Goal: Task Accomplishment & Management: Complete application form

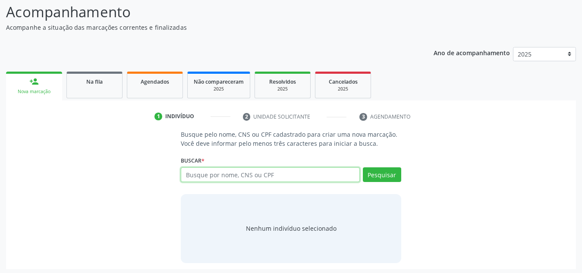
scroll to position [72, 0]
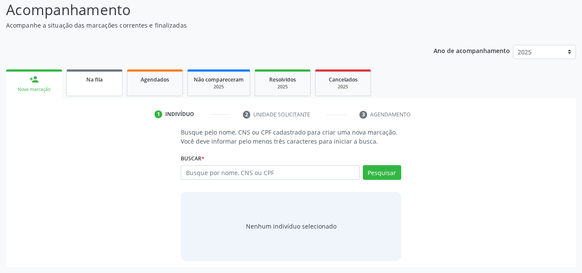
click at [95, 78] on span "Na fila" at bounding box center [94, 79] width 16 height 7
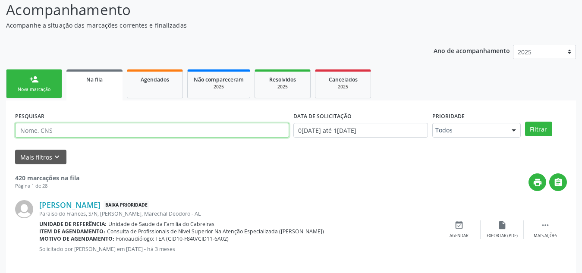
click at [79, 126] on input "text" at bounding box center [152, 130] width 274 height 15
click at [525, 122] on button "Filtrar" at bounding box center [538, 129] width 27 height 15
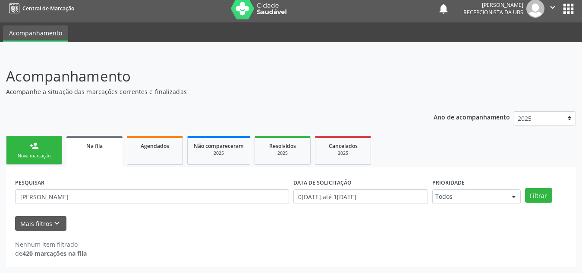
scroll to position [5, 0]
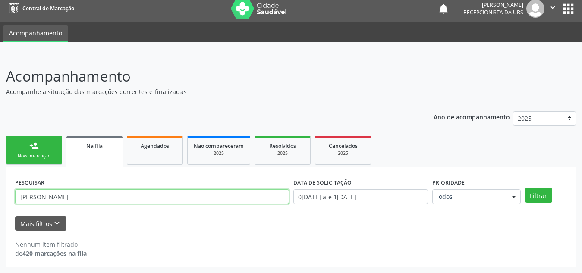
click at [76, 201] on input "marcos vinicius" at bounding box center [152, 196] width 274 height 15
click at [104, 198] on input "marcos vinicius" at bounding box center [152, 196] width 274 height 15
type input "m"
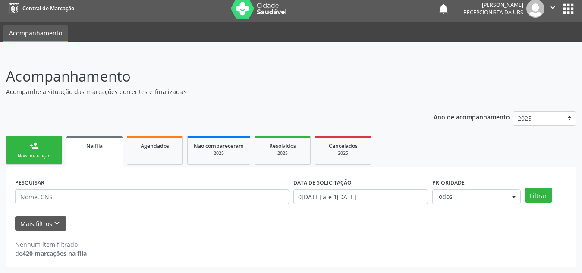
click at [47, 153] on div "Nova marcação" at bounding box center [34, 156] width 43 height 6
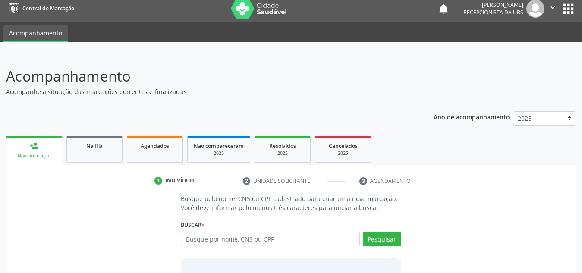
scroll to position [72, 0]
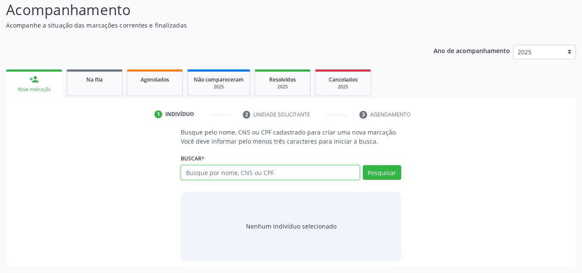
click at [255, 175] on input "text" at bounding box center [270, 172] width 179 height 15
type input "10831458437"
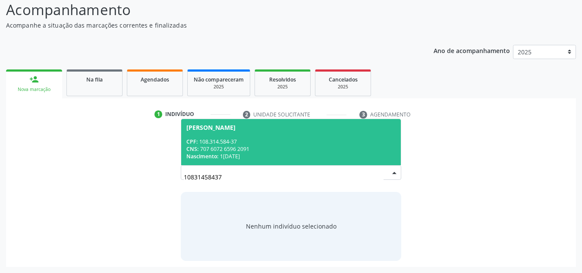
click at [289, 149] on div "CNS: 707 6072 6596 2091" at bounding box center [290, 148] width 209 height 7
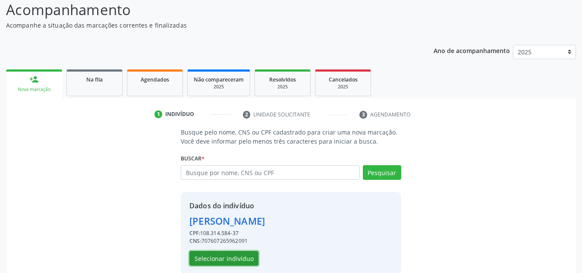
click at [237, 261] on button "Selecionar indivíduo" at bounding box center [223, 258] width 69 height 15
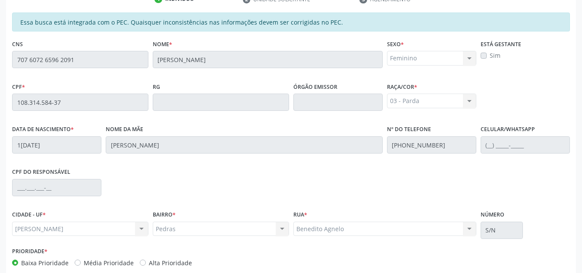
scroll to position [232, 0]
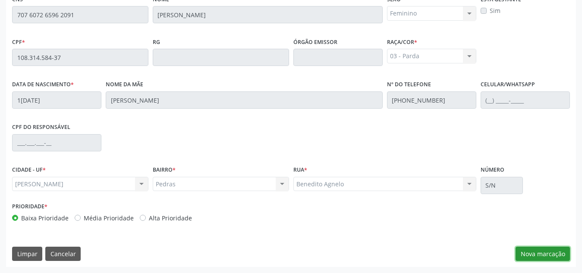
click at [548, 255] on button "Nova marcação" at bounding box center [543, 254] width 54 height 15
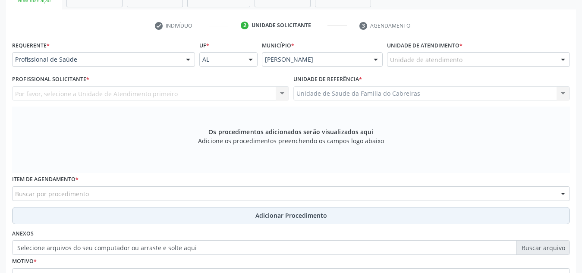
scroll to position [160, 0]
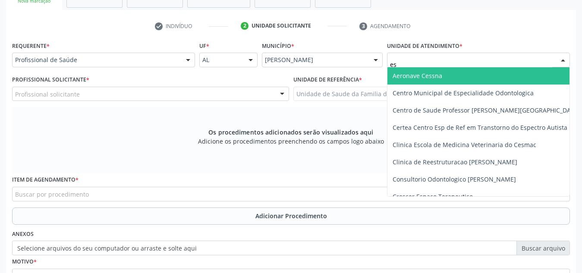
type input "est"
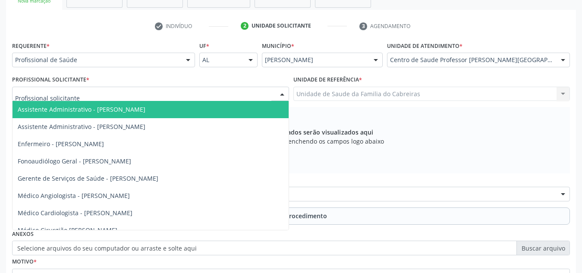
click at [247, 91] on div at bounding box center [150, 94] width 277 height 15
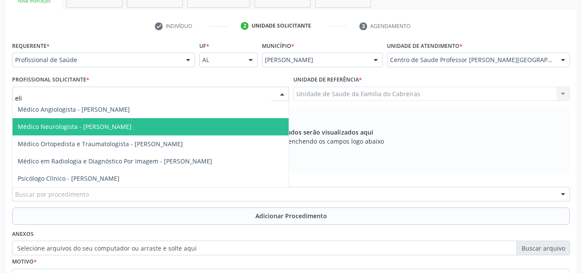
type input "elio"
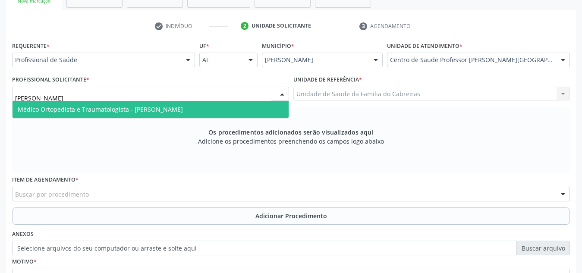
scroll to position [245, 0]
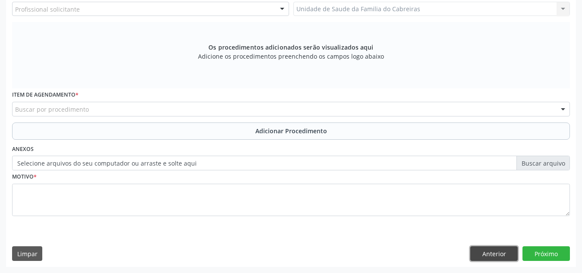
click at [490, 252] on button "Anterior" at bounding box center [493, 253] width 47 height 15
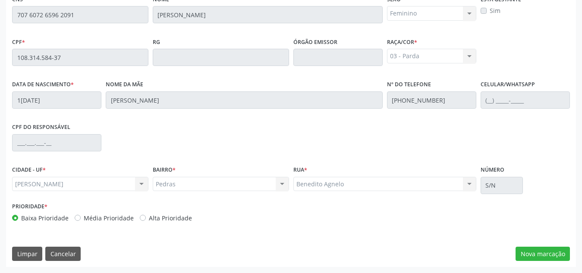
scroll to position [0, 0]
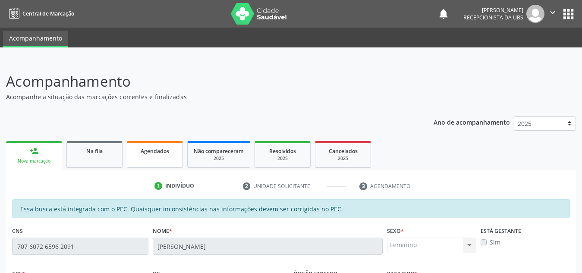
click at [156, 165] on link "Agendados" at bounding box center [155, 154] width 56 height 27
click at [96, 155] on link "Na fila" at bounding box center [94, 154] width 56 height 27
click at [156, 150] on span "Agendados" at bounding box center [155, 151] width 28 height 7
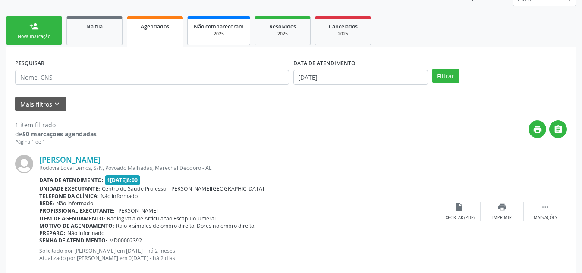
scroll to position [127, 0]
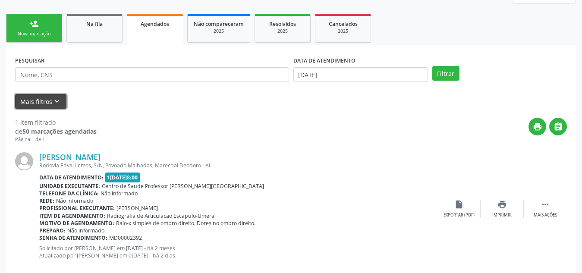
click at [57, 105] on icon "keyboard_arrow_down" at bounding box center [56, 101] width 9 height 9
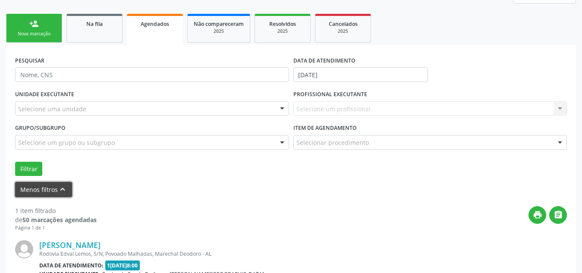
click at [59, 187] on icon "keyboard_arrow_up" at bounding box center [62, 189] width 9 height 9
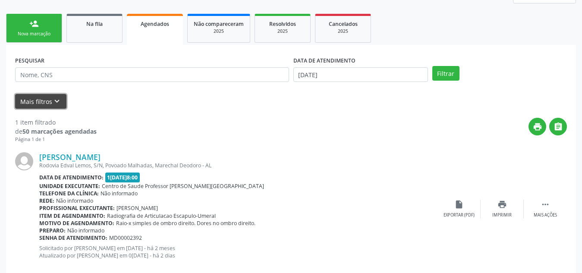
scroll to position [144, 0]
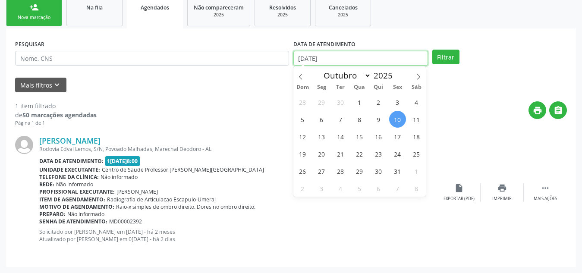
click at [346, 58] on input "10/10/2025" at bounding box center [360, 58] width 135 height 15
click at [402, 116] on span "10" at bounding box center [397, 119] width 17 height 17
type input "10/10/2025"
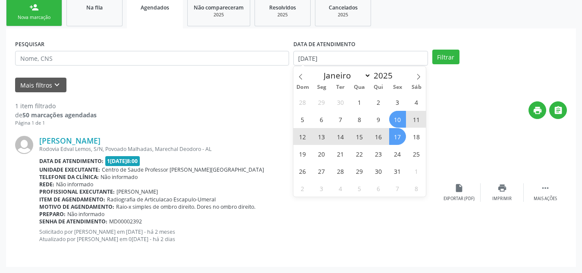
click at [393, 142] on span "17" at bounding box center [397, 136] width 17 height 17
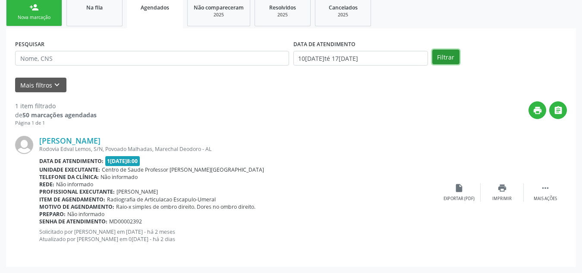
click at [453, 56] on button "Filtrar" at bounding box center [445, 57] width 27 height 15
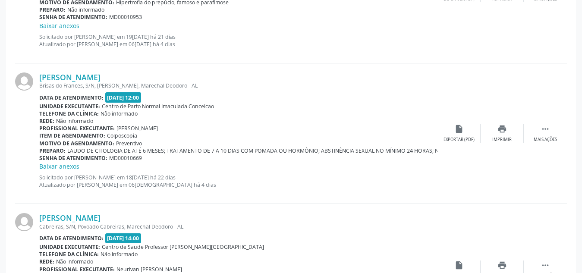
scroll to position [1140, 0]
click at [73, 164] on link "Baixar anexos" at bounding box center [59, 165] width 40 height 8
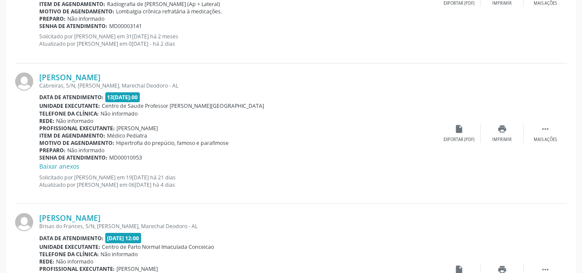
scroll to position [1004, 0]
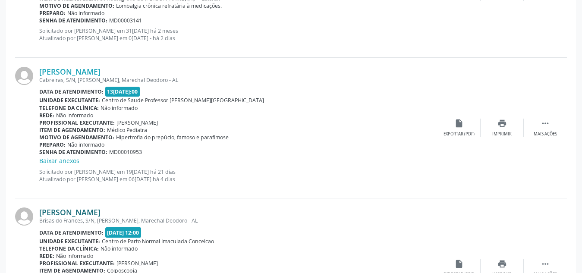
click at [101, 210] on link "Thainara Maria Santos de Araujo" at bounding box center [69, 212] width 61 height 9
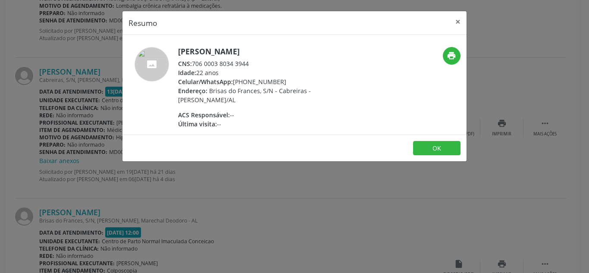
drag, startPoint x: 136, startPoint y: 39, endPoint x: 296, endPoint y: 104, distance: 173.2
click at [296, 104] on div "Thainara Maria Santos de Araujo CNS: 706 0003 8034 3944 Idade: 22 anos Celular/…" at bounding box center [295, 85] width 344 height 100
click at [461, 21] on button "×" at bounding box center [458, 21] width 17 height 21
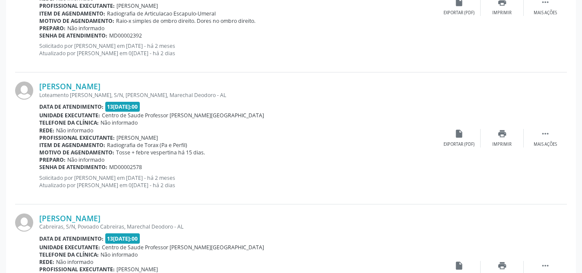
scroll to position [0, 0]
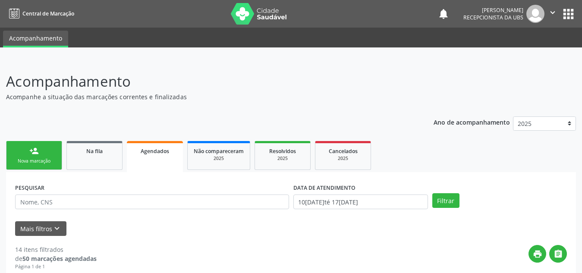
click at [42, 154] on link "person_add Nova marcação" at bounding box center [34, 155] width 56 height 29
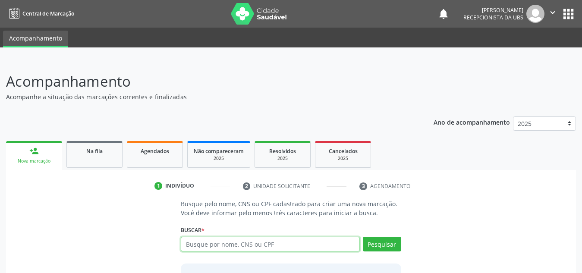
click at [224, 244] on input "text" at bounding box center [270, 244] width 179 height 15
type input "700505938590051"
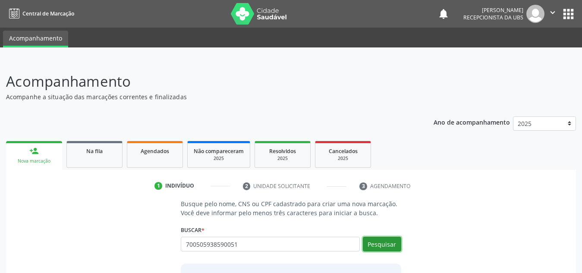
click at [376, 243] on button "Pesquisar" at bounding box center [382, 244] width 38 height 15
type input "700505938590051"
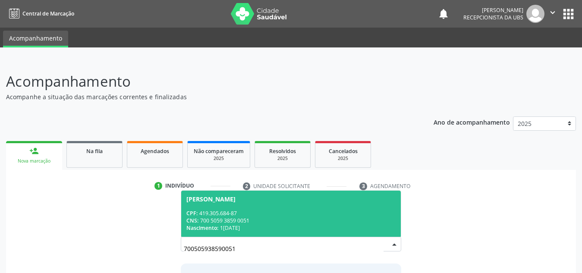
click at [342, 224] on div "CNS: 700 5059 3859 0051" at bounding box center [290, 220] width 209 height 7
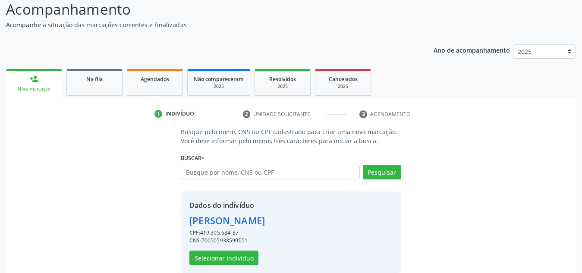
scroll to position [72, 0]
click at [246, 256] on button "Selecionar indivíduo" at bounding box center [223, 257] width 69 height 15
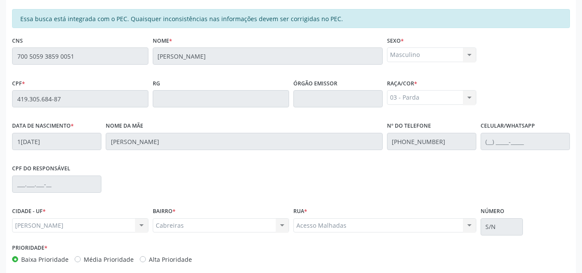
scroll to position [232, 0]
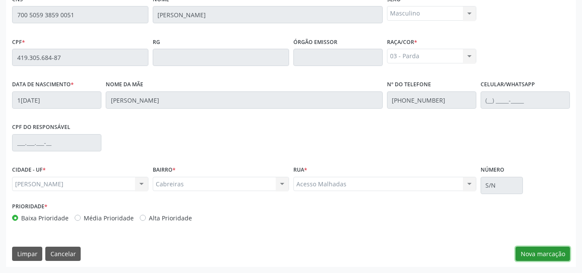
click at [539, 252] on button "Nova marcação" at bounding box center [543, 254] width 54 height 15
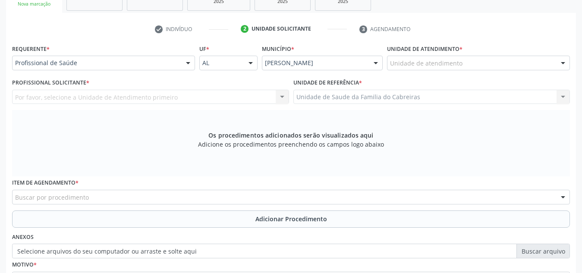
scroll to position [154, 0]
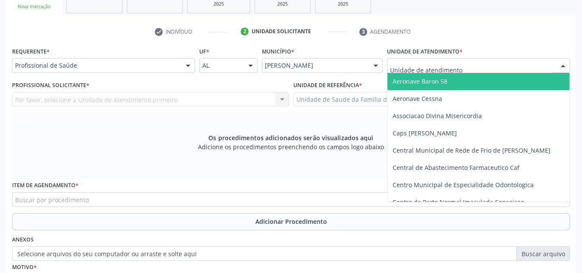
click at [468, 66] on div at bounding box center [478, 65] width 183 height 15
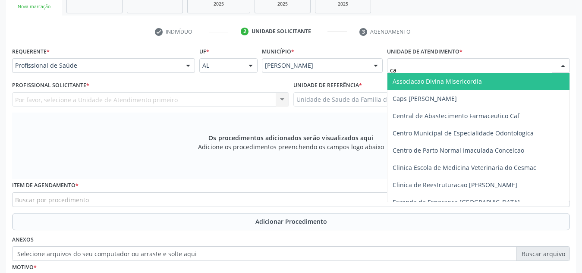
type input "cab"
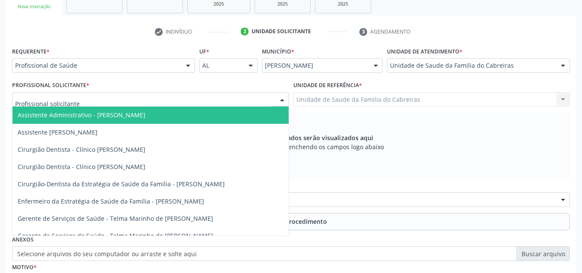
click at [164, 100] on div at bounding box center [150, 99] width 277 height 15
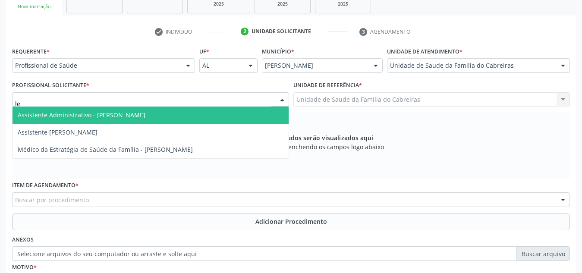
type input "l"
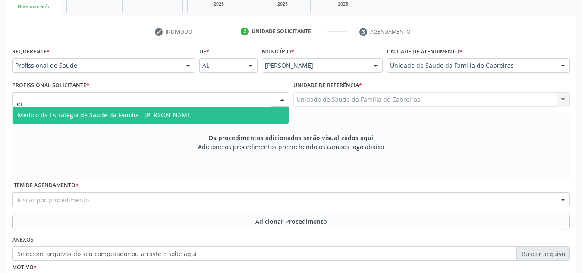
type input "leti"
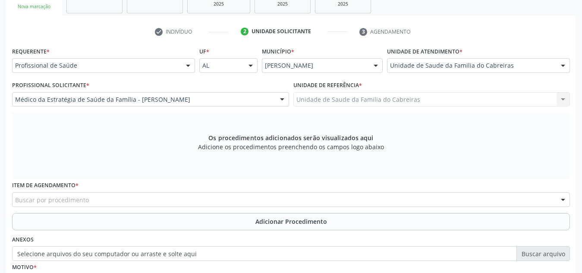
click at [232, 187] on div "Item de agendamento * Buscar por procedimento 0304070076 - .Quimioterapia de Le…" at bounding box center [291, 193] width 558 height 28
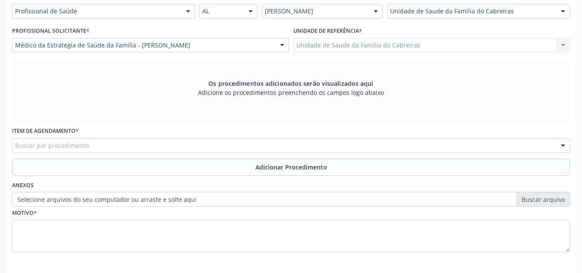
scroll to position [209, 0]
click at [287, 130] on div "Item de agendamento * Buscar por procedimento 0304070076 - .Quimioterapia de Le…" at bounding box center [291, 138] width 558 height 28
click at [286, 142] on div "Buscar por procedimento" at bounding box center [291, 145] width 558 height 15
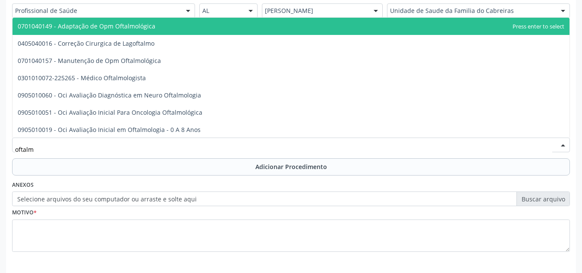
type input "oftalmo"
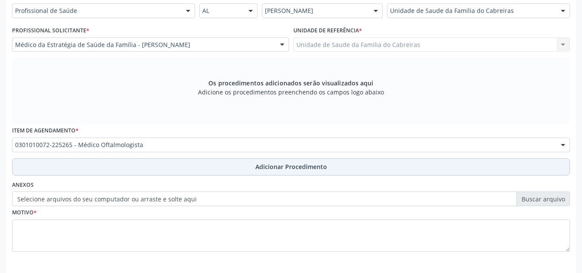
click at [275, 162] on span "Adicionar Procedimento" at bounding box center [291, 166] width 72 height 9
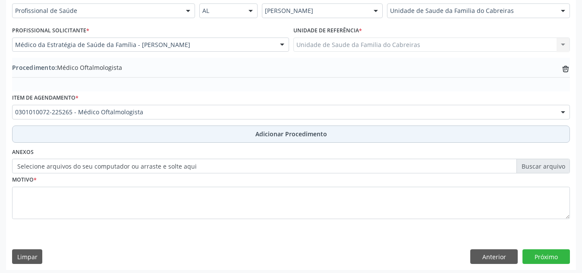
scroll to position [212, 0]
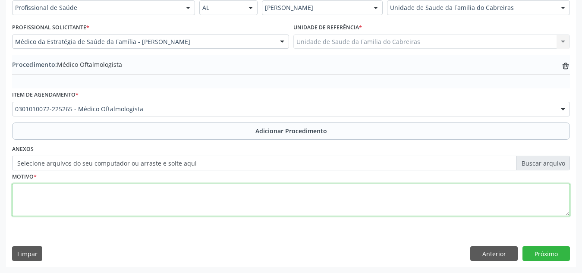
click at [211, 194] on textarea at bounding box center [291, 200] width 558 height 33
type textarea "e"
type textarea "Exame dos olhos e da visão."
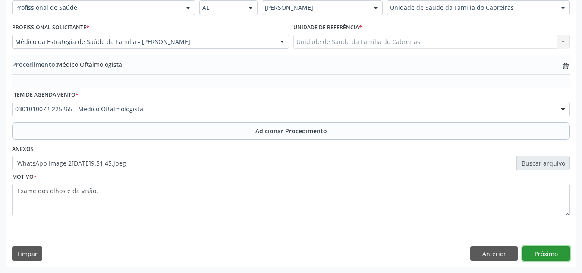
click at [547, 254] on button "Próximo" at bounding box center [546, 253] width 47 height 15
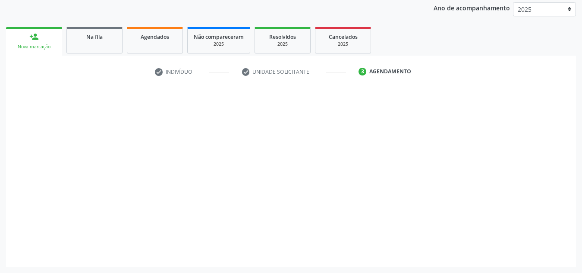
scroll to position [114, 0]
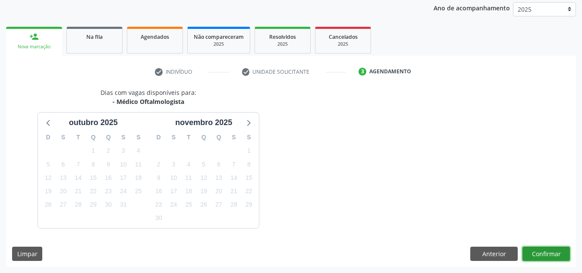
click at [547, 254] on button "Confirmar" at bounding box center [546, 254] width 47 height 15
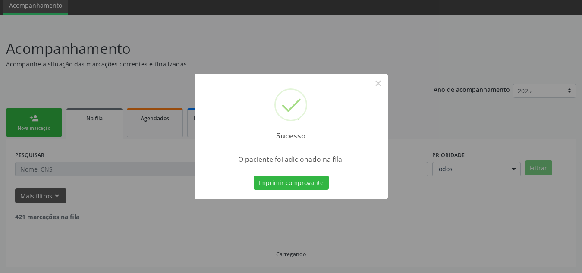
scroll to position [24, 0]
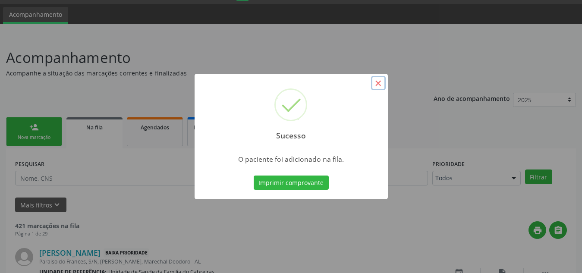
click at [381, 82] on button "×" at bounding box center [378, 83] width 15 height 15
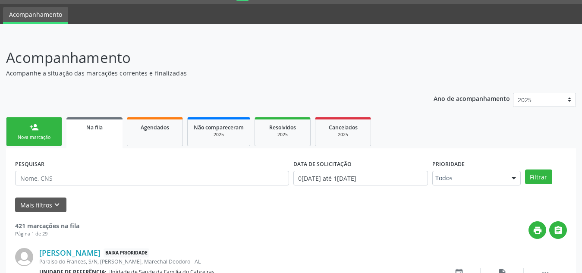
click at [49, 132] on link "person_add Nova marcação" at bounding box center [34, 131] width 56 height 29
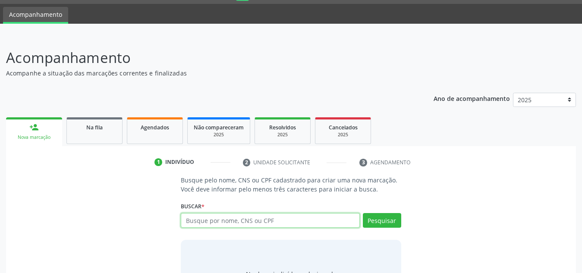
click at [217, 225] on input "text" at bounding box center [270, 220] width 179 height 15
type input "703004884059270"
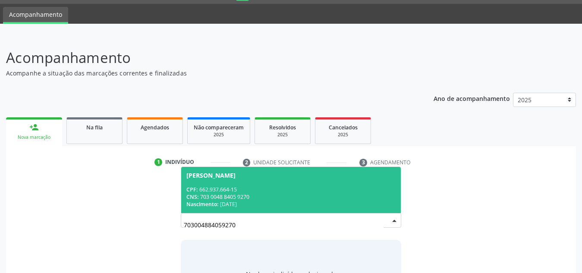
click at [236, 178] on div "Silvio Alves de Oliveira" at bounding box center [210, 175] width 49 height 7
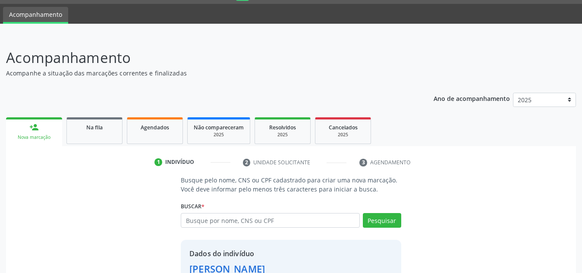
scroll to position [85, 0]
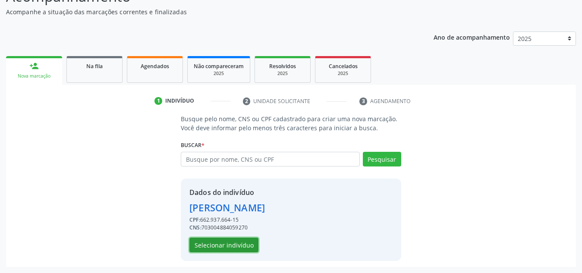
click at [235, 243] on button "Selecionar indivíduo" at bounding box center [223, 245] width 69 height 15
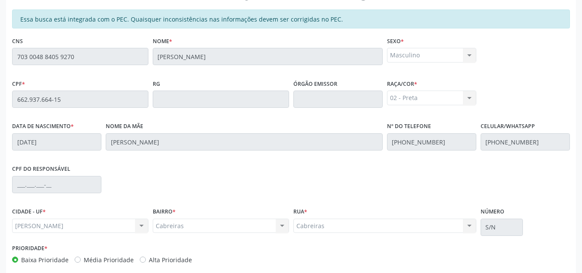
scroll to position [232, 0]
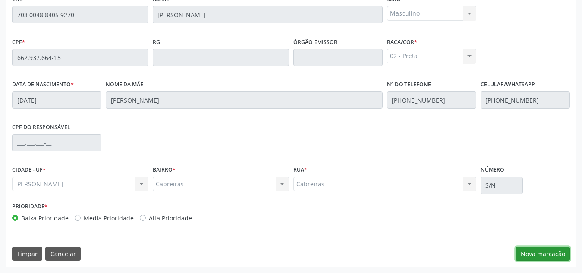
click at [539, 254] on button "Nova marcação" at bounding box center [543, 254] width 54 height 15
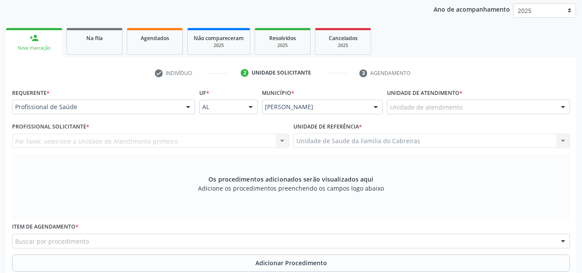
scroll to position [110, 0]
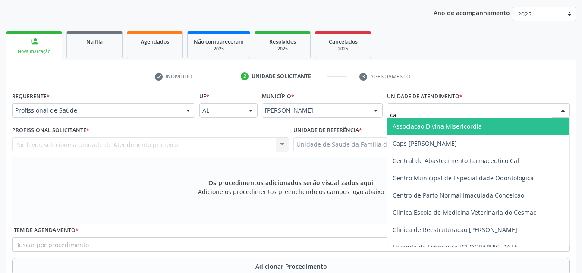
type input "cab"
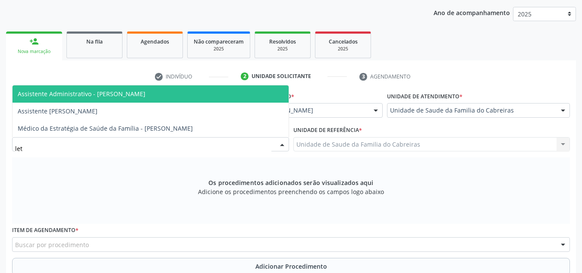
type input "leti"
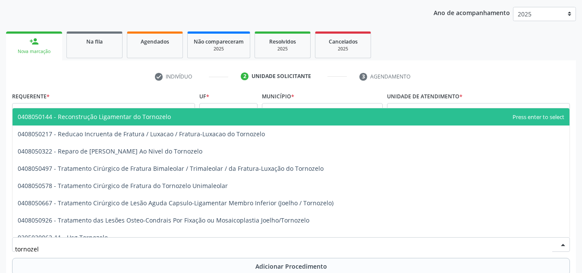
type input "tornozelo"
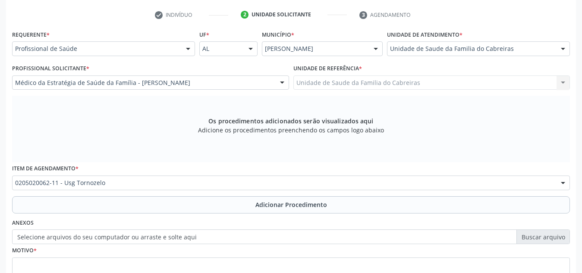
scroll to position [172, 0]
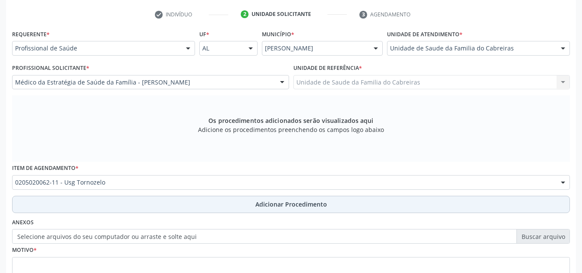
click at [332, 206] on button "Adicionar Procedimento" at bounding box center [291, 204] width 558 height 17
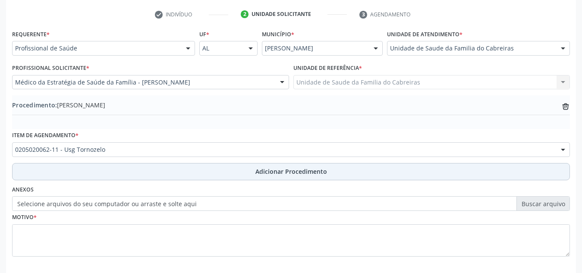
scroll to position [212, 0]
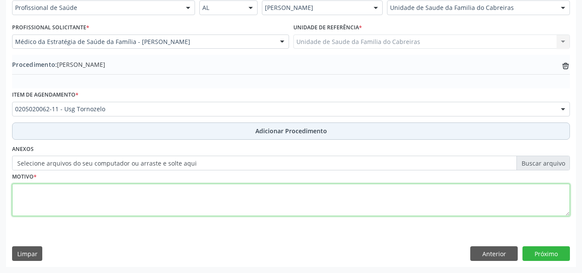
click at [332, 206] on textarea at bounding box center [291, 200] width 558 height 33
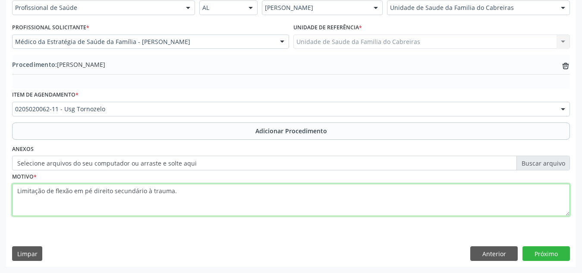
type textarea "Limitação de flexão em pé direito secundário à trauma."
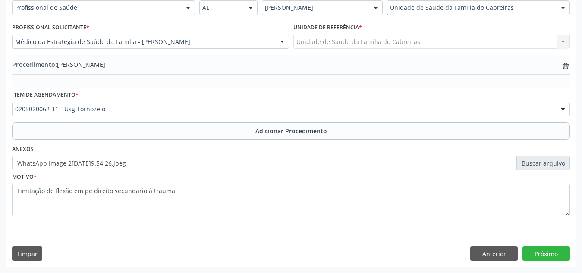
click at [312, 255] on div "Limpar Anterior Próximo" at bounding box center [291, 253] width 558 height 15
click at [534, 249] on button "Próximo" at bounding box center [546, 253] width 47 height 15
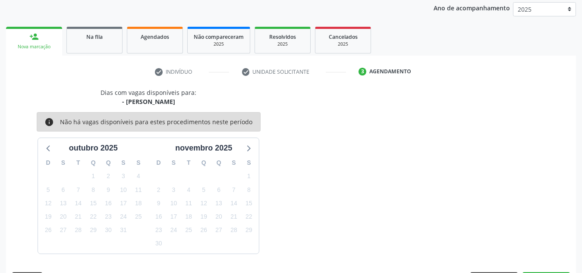
scroll to position [140, 0]
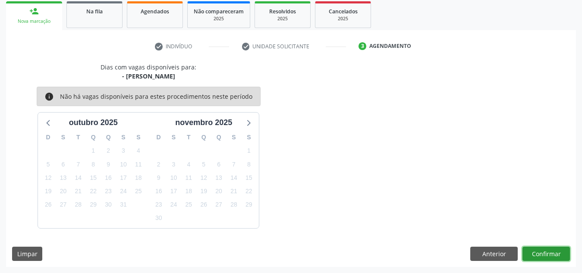
click at [534, 249] on button "Confirmar" at bounding box center [546, 254] width 47 height 15
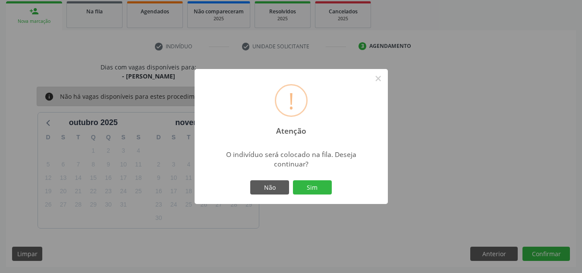
click at [293, 180] on button "Sim" at bounding box center [312, 187] width 39 height 15
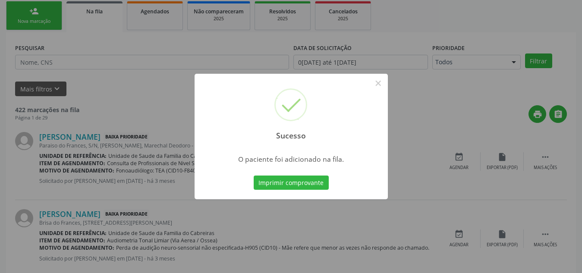
scroll to position [24, 0]
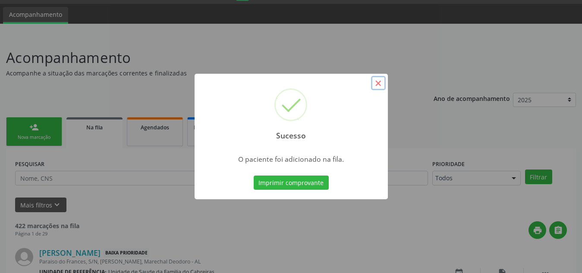
click at [376, 82] on button "×" at bounding box center [378, 83] width 15 height 15
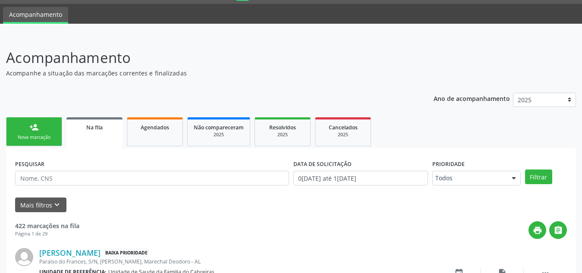
click at [29, 132] on link "person_add Nova marcação" at bounding box center [34, 131] width 56 height 29
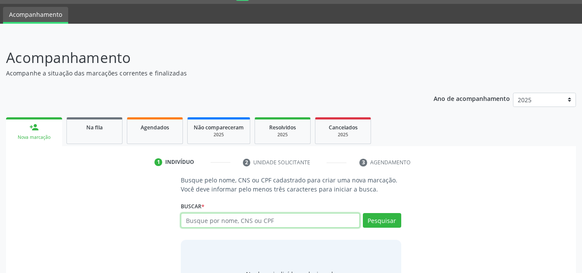
click at [202, 226] on input "text" at bounding box center [270, 220] width 179 height 15
type input "700603912489466"
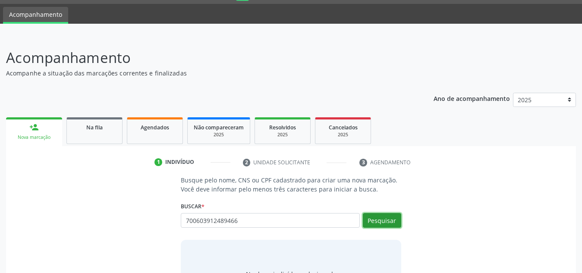
click at [387, 220] on button "Pesquisar" at bounding box center [382, 220] width 38 height 15
type input "700603912489466"
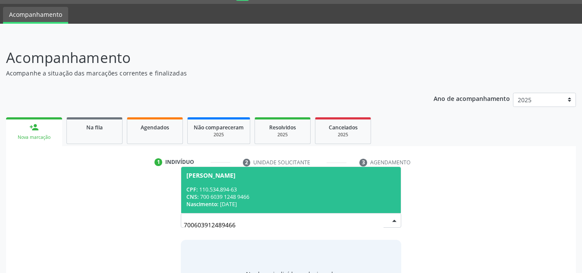
click at [355, 189] on div "CPF: 110.534.894-63" at bounding box center [290, 189] width 209 height 7
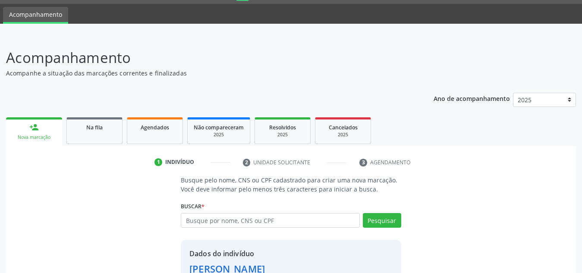
scroll to position [85, 0]
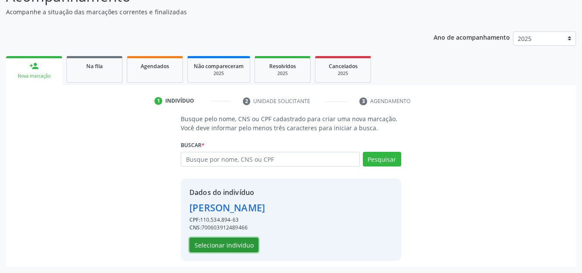
click at [237, 245] on button "Selecionar indivíduo" at bounding box center [223, 245] width 69 height 15
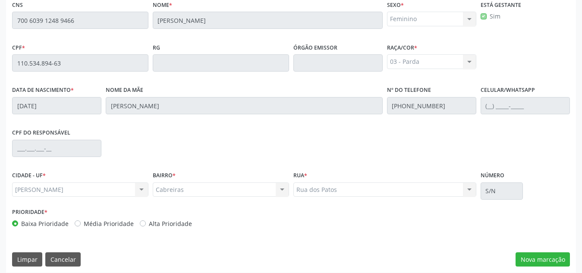
scroll to position [227, 0]
click at [548, 257] on button "Nova marcação" at bounding box center [543, 259] width 54 height 15
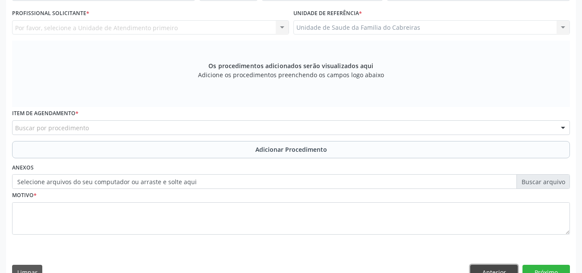
click at [494, 266] on button "Anterior" at bounding box center [493, 272] width 47 height 15
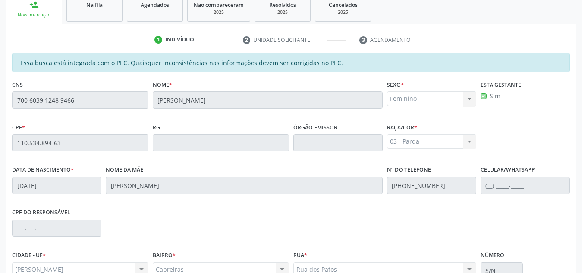
scroll to position [142, 0]
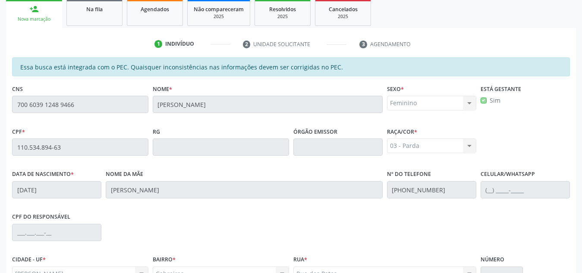
click at [490, 101] on label "Sim" at bounding box center [495, 100] width 11 height 9
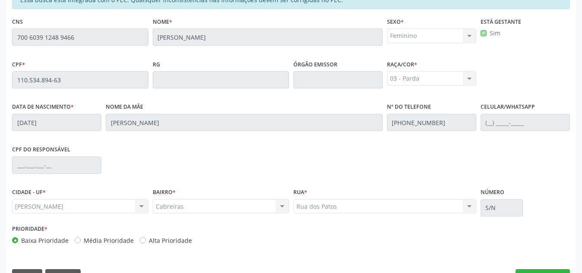
scroll to position [232, 0]
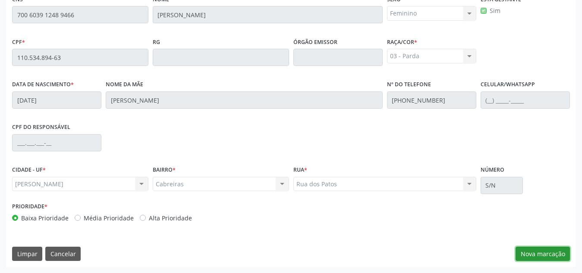
click at [538, 253] on button "Nova marcação" at bounding box center [543, 254] width 54 height 15
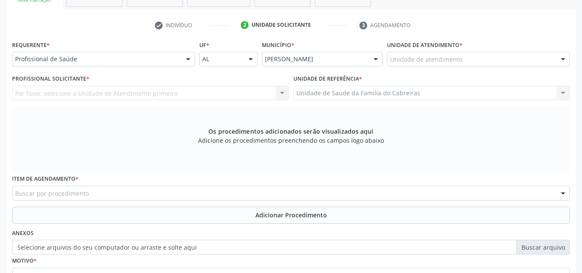
scroll to position [161, 0]
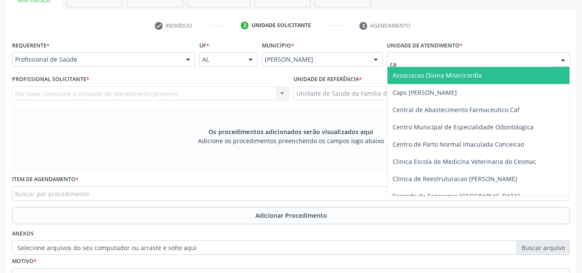
type input "cab"
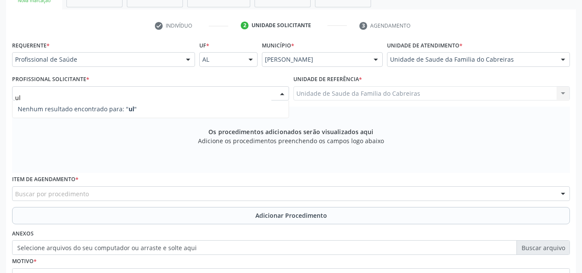
type input "u"
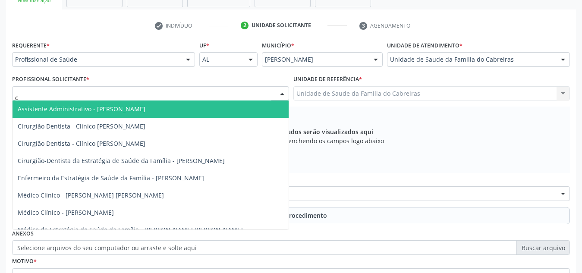
type input "ca"
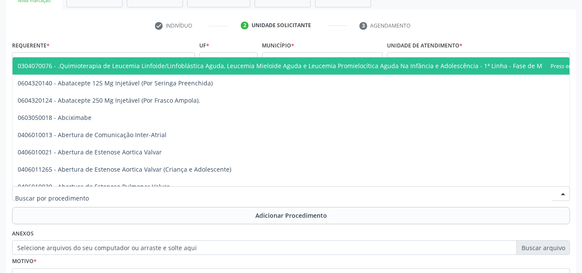
click at [359, 190] on div at bounding box center [291, 193] width 558 height 15
type input "mamar"
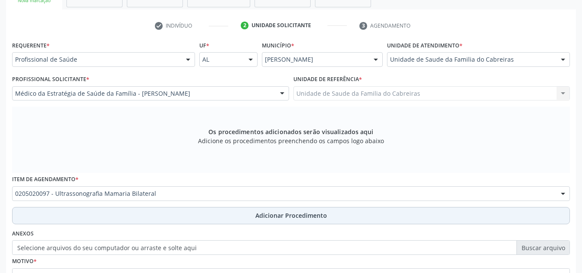
click at [341, 216] on button "Adicionar Procedimento" at bounding box center [291, 215] width 558 height 17
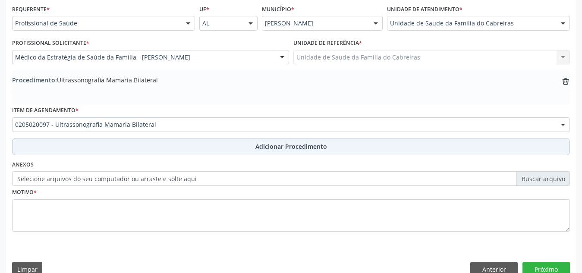
scroll to position [197, 0]
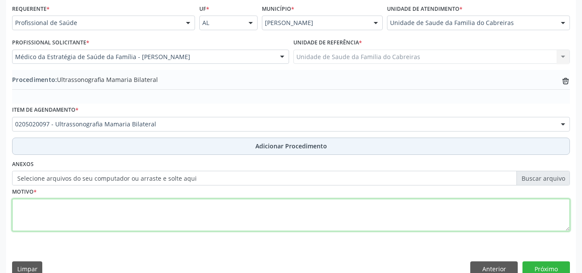
click at [341, 216] on textarea at bounding box center [291, 215] width 558 height 33
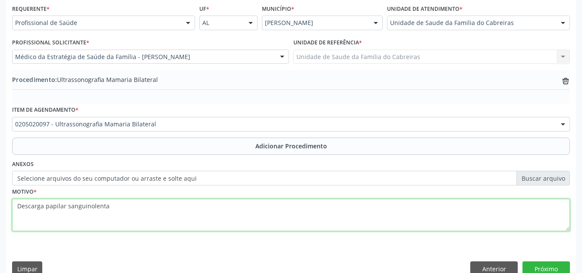
type textarea "Descarga papilar sanguinolenta"
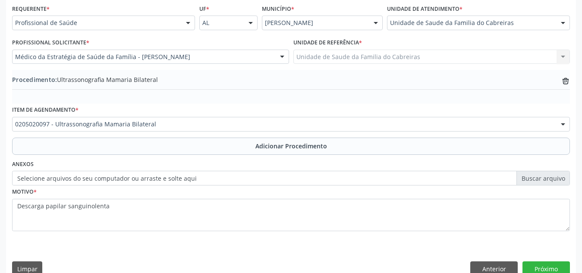
click at [268, 185] on label "Selecione arquivos do seu computador ou arraste e solte aqui" at bounding box center [291, 178] width 558 height 15
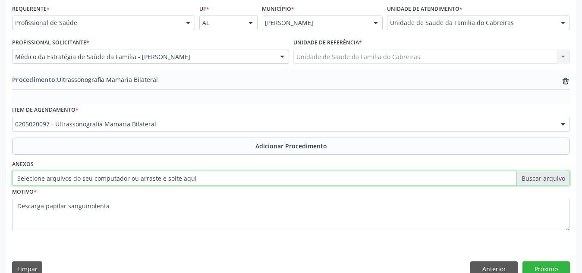
click at [268, 185] on input "Selecione arquivos do seu computador ou arraste e solte aqui" at bounding box center [291, 178] width 558 height 15
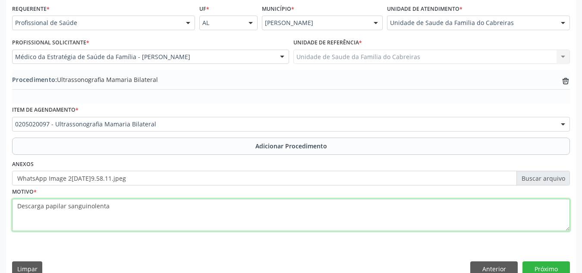
click at [261, 209] on textarea "Descarga papilar sanguinolenta" at bounding box center [291, 215] width 558 height 33
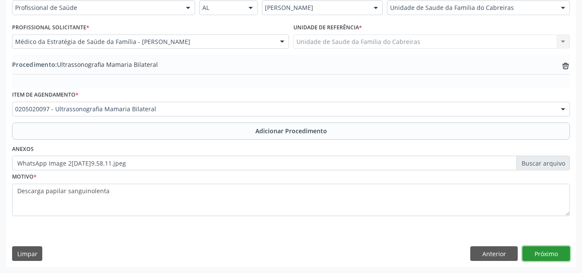
click at [542, 249] on button "Próximo" at bounding box center [546, 253] width 47 height 15
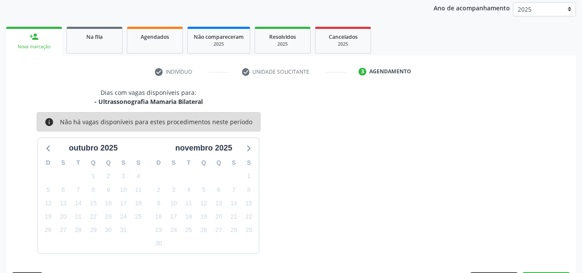
scroll to position [140, 0]
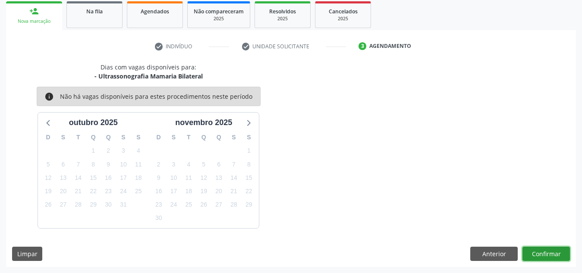
click at [542, 249] on button "Confirmar" at bounding box center [546, 254] width 47 height 15
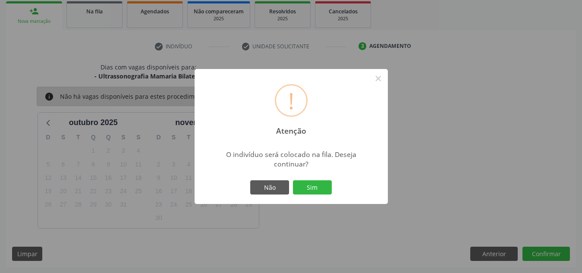
click at [293, 180] on button "Sim" at bounding box center [312, 187] width 39 height 15
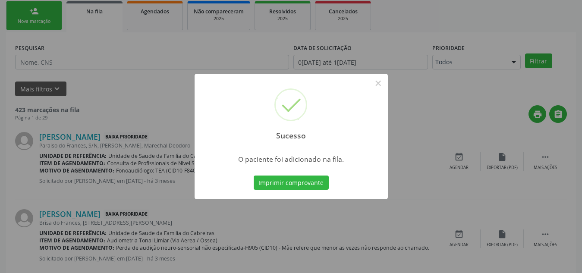
scroll to position [24, 0]
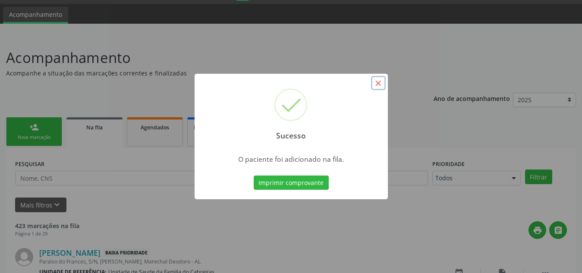
click at [378, 88] on button "×" at bounding box center [378, 83] width 15 height 15
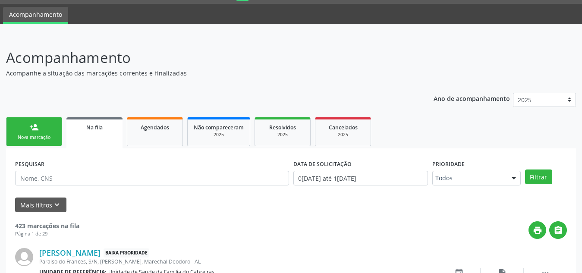
click at [51, 135] on div "Nova marcação" at bounding box center [34, 137] width 43 height 6
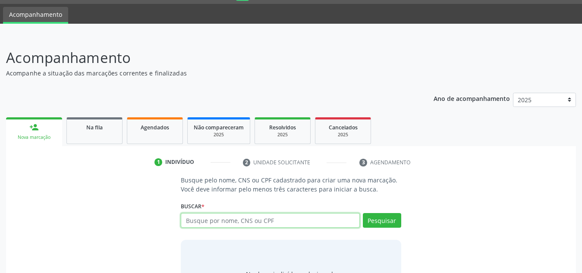
click at [213, 220] on input "text" at bounding box center [270, 220] width 179 height 15
type input "11053489463"
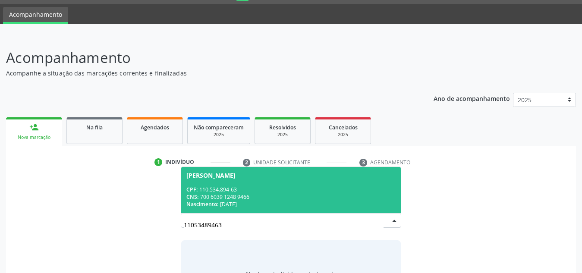
click at [259, 202] on div "Nascimento: 09/12/1991" at bounding box center [290, 204] width 209 height 7
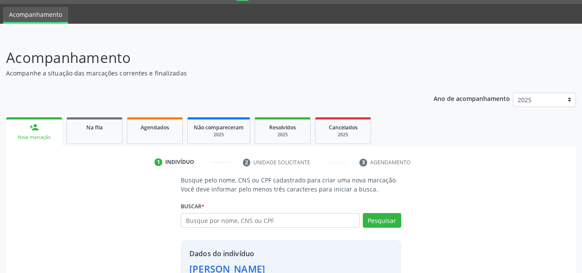
scroll to position [85, 0]
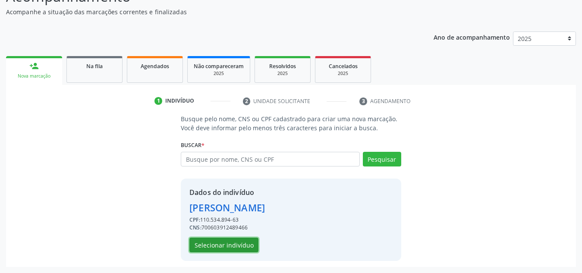
click at [240, 239] on button "Selecionar indivíduo" at bounding box center [223, 245] width 69 height 15
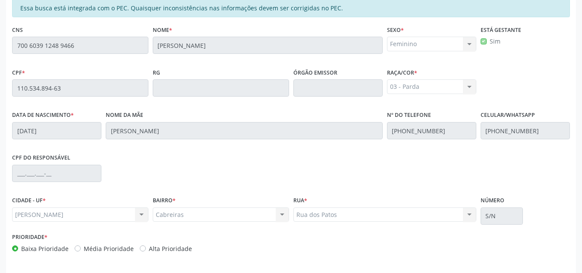
scroll to position [232, 0]
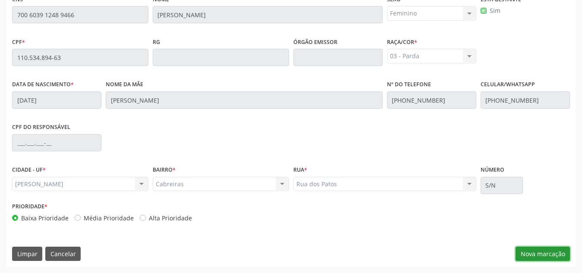
click at [535, 252] on button "Nova marcação" at bounding box center [543, 254] width 54 height 15
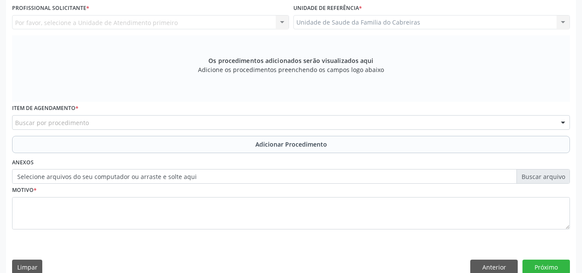
scroll to position [128, 0]
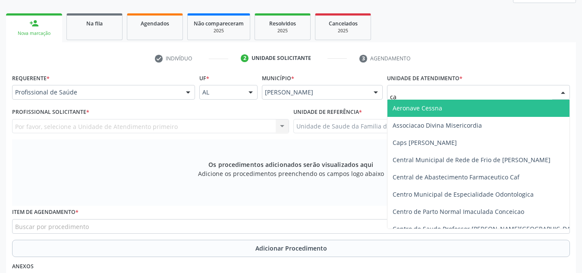
type input "cab"
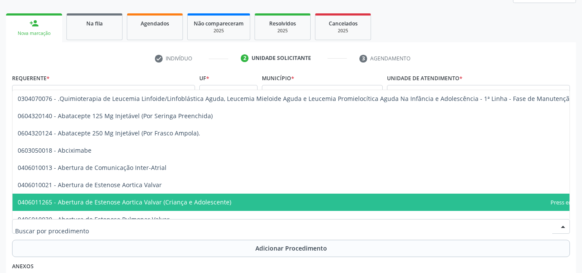
click at [365, 230] on input "text" at bounding box center [283, 230] width 537 height 17
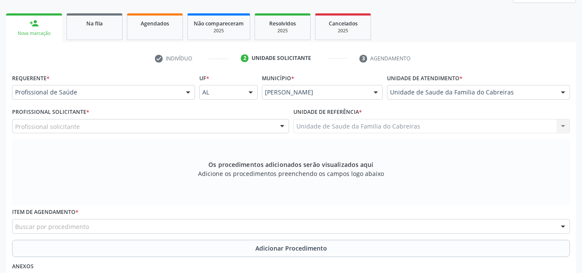
click at [121, 72] on div "Requerente * Profissional de Saúde Profissional de Saúde Paciente Nenhum result…" at bounding box center [103, 86] width 183 height 28
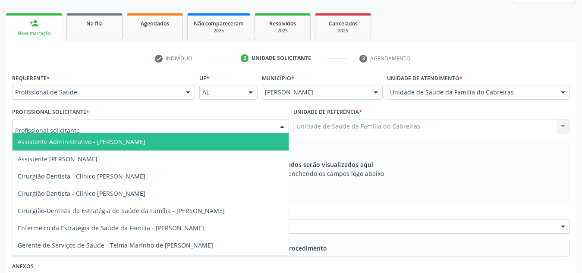
click at [105, 127] on div at bounding box center [150, 126] width 277 height 15
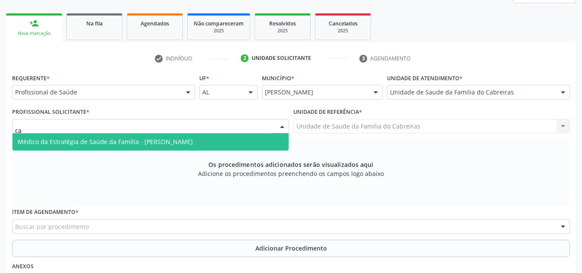
type input "c"
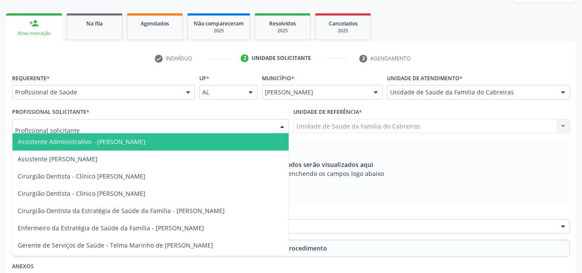
type input "c"
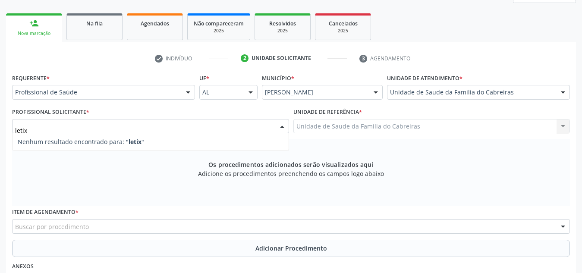
type input "leti"
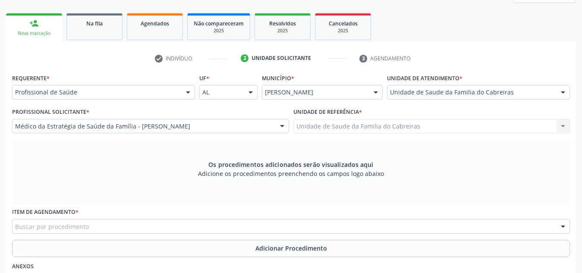
click at [105, 227] on div "Buscar por procedimento" at bounding box center [291, 226] width 558 height 15
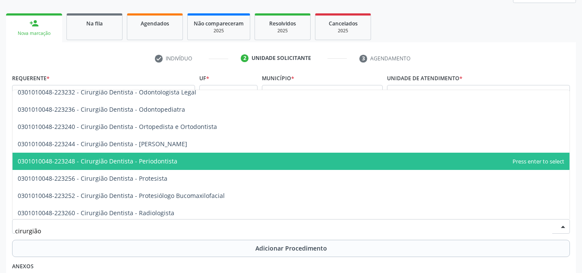
scroll to position [197, 0]
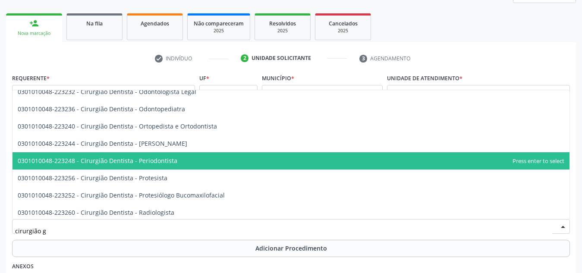
type input "cirurgião ge"
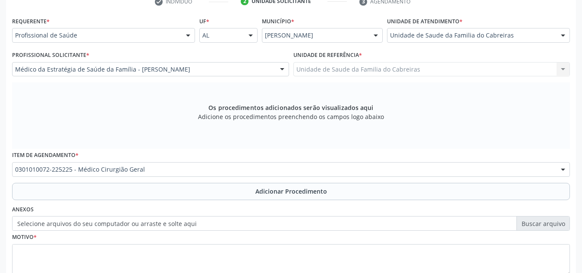
scroll to position [188, 0]
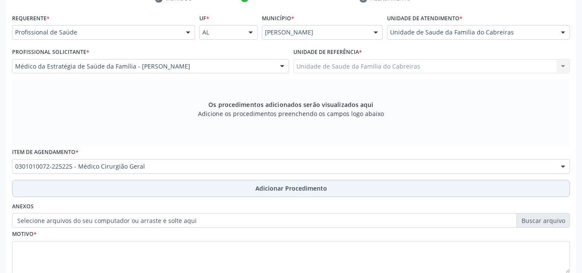
click at [147, 185] on button "Adicionar Procedimento" at bounding box center [291, 188] width 558 height 17
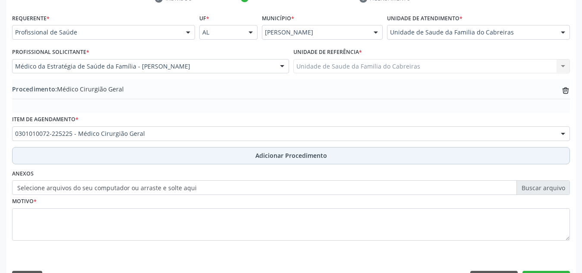
scroll to position [212, 0]
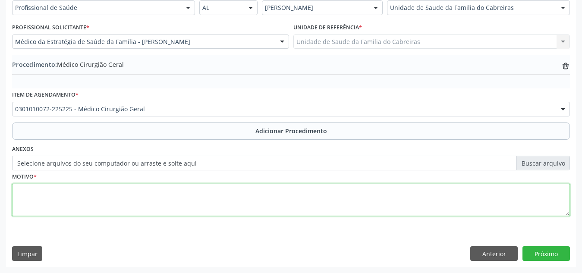
click at [145, 192] on textarea at bounding box center [291, 200] width 558 height 33
type textarea "Calculose da vesícula biliar com colicistite aguda"
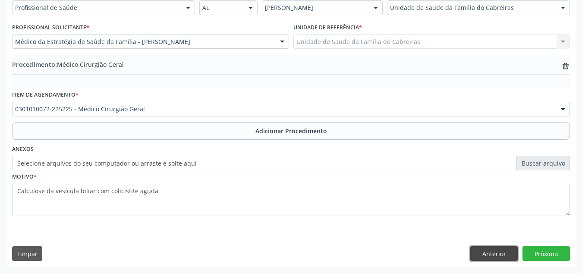
click at [474, 251] on button "Anterior" at bounding box center [493, 253] width 47 height 15
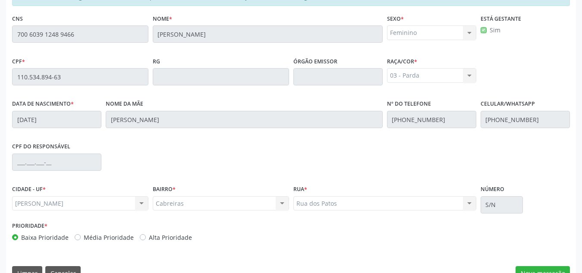
scroll to position [232, 0]
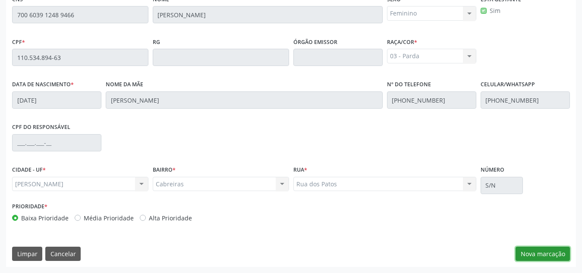
click at [536, 255] on button "Nova marcação" at bounding box center [543, 254] width 54 height 15
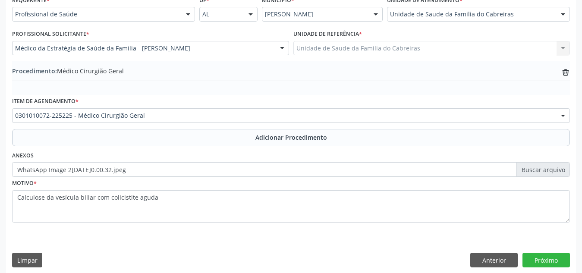
scroll to position [212, 0]
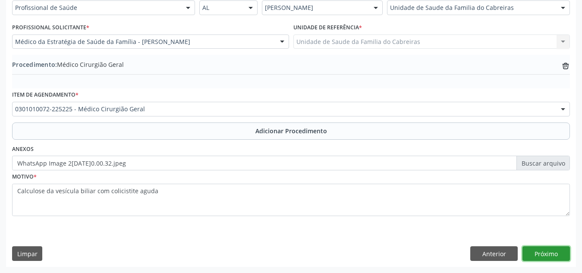
click at [551, 249] on button "Próximo" at bounding box center [546, 253] width 47 height 15
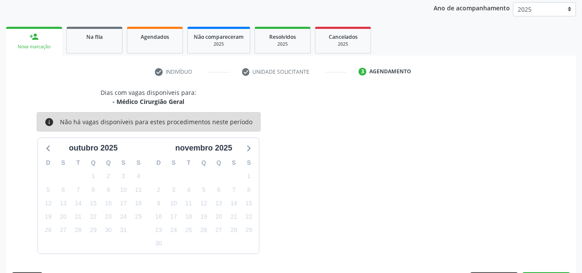
scroll to position [140, 0]
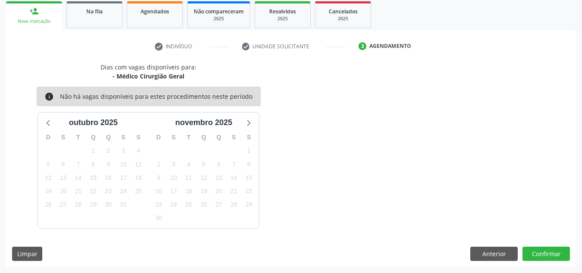
click at [551, 249] on div at bounding box center [546, 254] width 47 height 15
click at [551, 249] on button "Confirmar" at bounding box center [546, 254] width 47 height 15
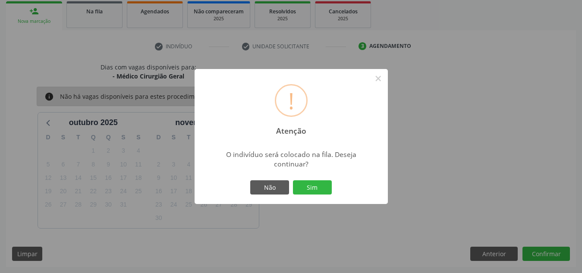
click at [293, 180] on button "Sim" at bounding box center [312, 187] width 39 height 15
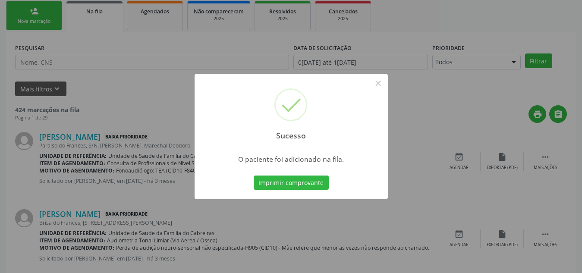
scroll to position [24, 0]
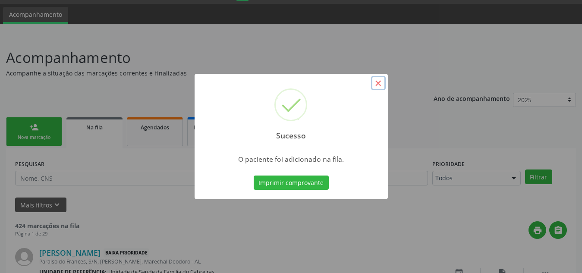
click at [375, 88] on button "×" at bounding box center [378, 83] width 15 height 15
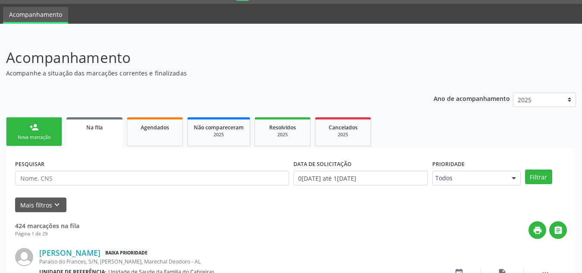
click at [23, 128] on link "person_add Nova marcação" at bounding box center [34, 131] width 56 height 29
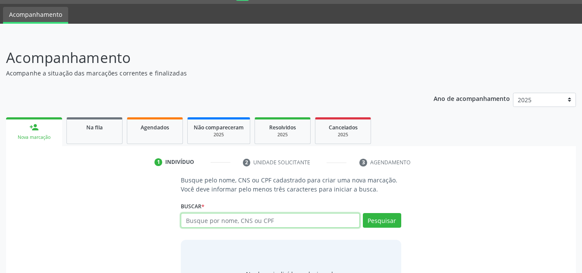
click at [198, 226] on input "text" at bounding box center [270, 220] width 179 height 15
type input "04769484445"
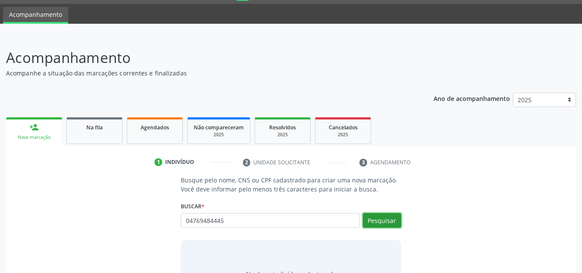
click at [378, 222] on button "Pesquisar" at bounding box center [382, 220] width 38 height 15
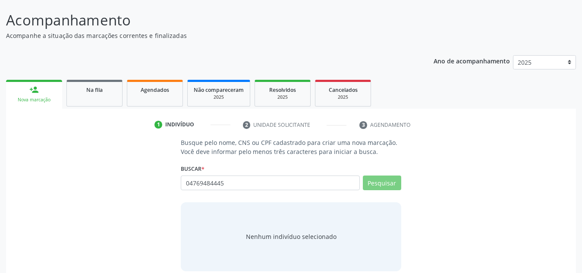
scroll to position [72, 0]
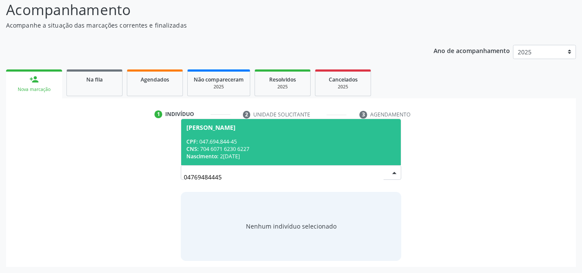
click at [273, 124] on div "Antonio Simao dos Santos" at bounding box center [290, 127] width 209 height 7
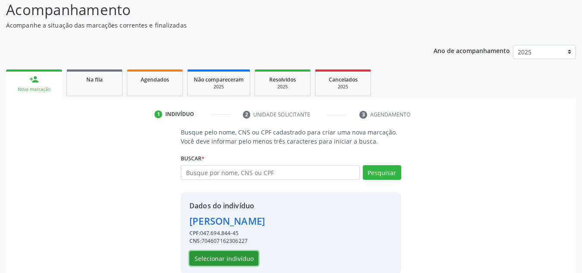
click at [233, 264] on button "Selecionar indivíduo" at bounding box center [223, 258] width 69 height 15
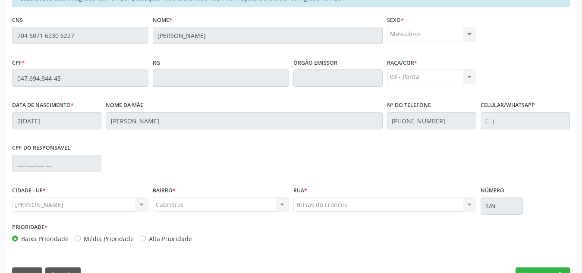
scroll to position [232, 0]
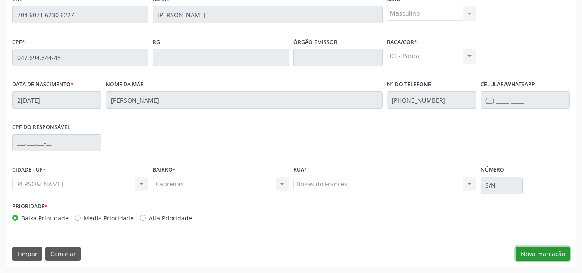
click at [546, 257] on button "Nova marcação" at bounding box center [543, 254] width 54 height 15
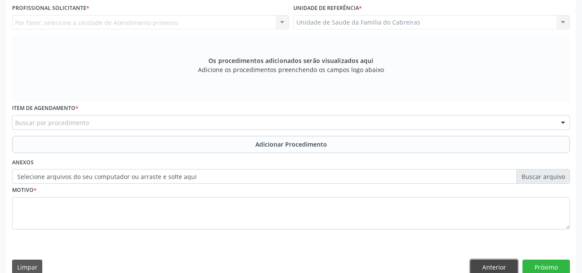
click at [490, 267] on button "Anterior" at bounding box center [493, 267] width 47 height 15
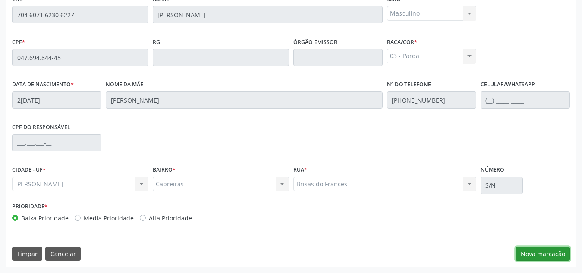
click at [553, 258] on button "Nova marcação" at bounding box center [543, 254] width 54 height 15
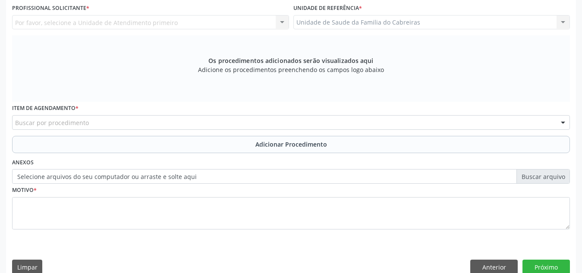
scroll to position [142, 0]
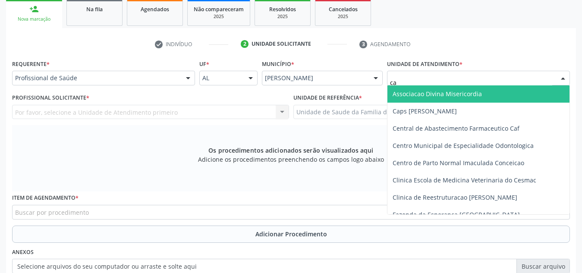
type input "cab"
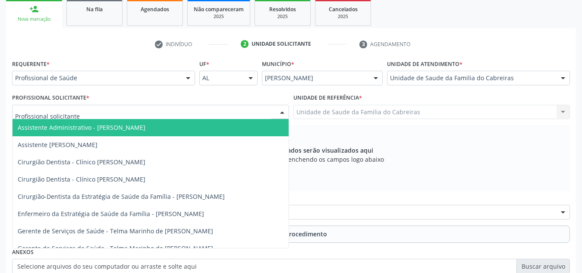
click at [208, 112] on div at bounding box center [150, 112] width 277 height 15
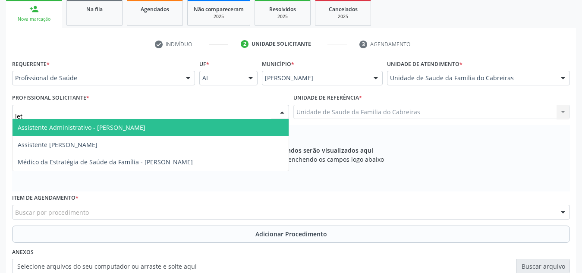
type input "leti"
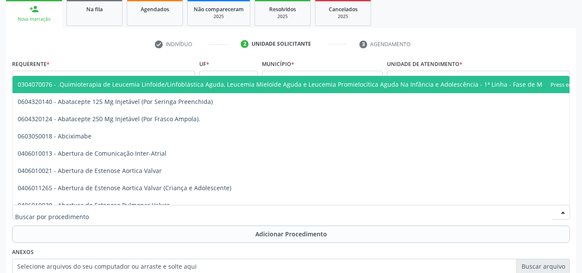
click at [183, 208] on div at bounding box center [291, 212] width 558 height 15
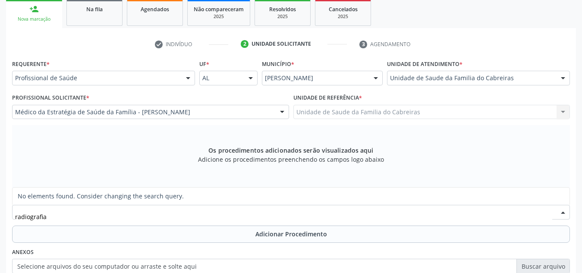
type input "radiografia"
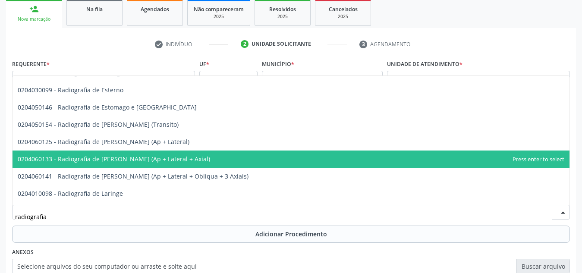
scroll to position [750, 0]
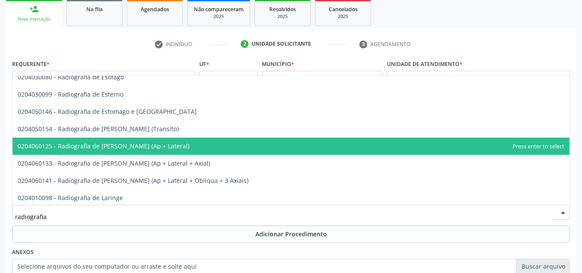
click at [159, 145] on span "0204060125 - Radiografia de Joelho (Ap + Lateral)" at bounding box center [291, 146] width 557 height 17
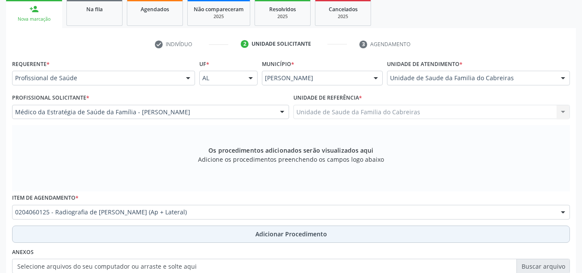
click at [167, 232] on button "Adicionar Procedimento" at bounding box center [291, 234] width 558 height 17
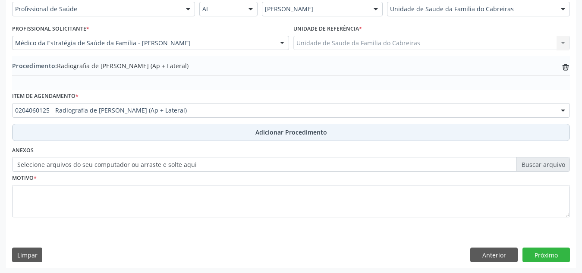
scroll to position [212, 0]
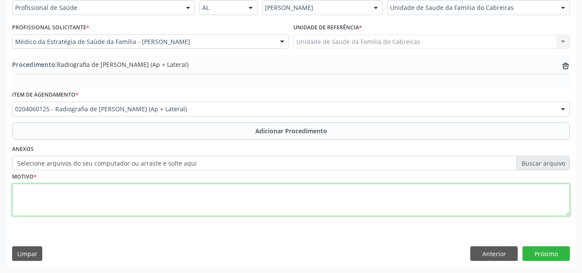
click at [202, 198] on textarea at bounding box center [291, 200] width 558 height 33
type textarea "Gonartrose"
click at [343, 210] on textarea "Gonartrose" at bounding box center [291, 200] width 558 height 33
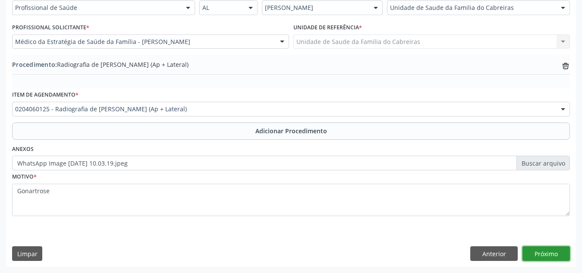
click at [551, 252] on button "Próximo" at bounding box center [546, 253] width 47 height 15
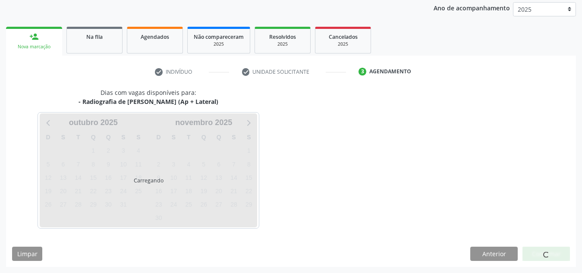
scroll to position [140, 0]
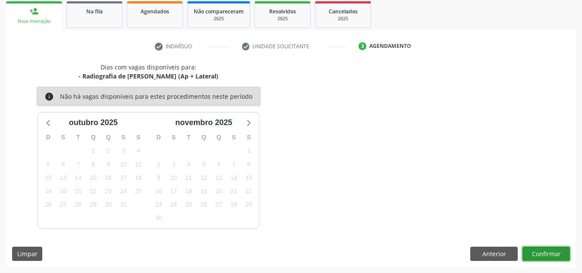
click at [551, 252] on button "Confirmar" at bounding box center [546, 254] width 47 height 15
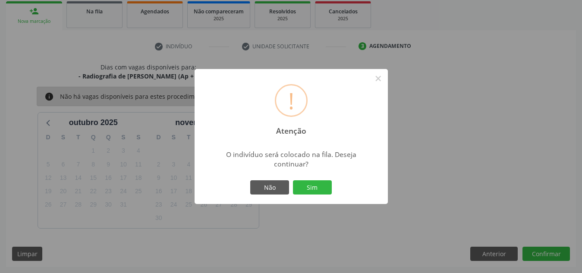
click at [293, 180] on button "Sim" at bounding box center [312, 187] width 39 height 15
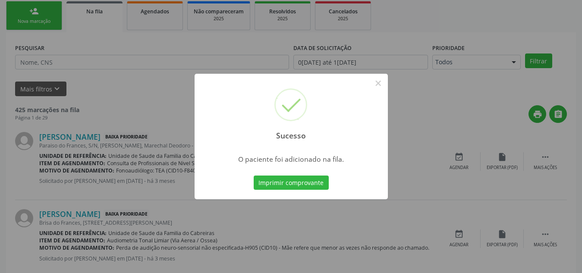
scroll to position [24, 0]
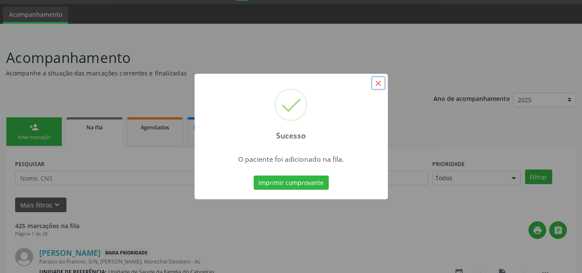
click at [380, 83] on button "×" at bounding box center [378, 83] width 15 height 15
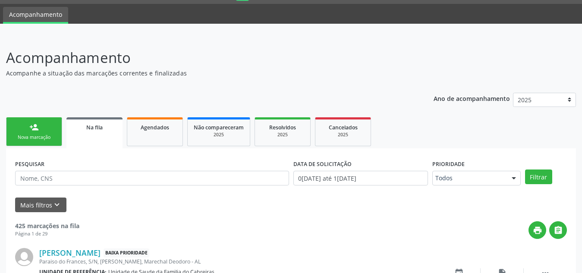
click at [58, 130] on link "person_add Nova marcação" at bounding box center [34, 131] width 56 height 29
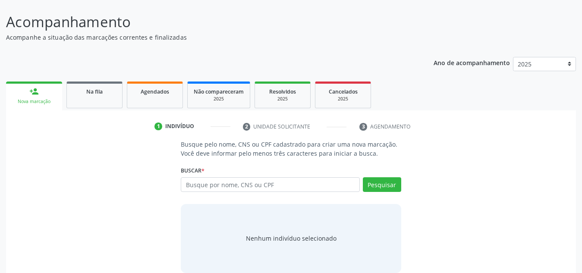
scroll to position [72, 0]
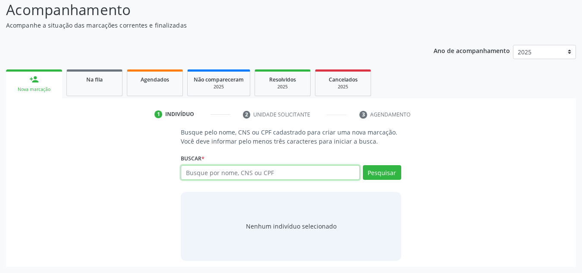
click at [224, 174] on input "text" at bounding box center [270, 172] width 179 height 15
type input "08226611440"
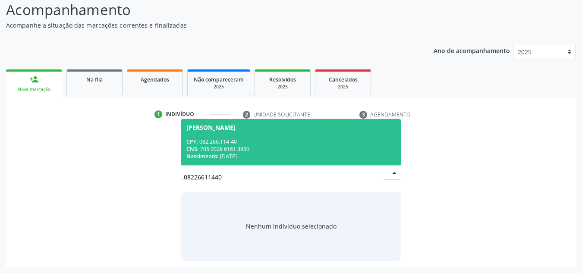
click at [316, 154] on div "Nascimento: 16/02/1988" at bounding box center [290, 156] width 209 height 7
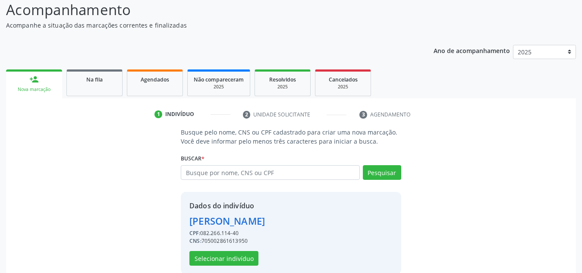
scroll to position [85, 0]
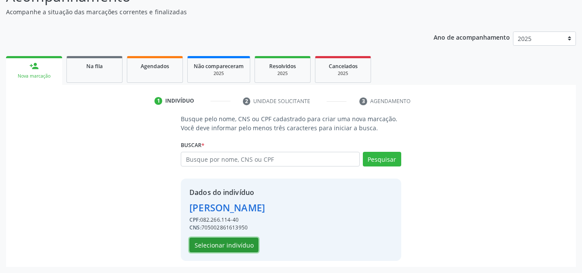
click at [239, 246] on button "Selecionar indivíduo" at bounding box center [223, 245] width 69 height 15
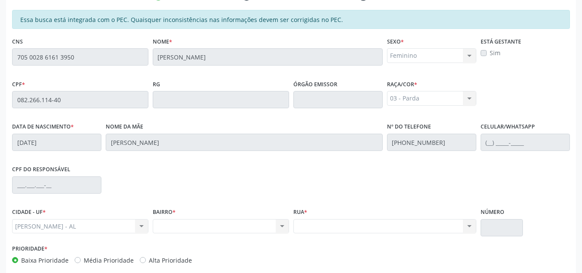
scroll to position [232, 0]
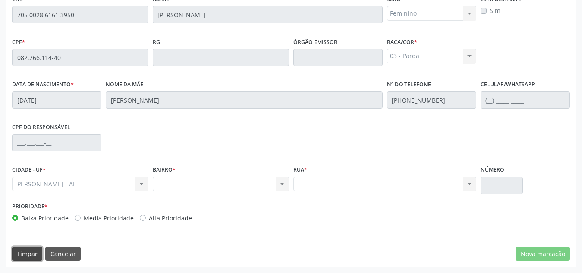
click at [34, 257] on button "Limpar" at bounding box center [27, 254] width 30 height 15
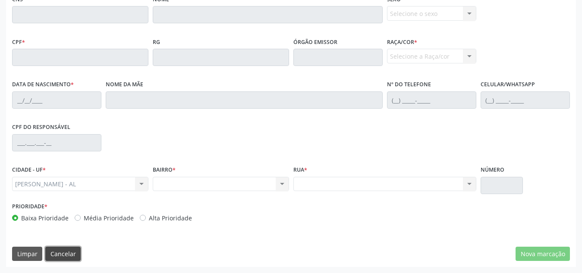
click at [60, 257] on button "Cancelar" at bounding box center [62, 254] width 35 height 15
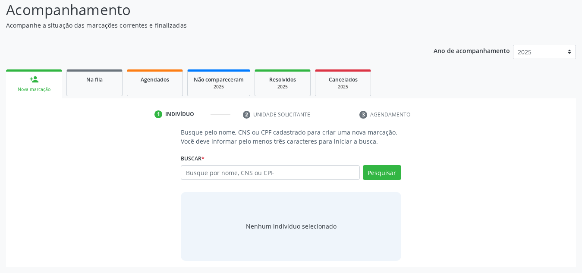
scroll to position [72, 0]
click at [214, 171] on input "text" at bounding box center [270, 172] width 179 height 15
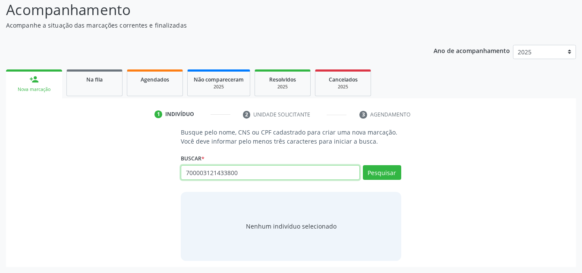
type input "700003121433800"
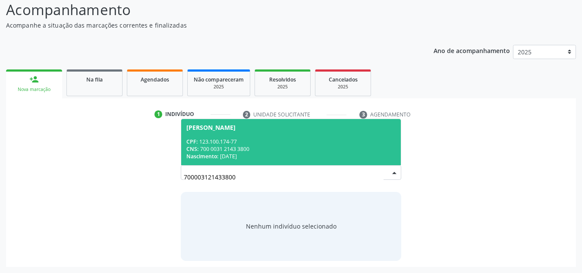
click at [237, 159] on div "Nascimento: 25/12/2007" at bounding box center [290, 156] width 209 height 7
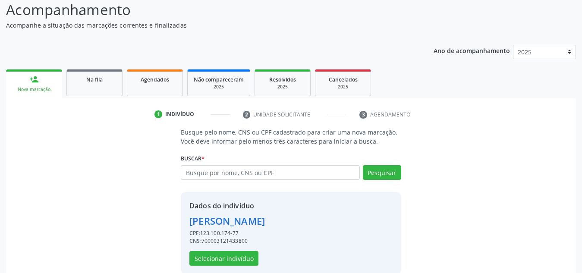
scroll to position [85, 0]
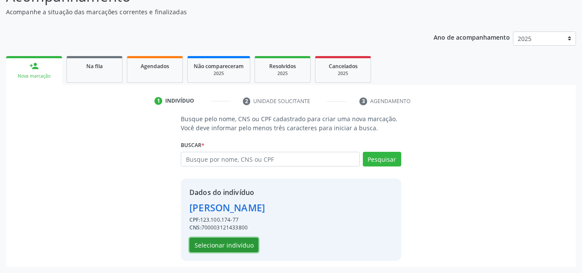
click at [205, 244] on button "Selecionar indivíduo" at bounding box center [223, 245] width 69 height 15
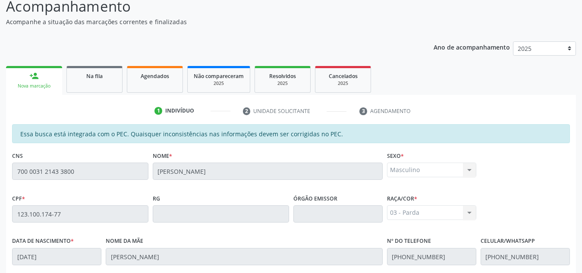
scroll to position [232, 0]
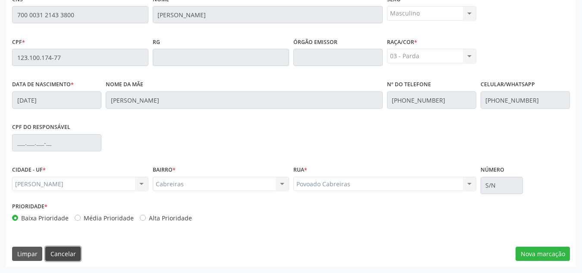
click at [66, 248] on button "Cancelar" at bounding box center [62, 254] width 35 height 15
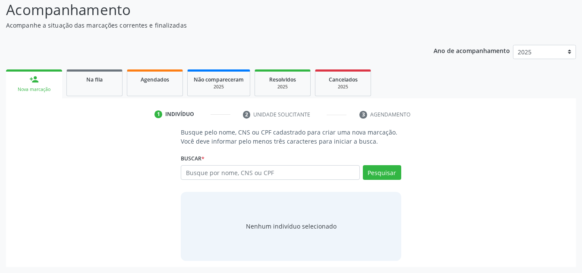
scroll to position [72, 0]
click at [217, 174] on input "text" at bounding box center [270, 172] width 179 height 15
paste input "700003121433800"
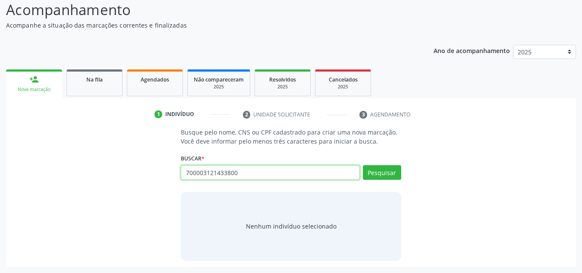
type input "700003121433800"
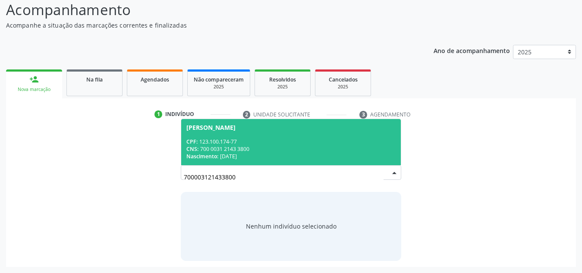
click at [263, 145] on div "CPF: 123.100.174-77" at bounding box center [290, 141] width 209 height 7
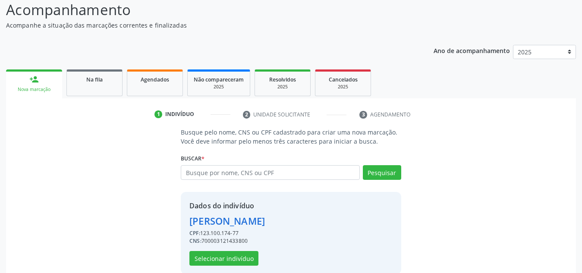
scroll to position [85, 0]
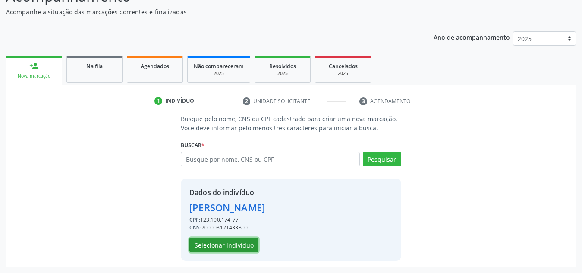
click at [229, 246] on button "Selecionar indivíduo" at bounding box center [223, 245] width 69 height 15
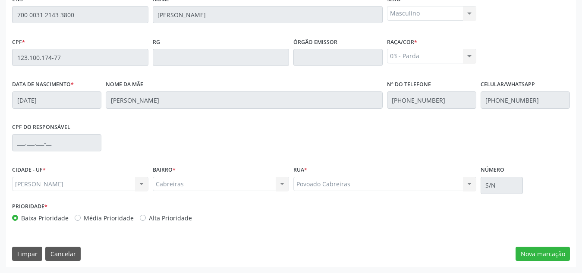
scroll to position [0, 0]
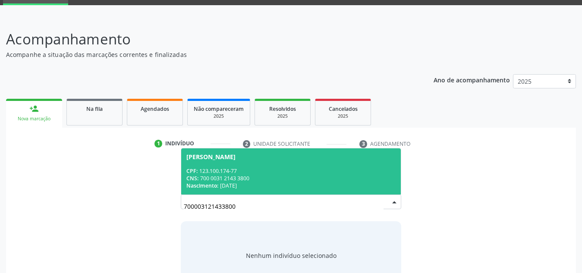
scroll to position [42, 0]
click at [191, 166] on span "Hugo Leonardo dos Santos Ramos CPF: 123.100.174-77 CNS: 700 0031 2143 3800 Nasc…" at bounding box center [291, 171] width 220 height 46
click at [255, 140] on li "2 Unidade solicitante" at bounding box center [294, 144] width 117 height 15
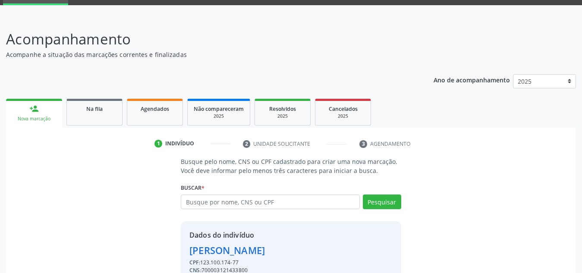
scroll to position [72, 0]
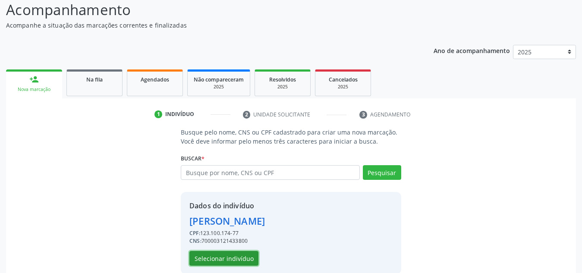
click at [229, 254] on button "Selecionar indivíduo" at bounding box center [223, 258] width 69 height 15
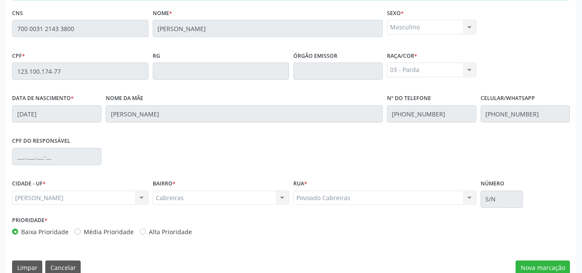
scroll to position [232, 0]
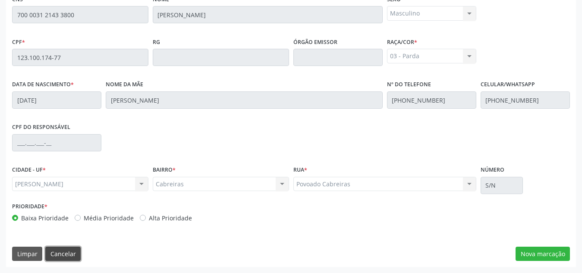
click at [55, 251] on button "Cancelar" at bounding box center [62, 254] width 35 height 15
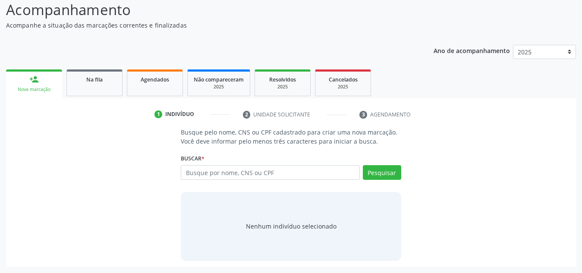
scroll to position [72, 0]
click at [260, 166] on input "text" at bounding box center [270, 172] width 179 height 15
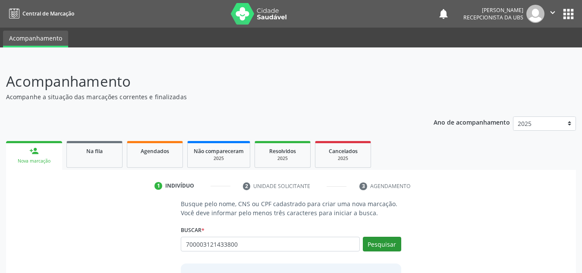
type input "700003121433800"
click at [380, 250] on button "Pesquisar" at bounding box center [382, 244] width 38 height 15
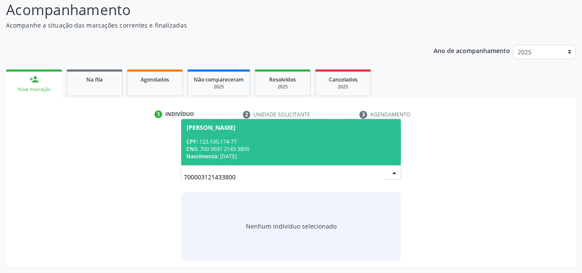
click at [298, 148] on div "CNS: 700 0031 2143 3800" at bounding box center [290, 148] width 209 height 7
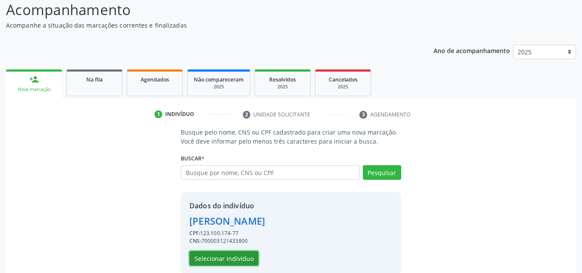
click at [232, 258] on button "Selecionar indivíduo" at bounding box center [223, 258] width 69 height 15
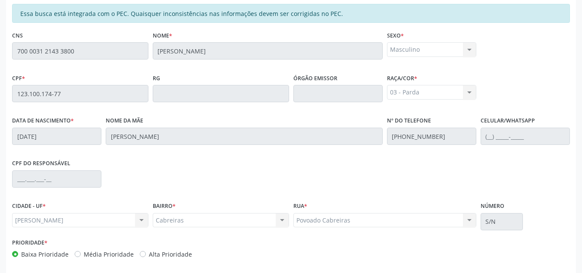
scroll to position [232, 0]
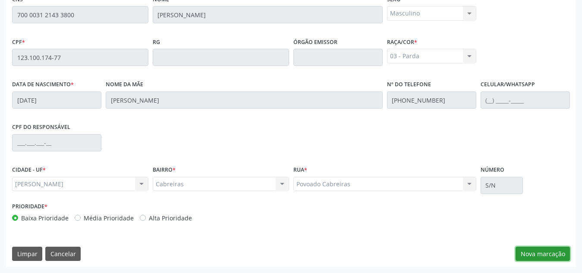
click at [527, 258] on button "Nova marcação" at bounding box center [543, 254] width 54 height 15
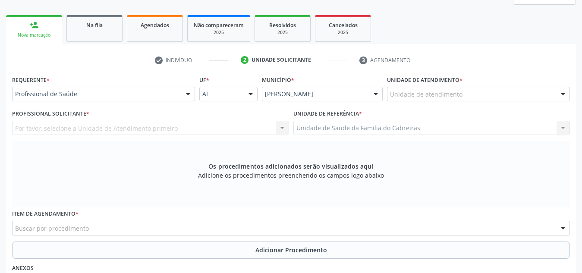
scroll to position [115, 0]
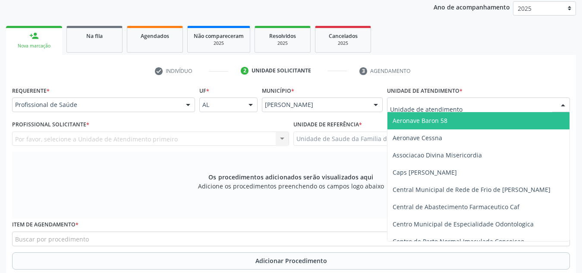
click at [453, 100] on div at bounding box center [478, 105] width 183 height 15
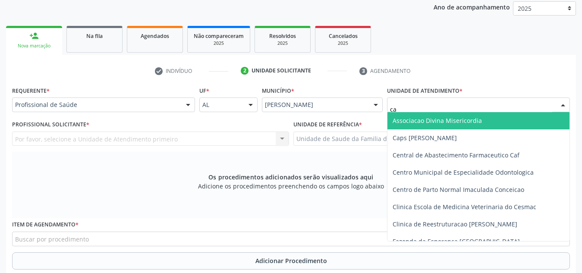
type input "cab"
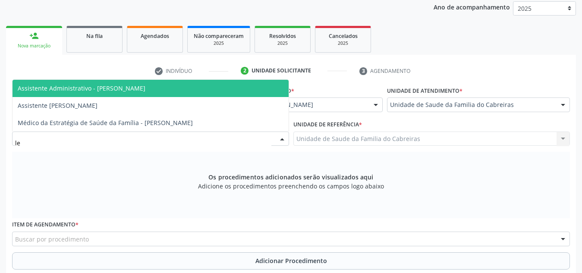
type input "let"
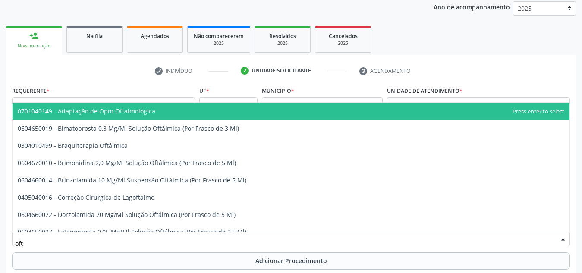
type input "ofta"
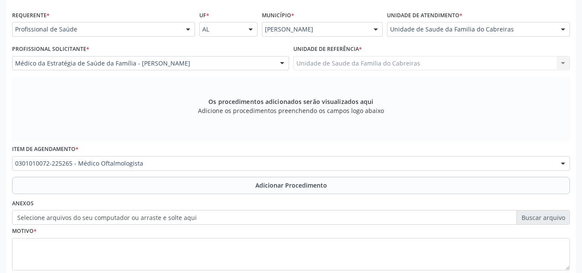
scroll to position [194, 0]
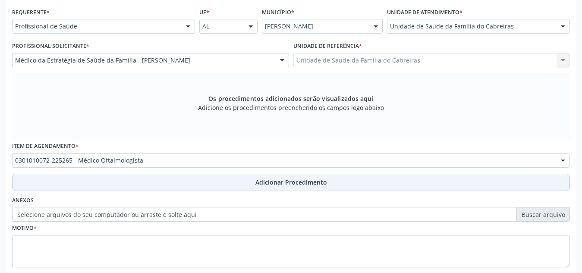
click at [377, 176] on button "Adicionar Procedimento" at bounding box center [291, 182] width 558 height 17
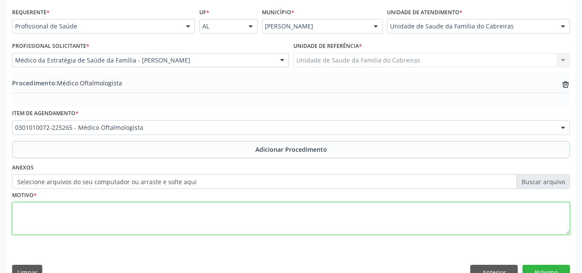
click at [284, 222] on textarea at bounding box center [291, 218] width 558 height 33
type textarea "Cefaléia"
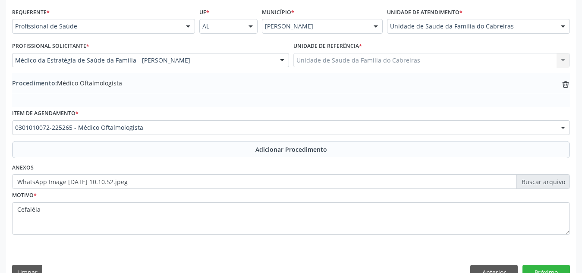
scroll to position [212, 0]
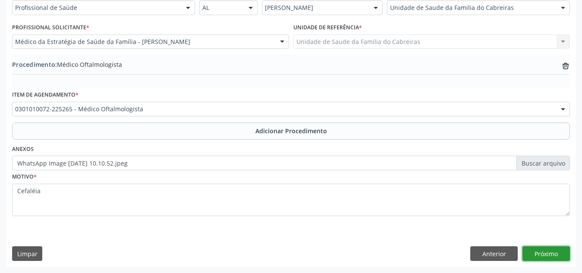
click at [560, 252] on button "Próximo" at bounding box center [546, 253] width 47 height 15
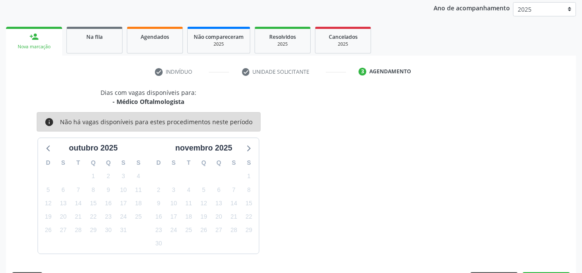
scroll to position [140, 0]
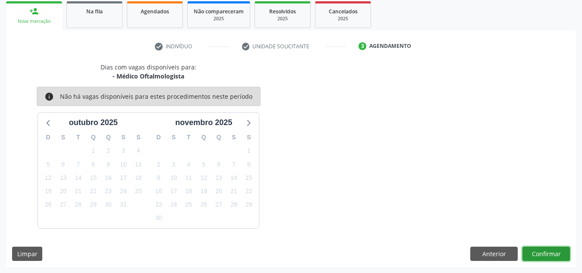
click at [546, 249] on button "Confirmar" at bounding box center [546, 254] width 47 height 15
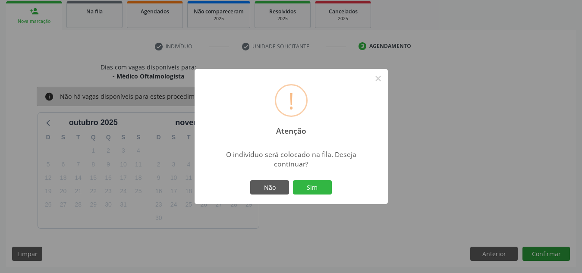
click at [293, 180] on button "Sim" at bounding box center [312, 187] width 39 height 15
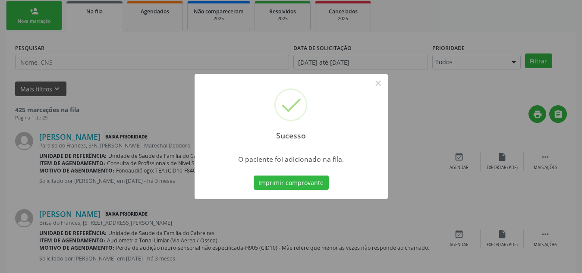
scroll to position [24, 0]
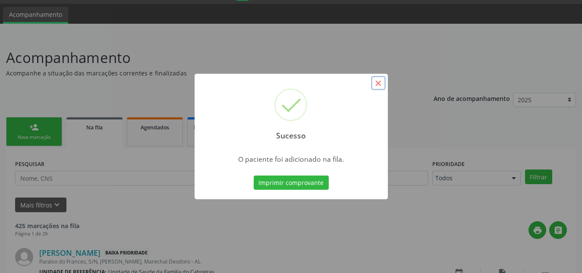
click at [381, 82] on button "×" at bounding box center [378, 83] width 15 height 15
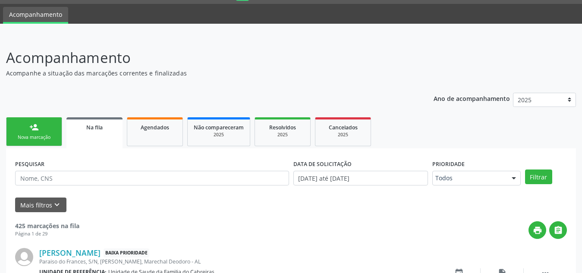
click at [38, 123] on div "person_add" at bounding box center [33, 127] width 9 height 9
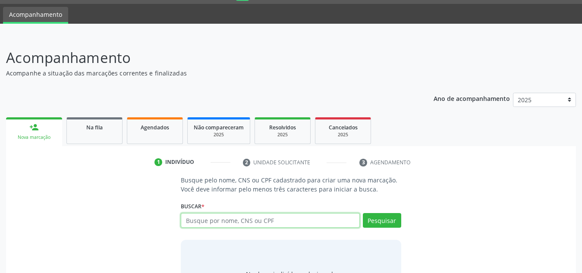
click at [283, 220] on input "text" at bounding box center [270, 220] width 179 height 15
type input "v"
paste input "705002861613950"
type input "705002861613950"
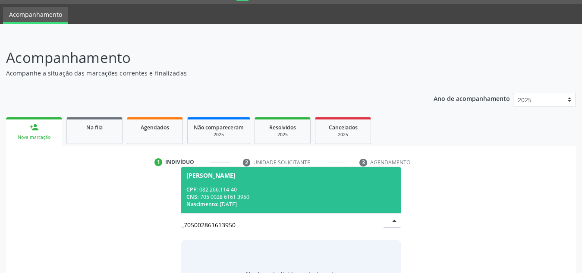
click at [302, 191] on div "CPF: 082.266.114-40" at bounding box center [290, 189] width 209 height 7
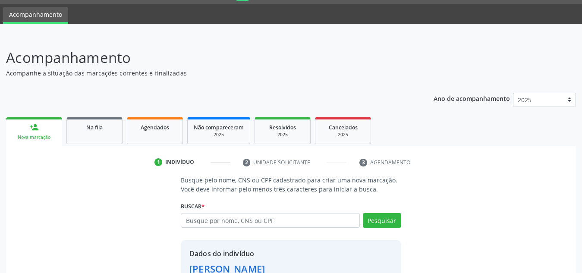
scroll to position [85, 0]
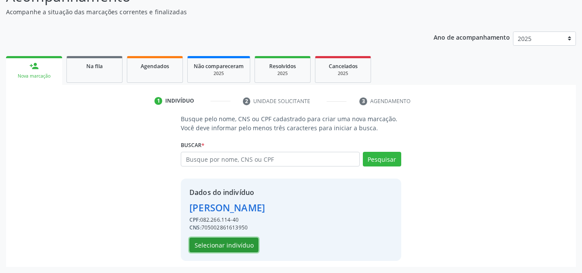
click at [233, 241] on button "Selecionar indivíduo" at bounding box center [223, 245] width 69 height 15
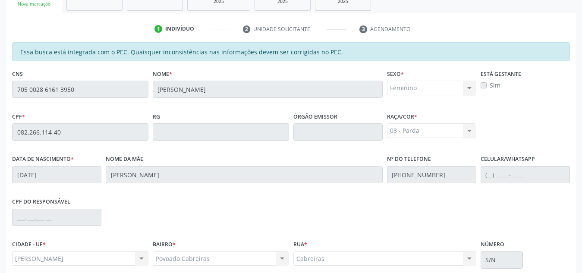
scroll to position [232, 0]
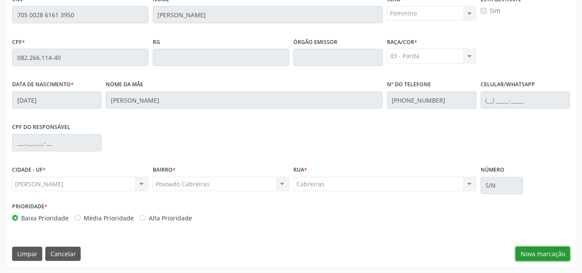
click at [522, 254] on button "Nova marcação" at bounding box center [543, 254] width 54 height 15
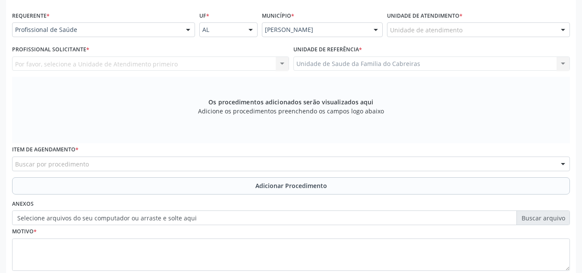
scroll to position [190, 0]
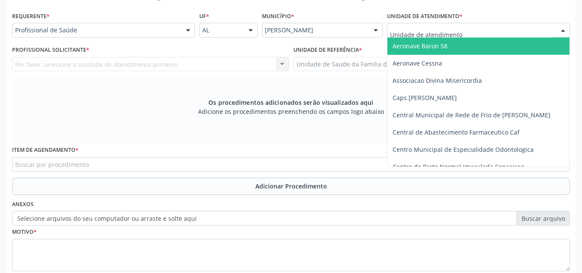
click at [472, 29] on div at bounding box center [478, 30] width 183 height 15
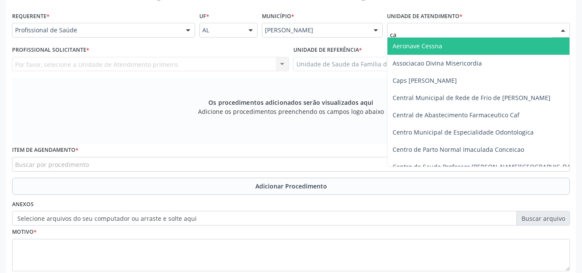
type input "cab"
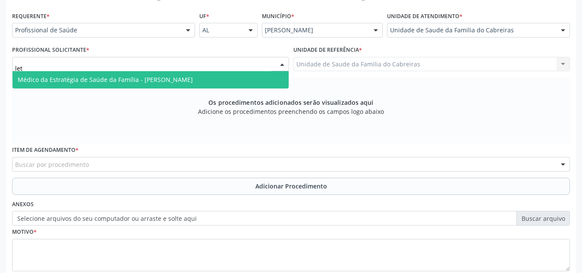
type input "leti"
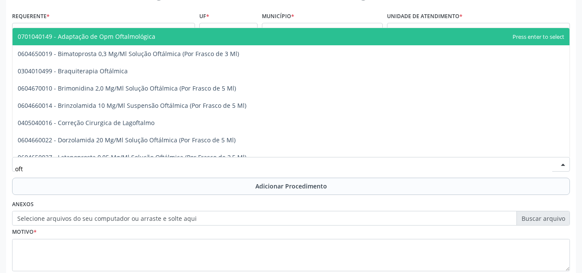
type input "ofta"
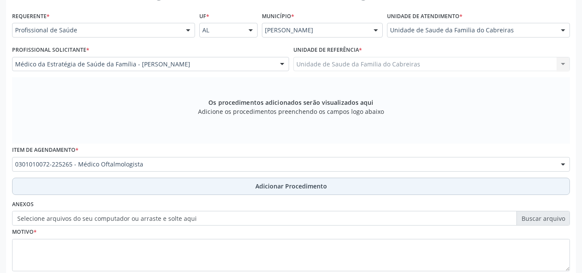
click at [398, 184] on button "Adicionar Procedimento" at bounding box center [291, 186] width 558 height 17
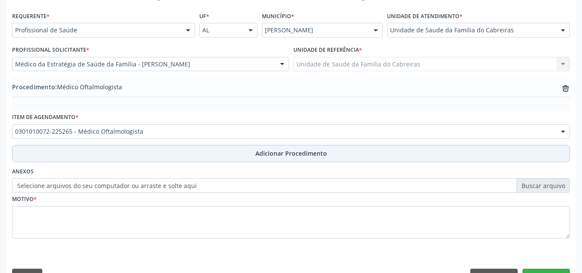
scroll to position [212, 0]
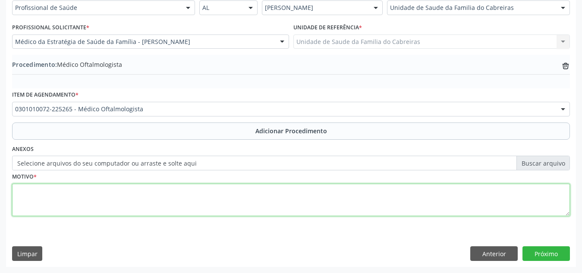
click at [362, 207] on textarea at bounding box center [291, 200] width 558 height 33
type textarea "Pterígio"
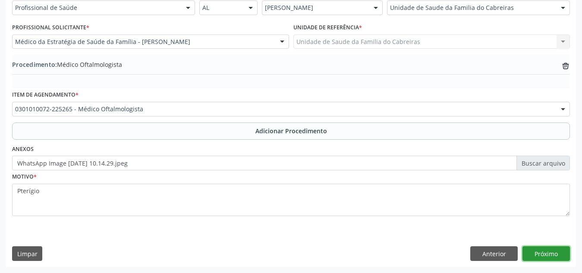
click at [545, 255] on button "Próximo" at bounding box center [546, 253] width 47 height 15
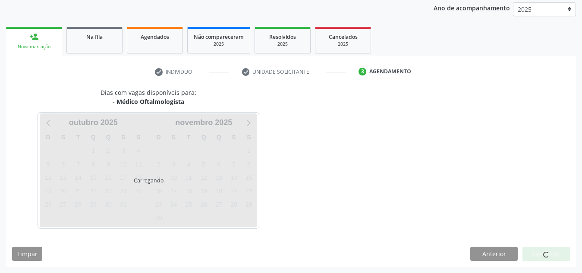
scroll to position [140, 0]
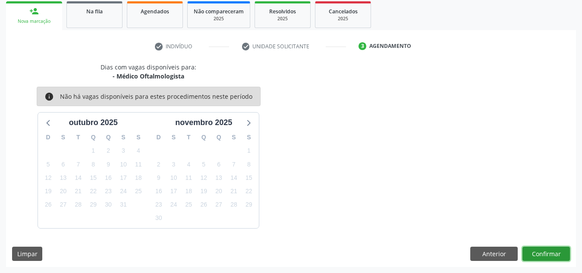
click at [545, 255] on button "Confirmar" at bounding box center [546, 254] width 47 height 15
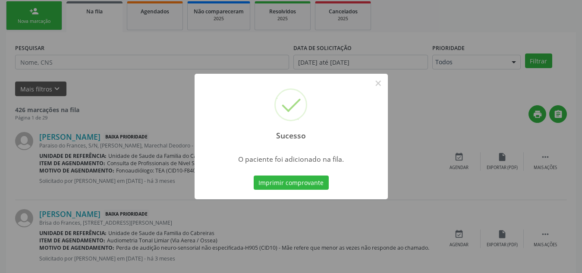
scroll to position [24, 0]
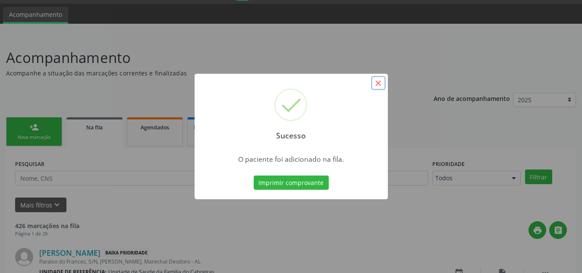
click at [379, 82] on button "×" at bounding box center [378, 83] width 15 height 15
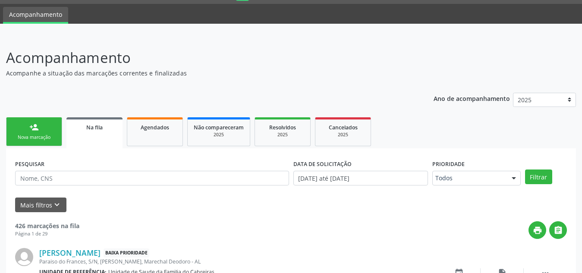
click at [44, 127] on link "person_add Nova marcação" at bounding box center [34, 131] width 56 height 29
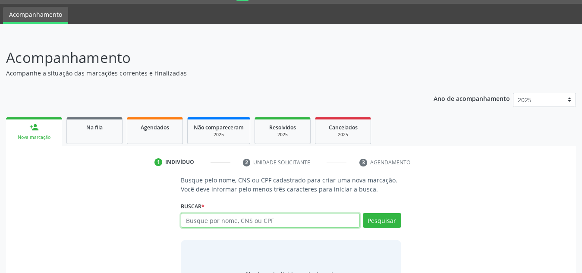
click at [226, 220] on input "text" at bounding box center [270, 220] width 179 height 15
type input "706306777846973"
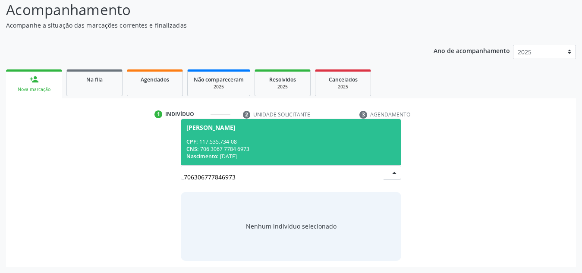
click at [287, 119] on span "Maria Jose da Silva CPF: 117.535.734-08 CNS: 706 3067 7784 6973 Nascimento: 30/…" at bounding box center [291, 142] width 220 height 46
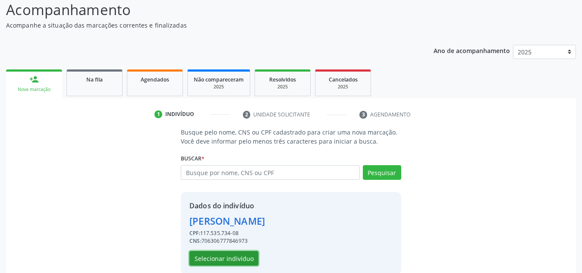
click at [236, 261] on button "Selecionar indivíduo" at bounding box center [223, 258] width 69 height 15
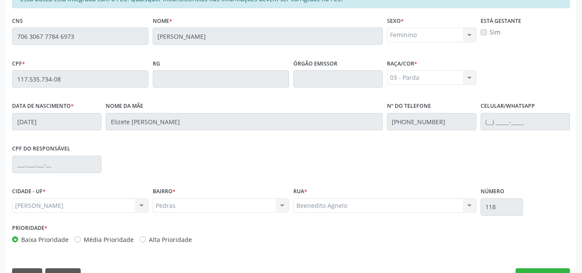
scroll to position [227, 0]
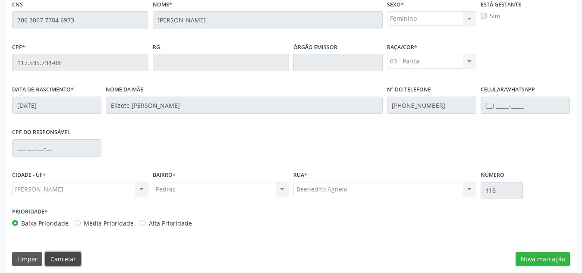
click at [55, 257] on button "Cancelar" at bounding box center [62, 259] width 35 height 15
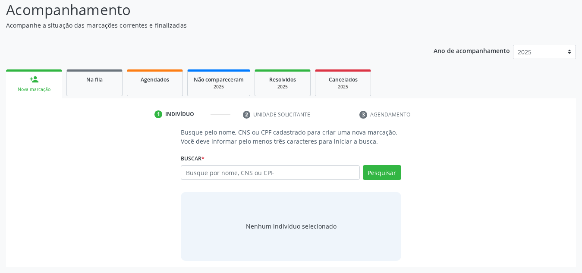
scroll to position [72, 0]
click at [202, 177] on input "text" at bounding box center [270, 172] width 179 height 15
paste input "706306777846973"
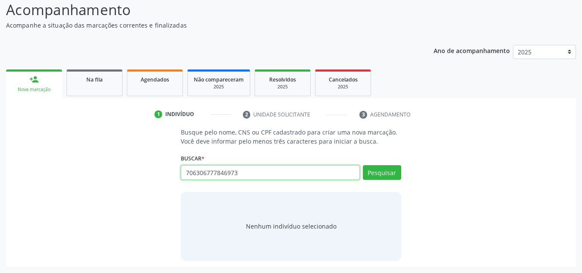
type input "706306777846973"
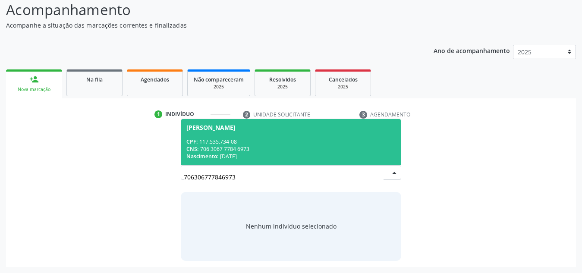
click at [290, 140] on div "CPF: 117.535.734-08" at bounding box center [290, 141] width 209 height 7
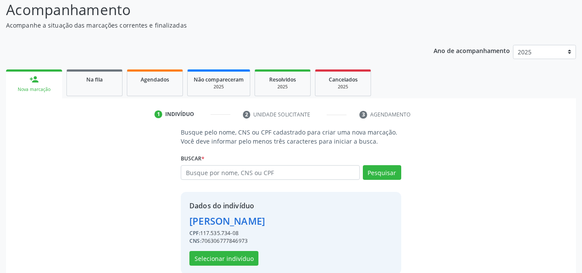
scroll to position [85, 0]
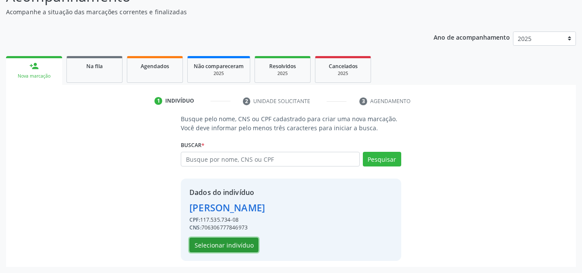
click at [214, 246] on button "Selecionar indivíduo" at bounding box center [223, 245] width 69 height 15
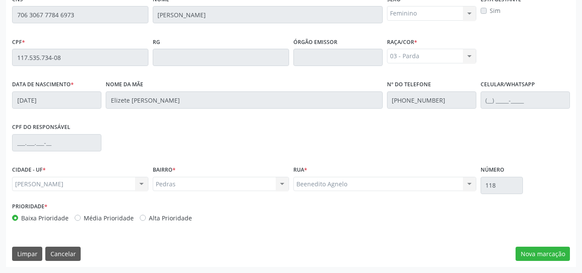
scroll to position [0, 0]
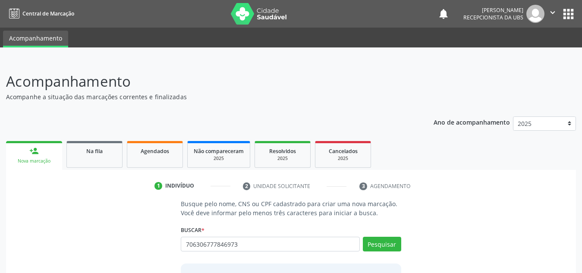
type input "706306777846973"
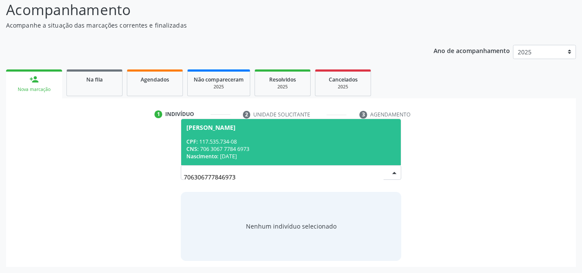
click at [231, 146] on div "CNS: 706 3067 7784 6973" at bounding box center [290, 148] width 209 height 7
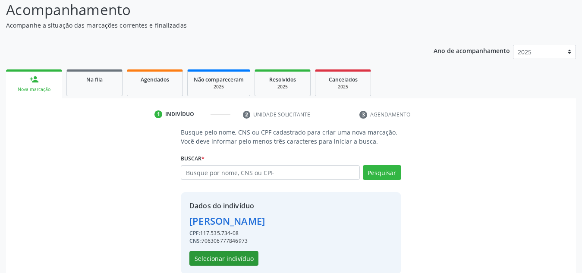
click at [246, 261] on button "Selecionar indivíduo" at bounding box center [223, 258] width 69 height 15
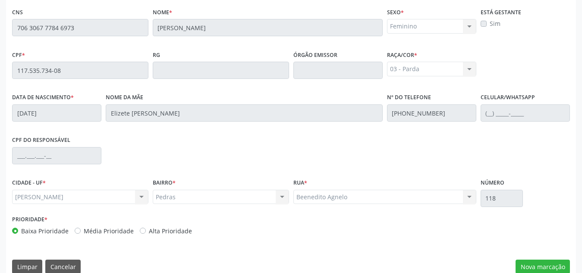
scroll to position [232, 0]
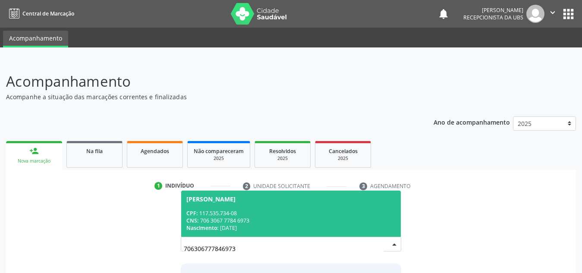
click at [210, 192] on span "[PERSON_NAME] CPF: 117.535.734-08 CNS: 706 3067 7784 6973 Nascimento: [DATE]" at bounding box center [291, 214] width 220 height 46
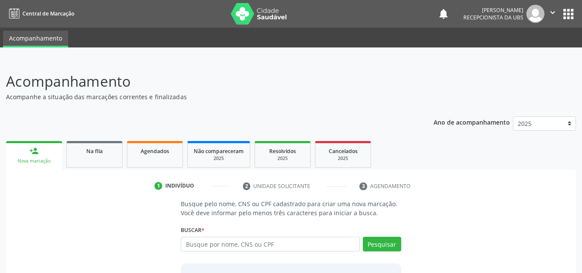
scroll to position [85, 0]
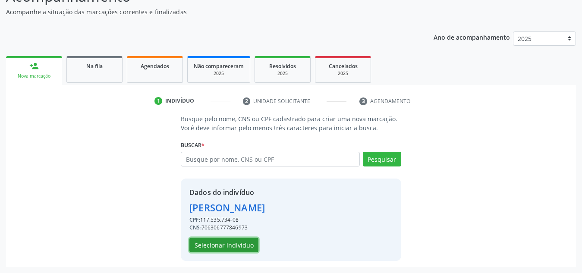
click at [217, 244] on button "Selecionar indivíduo" at bounding box center [223, 245] width 69 height 15
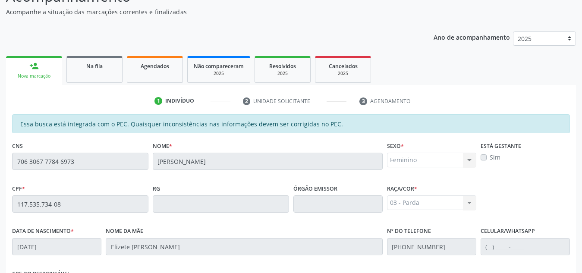
scroll to position [232, 0]
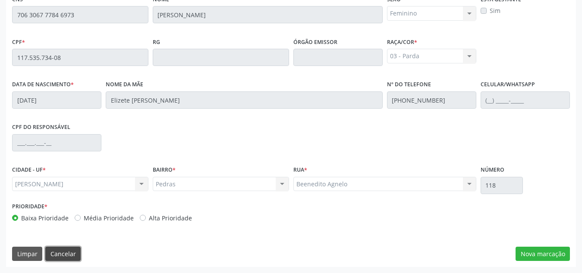
click at [57, 256] on button "Cancelar" at bounding box center [62, 254] width 35 height 15
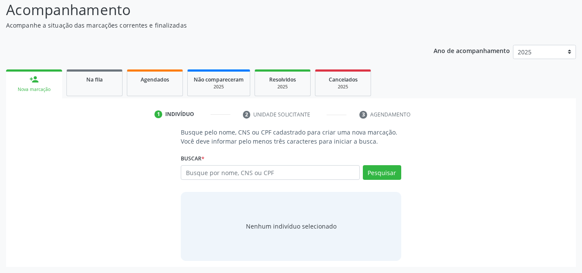
scroll to position [72, 0]
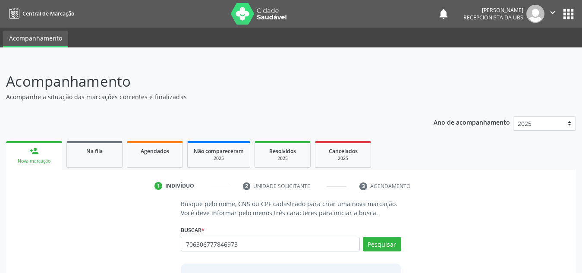
type input "706306777846973"
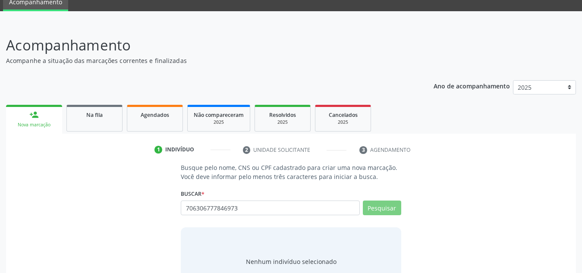
scroll to position [72, 0]
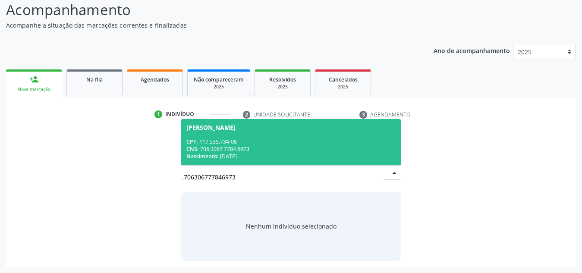
click at [264, 130] on div "[PERSON_NAME]" at bounding box center [290, 127] width 209 height 7
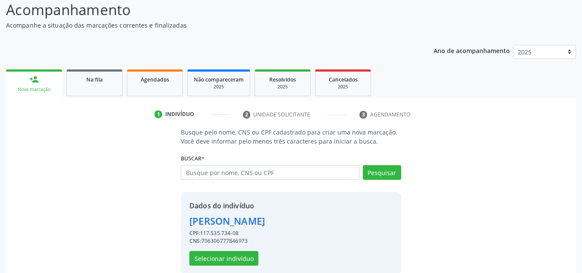
click at [283, 129] on p "Busque pelo nome, CNS ou CPF cadastrado para criar uma nova marcação. Você deve…" at bounding box center [291, 137] width 220 height 18
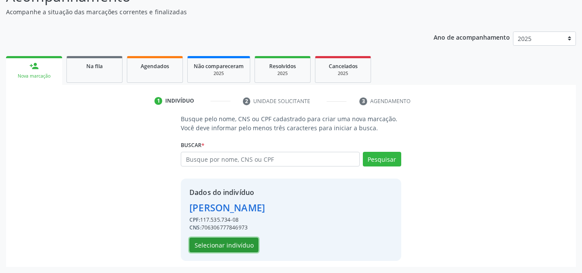
click at [233, 252] on button "Selecionar indivíduo" at bounding box center [223, 245] width 69 height 15
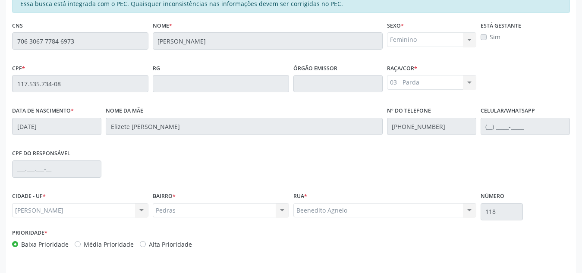
scroll to position [232, 0]
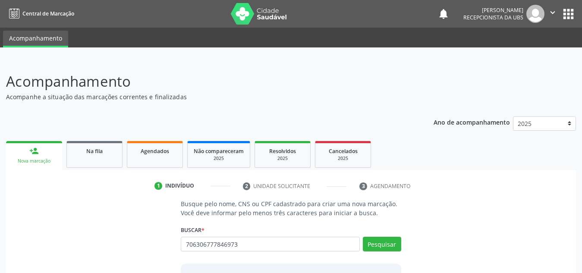
type input "706306777846973"
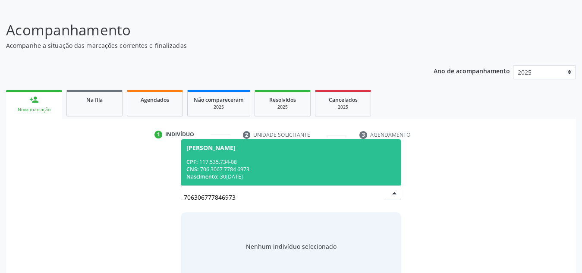
scroll to position [72, 0]
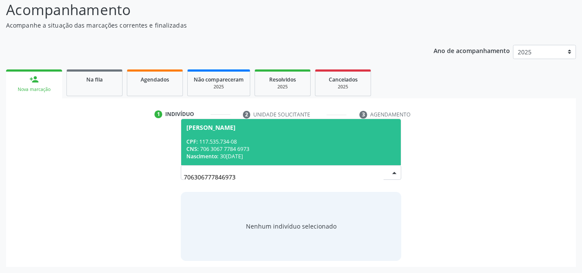
click at [317, 131] on span "[PERSON_NAME] CPF: 117.535.734-08 CNS: 706 3067 7784 6973 Nascimento: 3[DATE]" at bounding box center [291, 142] width 220 height 46
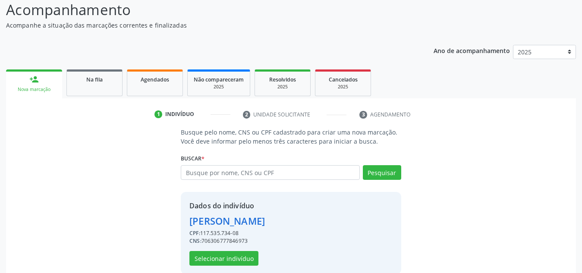
scroll to position [85, 0]
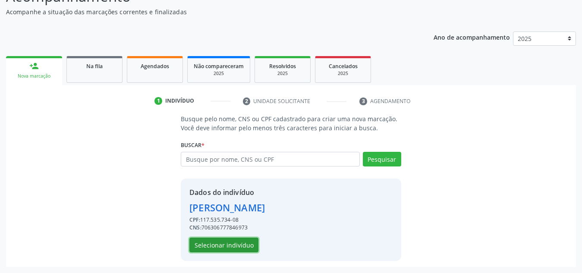
click at [235, 240] on button "Selecionar indivíduo" at bounding box center [223, 245] width 69 height 15
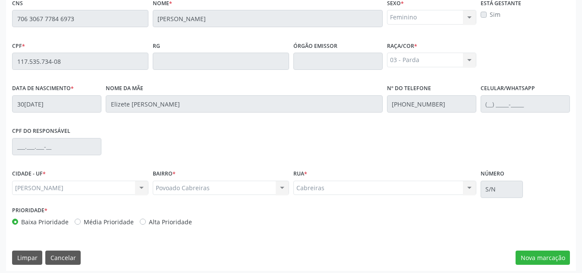
scroll to position [228, 0]
click at [525, 256] on button "Nova marcação" at bounding box center [543, 257] width 54 height 15
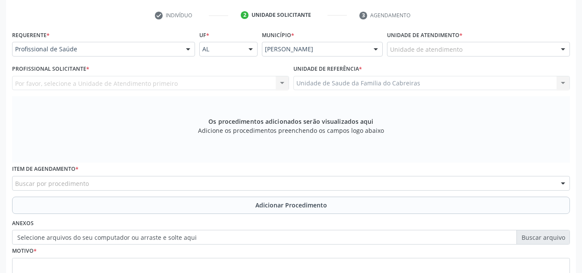
scroll to position [170, 0]
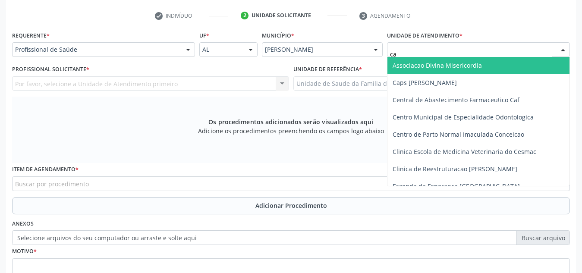
type input "cab"
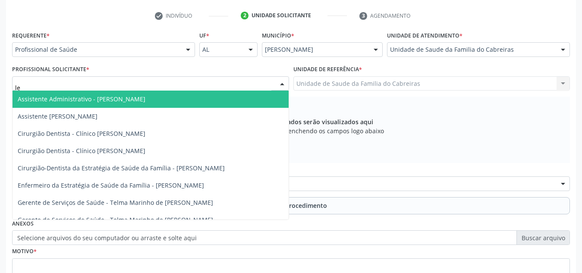
type input "let"
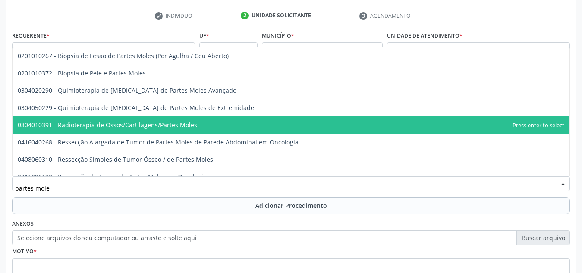
type input "partes moles"
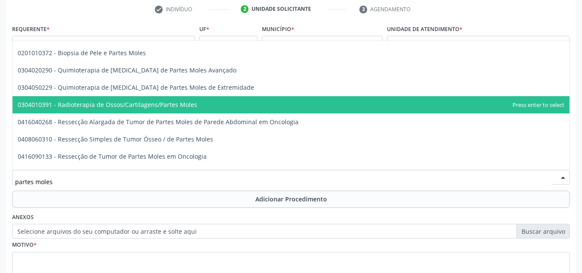
scroll to position [26, 0]
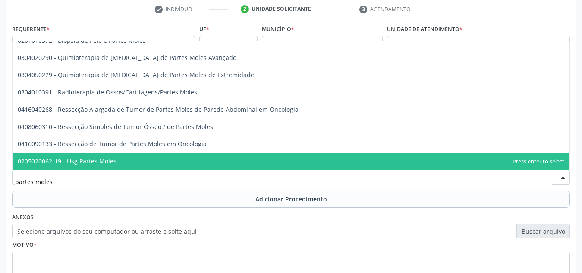
click at [291, 162] on span "0205020062-19 - Usg Partes Moles" at bounding box center [291, 161] width 557 height 17
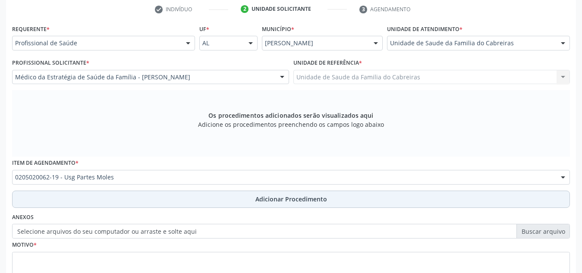
click at [286, 198] on span "Adicionar Procedimento" at bounding box center [291, 199] width 72 height 9
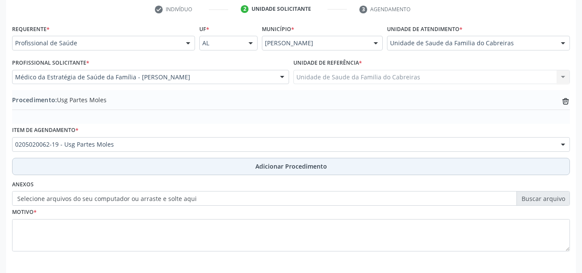
scroll to position [212, 0]
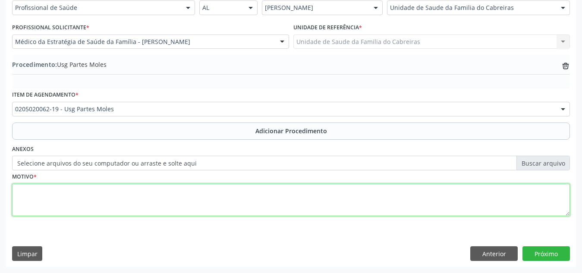
click at [255, 201] on textarea at bounding box center [291, 200] width 558 height 33
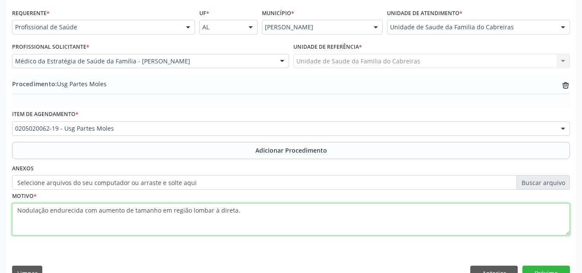
scroll to position [192, 0]
type textarea "Nodulação endurecida com aumento de tamanho em região lombar à direta."
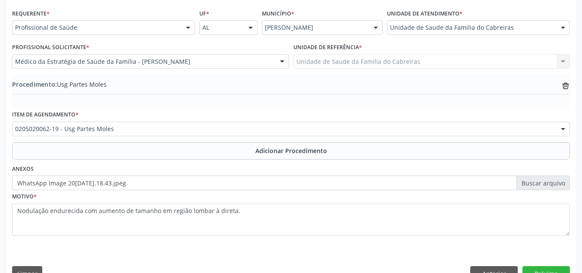
scroll to position [212, 0]
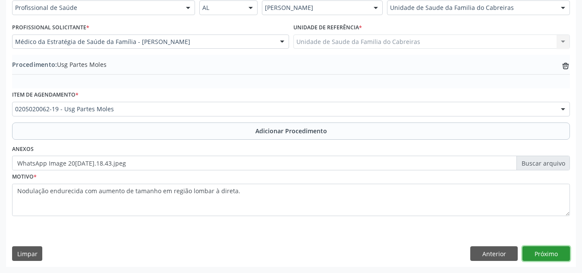
click at [549, 258] on button "Próximo" at bounding box center [546, 253] width 47 height 15
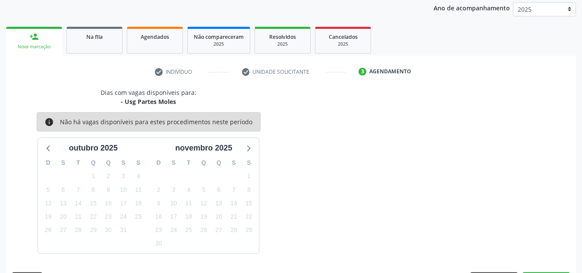
scroll to position [140, 0]
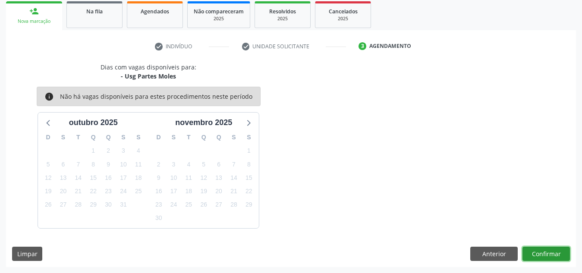
click at [549, 258] on button "Confirmar" at bounding box center [546, 254] width 47 height 15
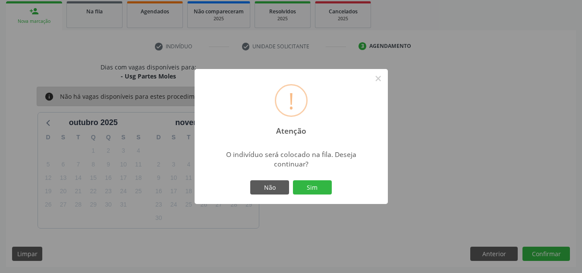
click at [293, 180] on button "Sim" at bounding box center [312, 187] width 39 height 15
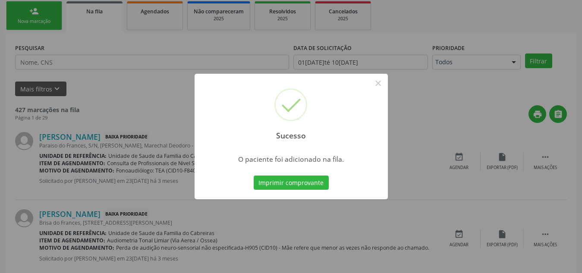
scroll to position [24, 0]
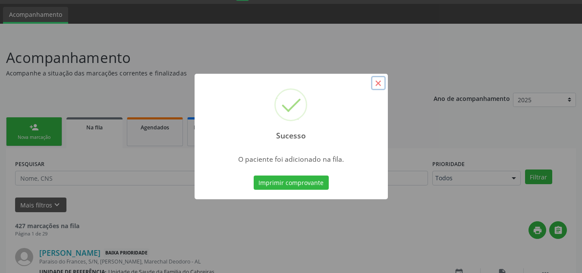
click at [377, 83] on button "×" at bounding box center [378, 83] width 15 height 15
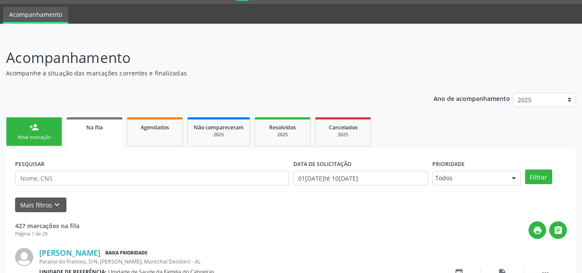
click at [47, 118] on link "person_add Nova marcação" at bounding box center [34, 131] width 56 height 29
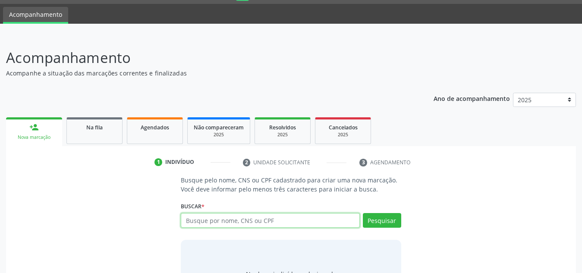
click at [230, 224] on input "text" at bounding box center [270, 220] width 179 height 15
type input "707403043194673"
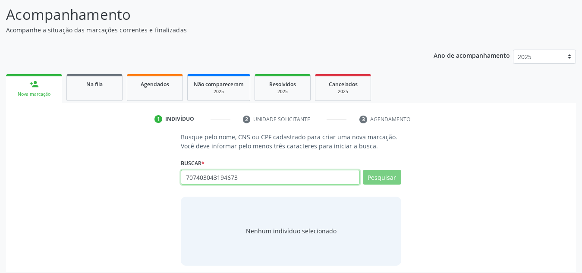
scroll to position [72, 0]
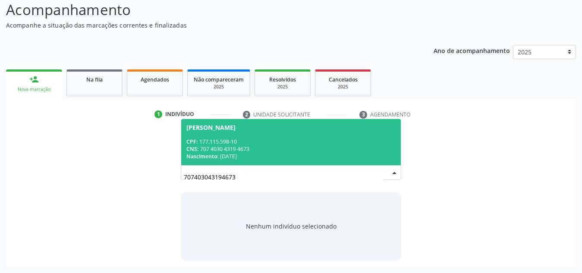
click at [280, 129] on div "Adriana Alves de Lima Silva" at bounding box center [290, 127] width 209 height 7
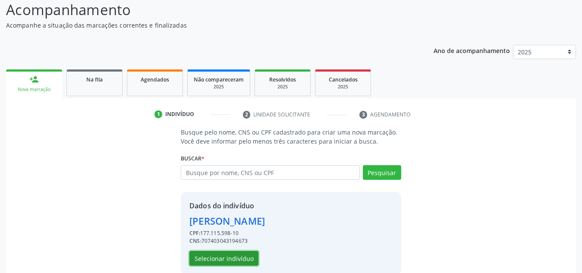
click at [237, 259] on button "Selecionar indivíduo" at bounding box center [223, 258] width 69 height 15
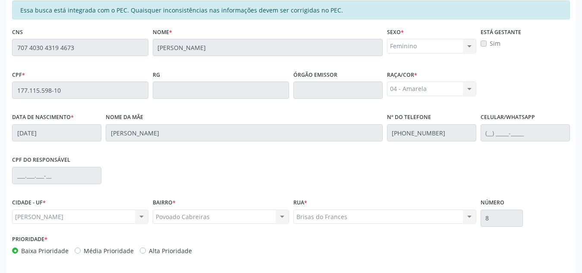
scroll to position [232, 0]
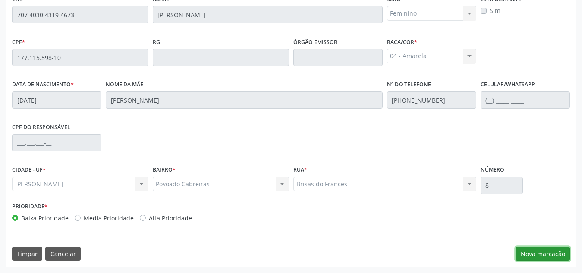
click at [545, 257] on button "Nova marcação" at bounding box center [543, 254] width 54 height 15
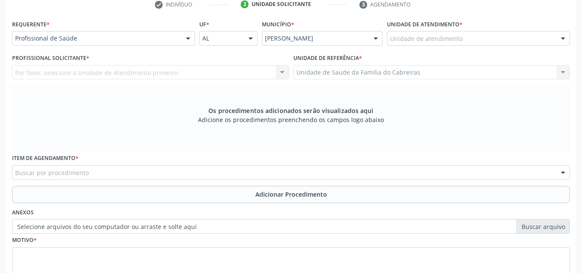
scroll to position [180, 0]
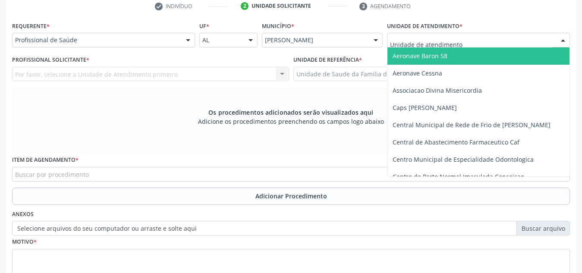
click at [463, 41] on div at bounding box center [478, 40] width 183 height 15
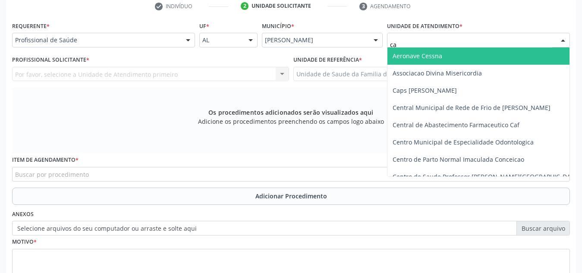
type input "cab"
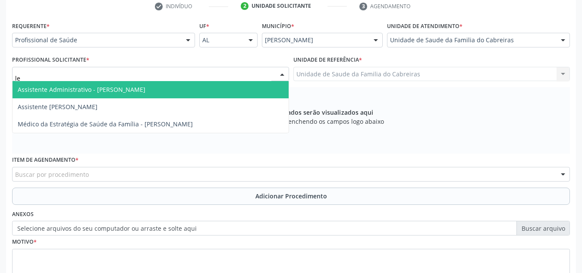
type input "let"
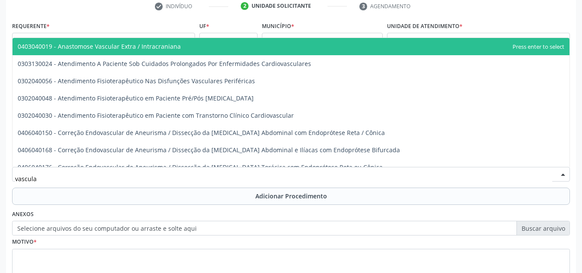
type input "vascular"
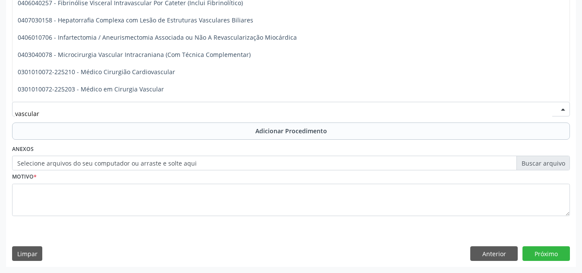
scroll to position [237, 0]
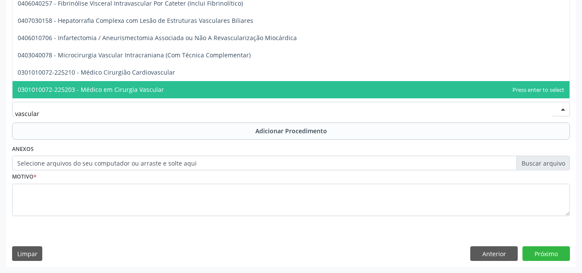
click at [328, 95] on span "0301010072-225203 - Médico em Cirurgia Vascular" at bounding box center [291, 89] width 557 height 17
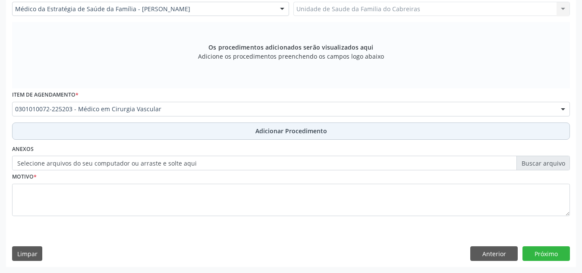
click at [315, 133] on span "Adicionar Procedimento" at bounding box center [291, 130] width 72 height 9
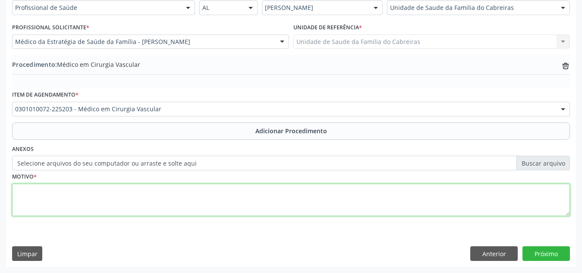
click at [246, 189] on textarea at bounding box center [291, 200] width 558 height 33
type textarea "Embolia e trombose venosas de veia não especificada"
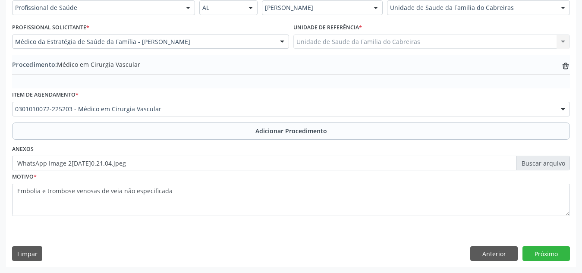
click at [327, 164] on label "WhatsApp Image 2025-10-10 at 10.21.04.jpeg" at bounding box center [291, 163] width 558 height 15
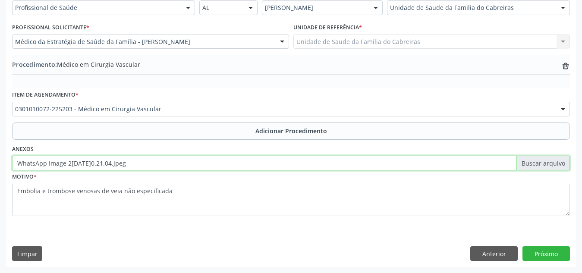
click at [327, 164] on input "WhatsApp Image 2025-10-10 at 10.21.04.jpeg" at bounding box center [291, 163] width 558 height 15
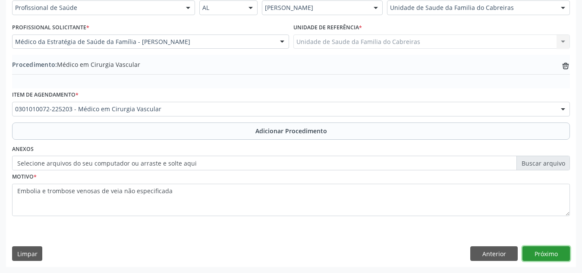
click at [554, 248] on button "Próximo" at bounding box center [546, 253] width 47 height 15
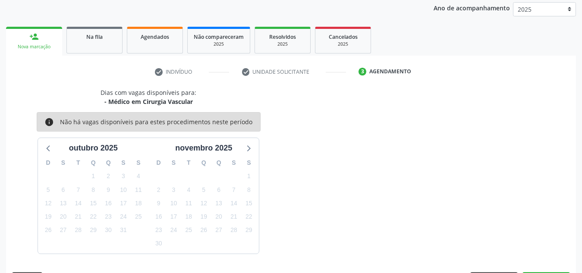
scroll to position [140, 0]
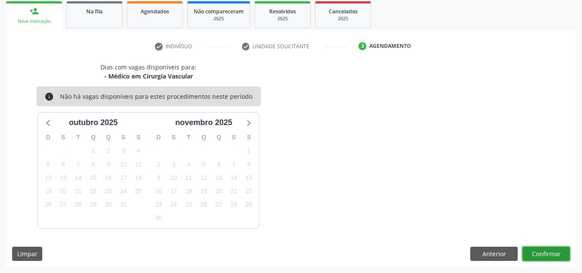
click at [554, 248] on button "Confirmar" at bounding box center [546, 254] width 47 height 15
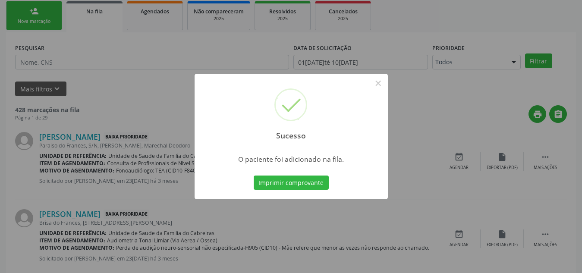
scroll to position [24, 0]
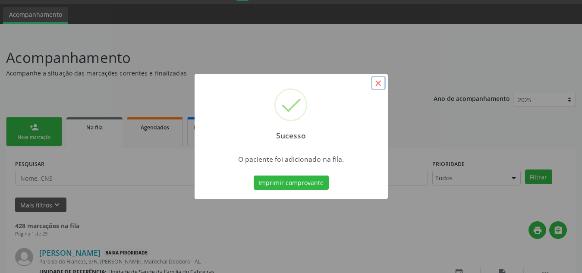
click at [377, 81] on button "×" at bounding box center [378, 83] width 15 height 15
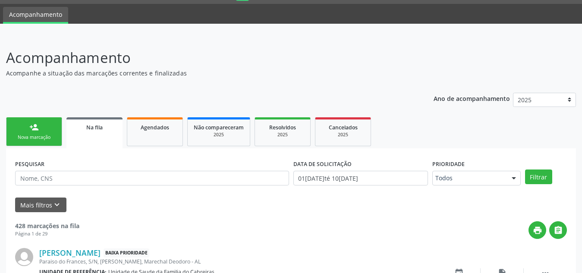
click at [49, 126] on link "person_add Nova marcação" at bounding box center [34, 131] width 56 height 29
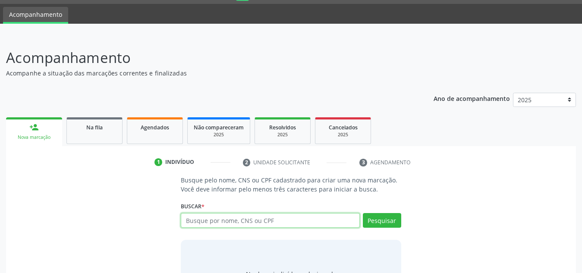
click at [215, 218] on input "text" at bounding box center [270, 220] width 179 height 15
type input "700106857776990"
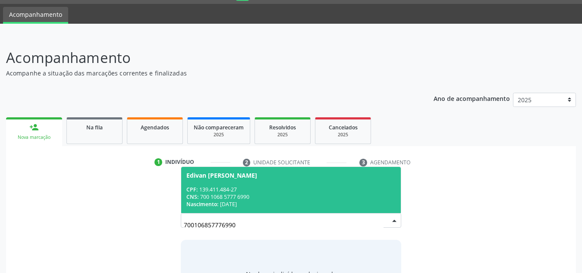
click at [257, 173] on div "Edivan Keven da Silva Goncalves" at bounding box center [221, 175] width 71 height 7
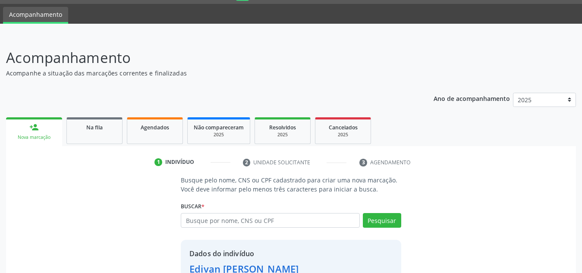
scroll to position [85, 0]
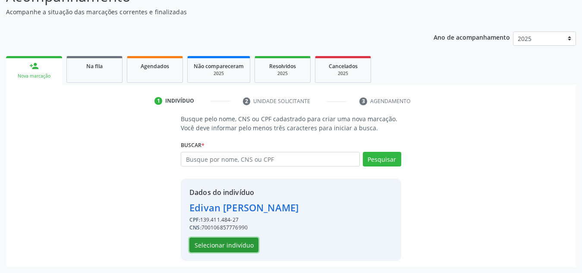
click at [236, 242] on button "Selecionar indivíduo" at bounding box center [223, 245] width 69 height 15
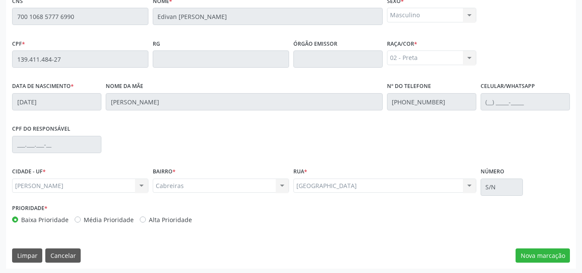
scroll to position [232, 0]
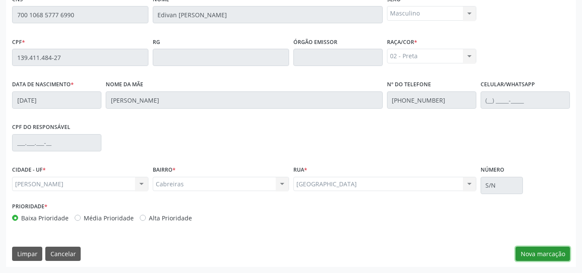
click at [551, 254] on button "Nova marcação" at bounding box center [543, 254] width 54 height 15
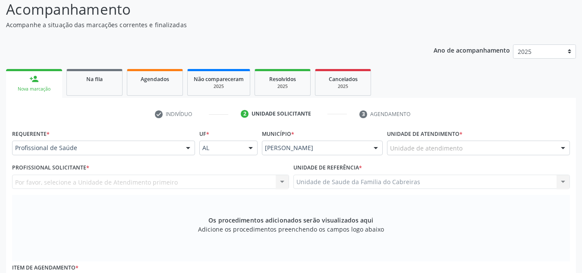
scroll to position [50, 0]
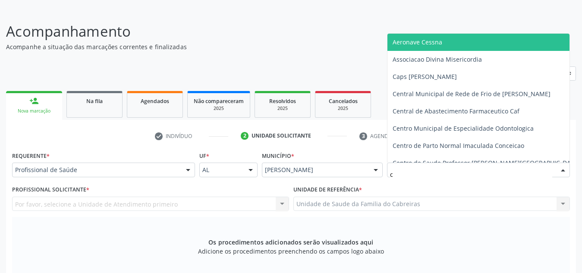
click at [454, 164] on div "c" at bounding box center [478, 170] width 183 height 15
type input "cab"
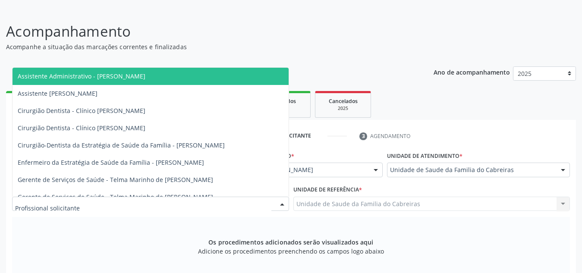
click at [200, 205] on div at bounding box center [150, 204] width 277 height 15
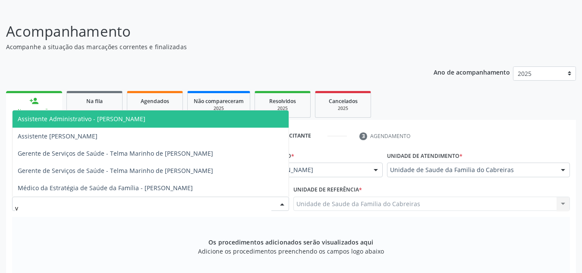
type input "va"
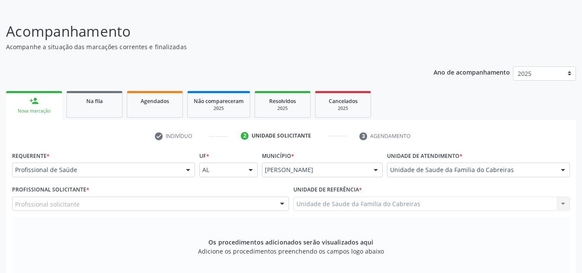
click at [337, 160] on div "Município * Marechal Deodoro Marechal Deodoro Nenhum resultado encontrado para:…" at bounding box center [322, 166] width 125 height 34
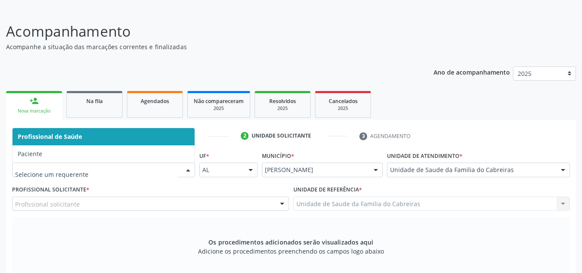
click at [155, 176] on div at bounding box center [103, 170] width 183 height 15
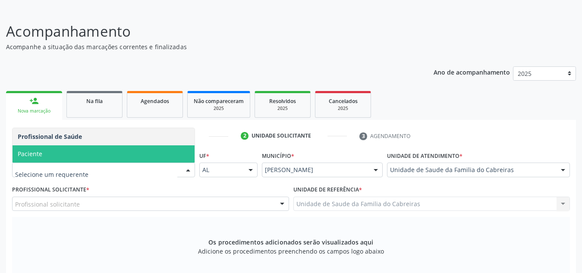
click at [151, 154] on span "Paciente" at bounding box center [104, 153] width 182 height 17
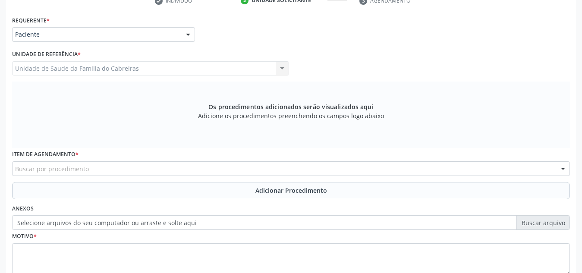
scroll to position [185, 0]
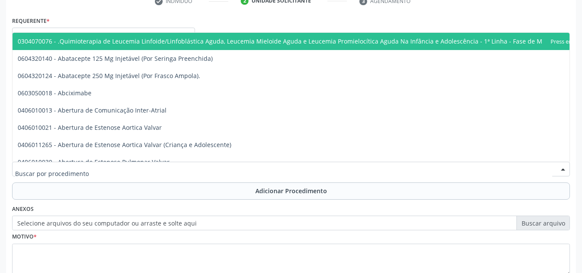
click at [167, 170] on div at bounding box center [291, 169] width 558 height 15
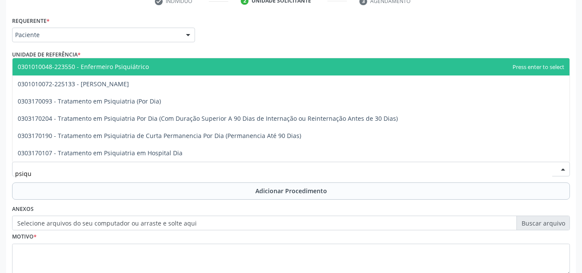
type input "psiqui"
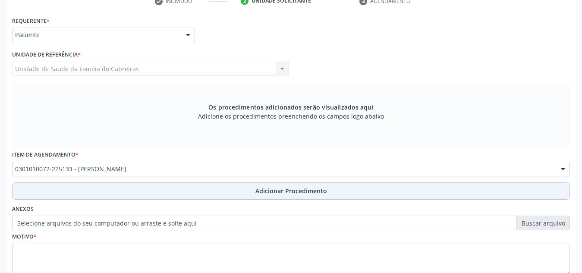
click at [176, 183] on button "Adicionar Procedimento" at bounding box center [291, 191] width 558 height 17
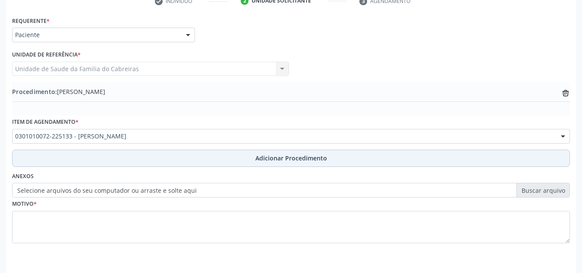
scroll to position [212, 0]
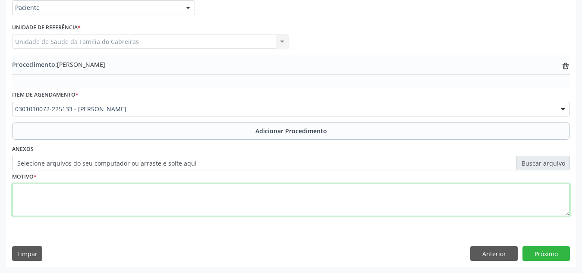
click at [177, 192] on textarea at bounding box center [291, 200] width 558 height 33
type textarea "cid10F93"
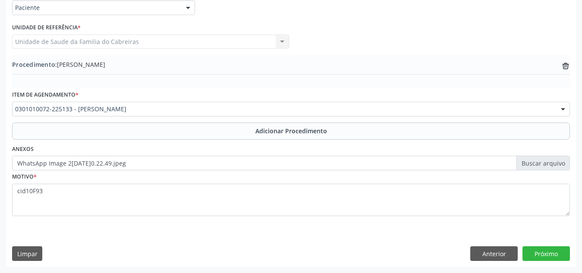
click at [356, 224] on div "Motivo * cid10F93" at bounding box center [291, 199] width 562 height 58
click at [548, 252] on button "Próximo" at bounding box center [546, 253] width 47 height 15
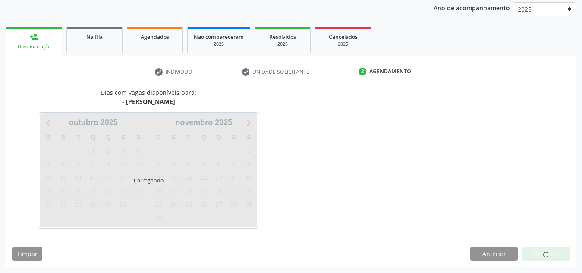
scroll to position [140, 0]
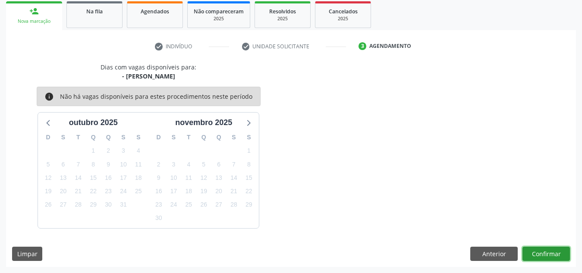
click at [548, 252] on button "Confirmar" at bounding box center [546, 254] width 47 height 15
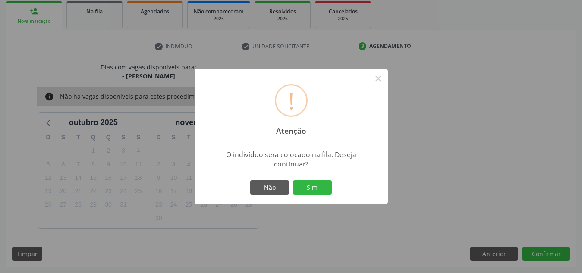
click at [293, 180] on button "Sim" at bounding box center [312, 187] width 39 height 15
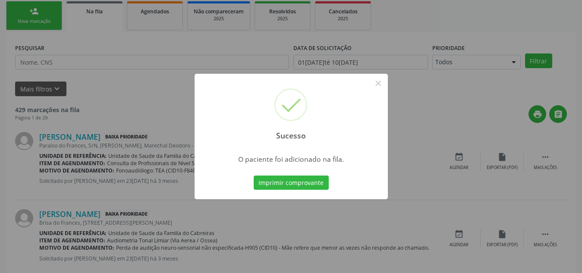
scroll to position [24, 0]
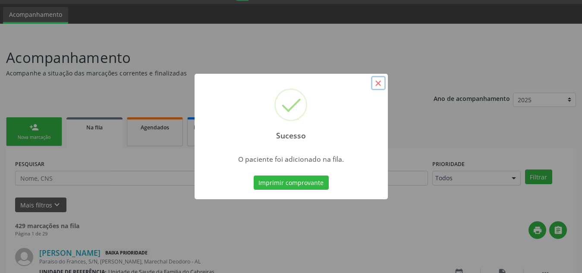
click at [378, 85] on button "×" at bounding box center [378, 83] width 15 height 15
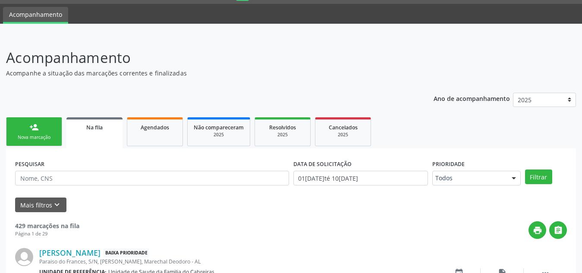
click at [29, 124] on link "person_add Nova marcação" at bounding box center [34, 131] width 56 height 29
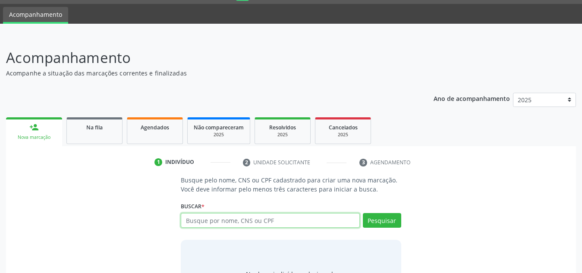
click at [198, 218] on input "text" at bounding box center [270, 220] width 179 height 15
type input "709806072417699"
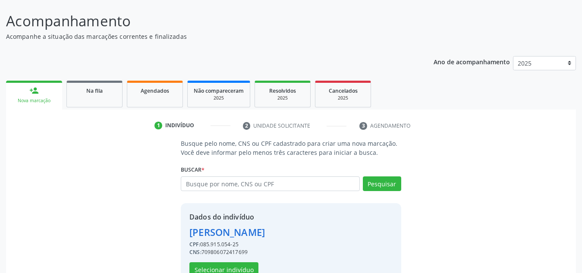
scroll to position [61, 0]
click at [229, 267] on button "Selecionar indivíduo" at bounding box center [223, 269] width 69 height 15
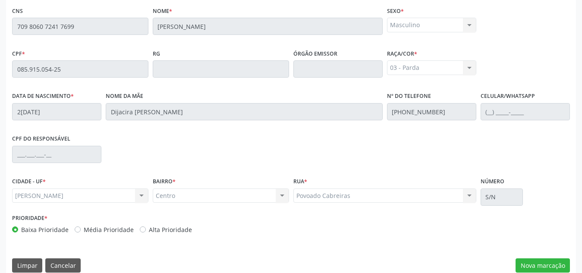
scroll to position [232, 0]
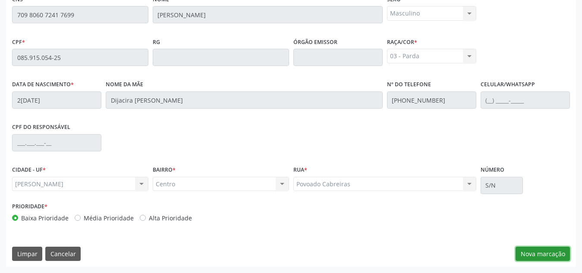
click at [534, 257] on button "Nova marcação" at bounding box center [543, 254] width 54 height 15
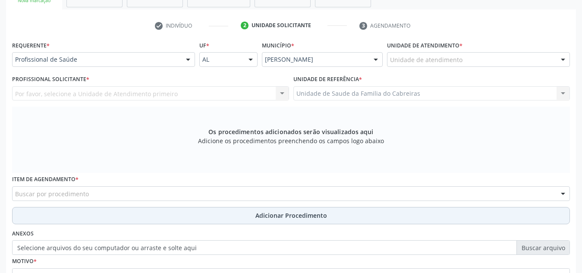
scroll to position [148, 0]
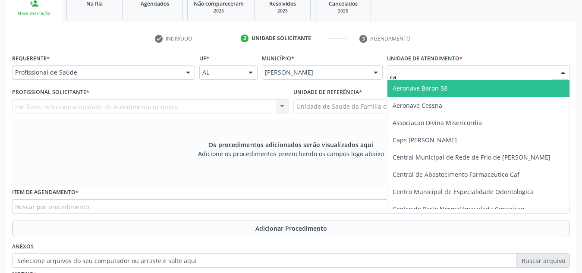
type input "cab"
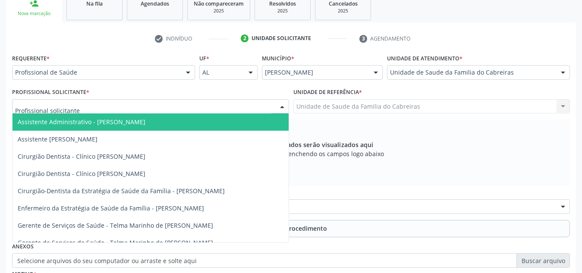
click at [227, 104] on div at bounding box center [150, 106] width 277 height 15
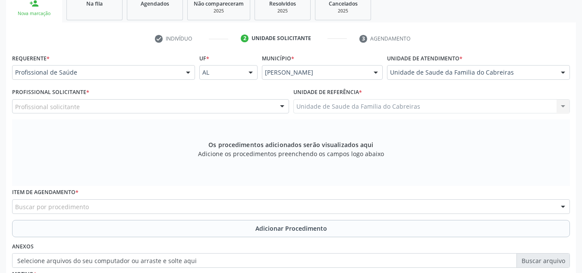
click at [164, 43] on li "check Indivíduo" at bounding box center [191, 38] width 86 height 15
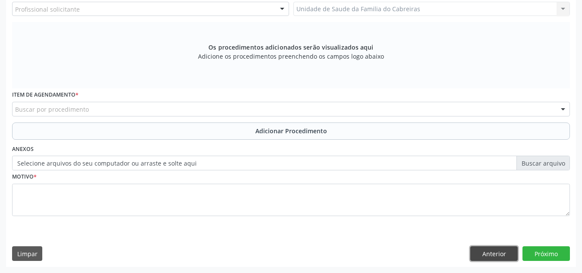
click at [500, 255] on button "Anterior" at bounding box center [493, 253] width 47 height 15
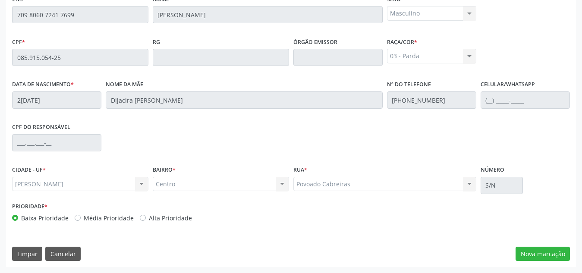
scroll to position [232, 0]
click at [500, 255] on div "Limpar Cancelar Nova marcação" at bounding box center [291, 254] width 558 height 15
click at [63, 259] on button "Cancelar" at bounding box center [62, 254] width 35 height 15
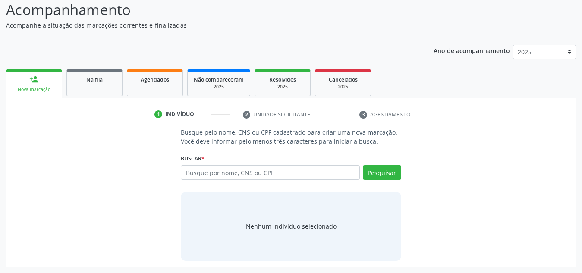
scroll to position [72, 0]
click at [263, 174] on input "text" at bounding box center [270, 172] width 179 height 15
paste input "709806072417699"
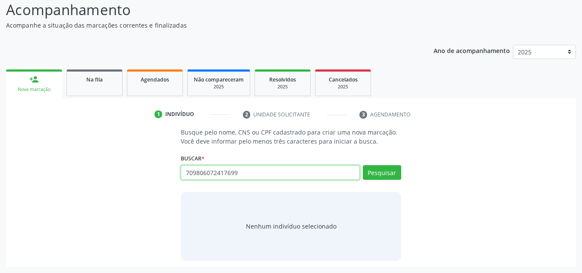
click at [263, 174] on input "709806072417699" at bounding box center [270, 172] width 179 height 15
type input "709806072417699"
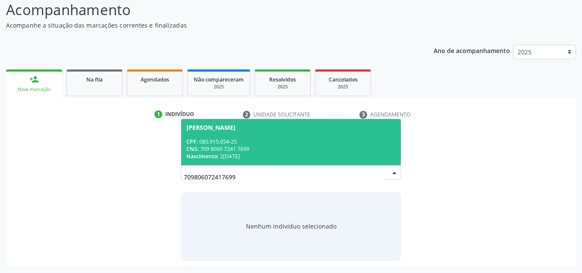
click at [268, 150] on div "Busque pelo nome, CNS ou CPF cadastrado para criar uma nova marcação. Você deve…" at bounding box center [291, 194] width 233 height 133
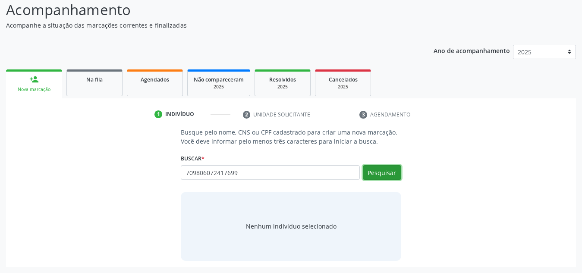
click at [388, 167] on button "Pesquisar" at bounding box center [382, 172] width 38 height 15
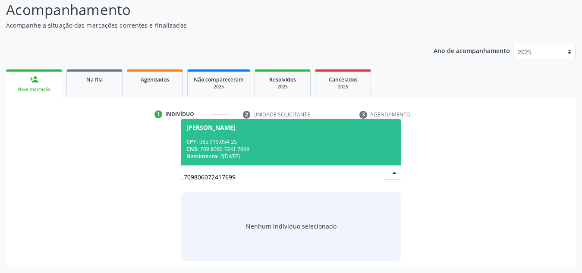
click at [310, 134] on span "Werisson Antonio da Silva CPF: 085.915.054-25 CNS: 709 8060 7241 7699 Nasciment…" at bounding box center [291, 142] width 220 height 46
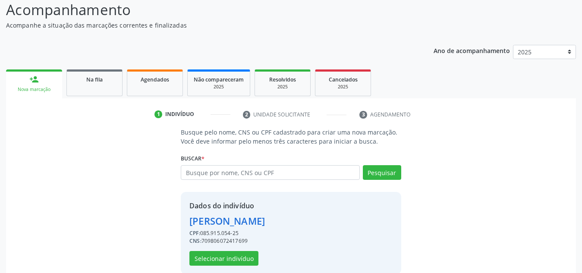
scroll to position [85, 0]
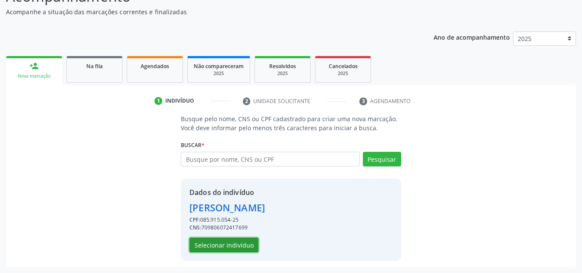
click at [246, 238] on button "Selecionar indivíduo" at bounding box center [223, 245] width 69 height 15
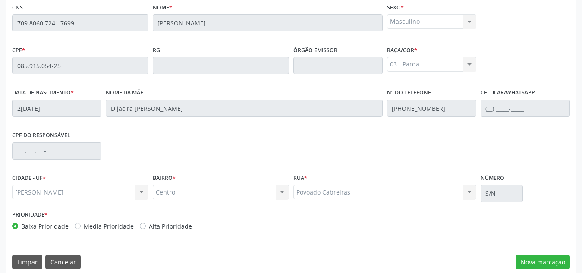
scroll to position [232, 0]
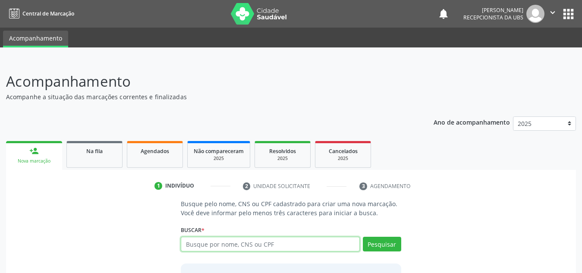
paste input "709806072417699"
type input "709806072417699"
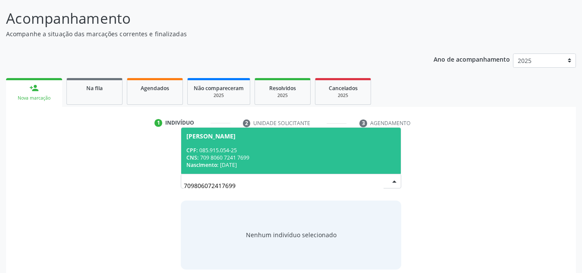
scroll to position [64, 0]
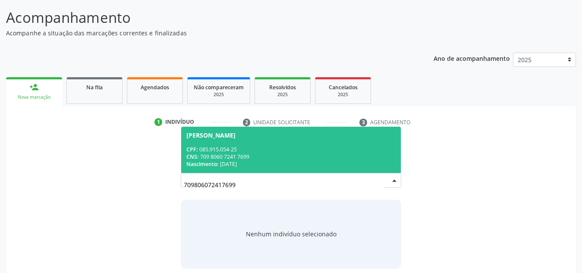
click at [268, 151] on div "CPF: 085.915.054-25" at bounding box center [290, 149] width 209 height 7
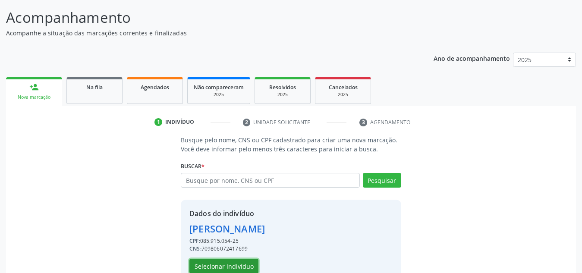
click at [227, 258] on button "Selecionar indivíduo" at bounding box center [223, 266] width 69 height 15
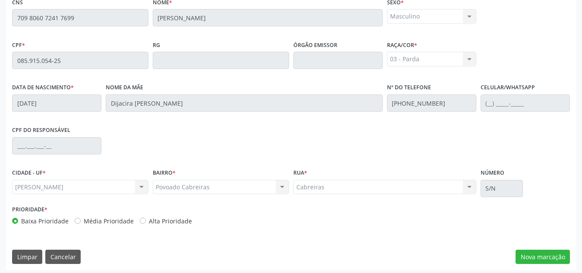
scroll to position [232, 0]
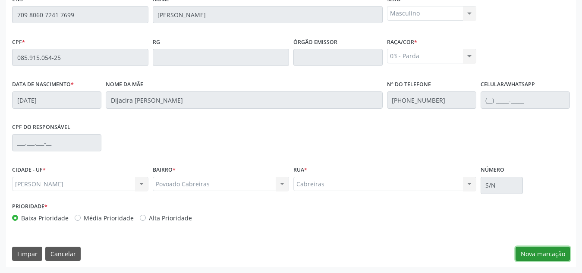
click at [528, 253] on button "Nova marcação" at bounding box center [543, 254] width 54 height 15
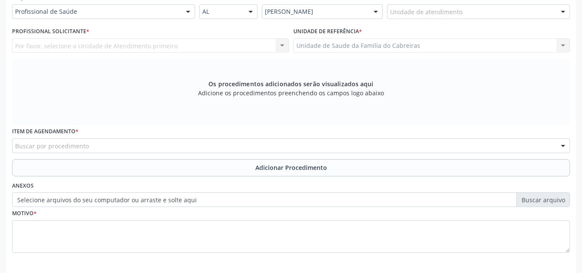
scroll to position [208, 0]
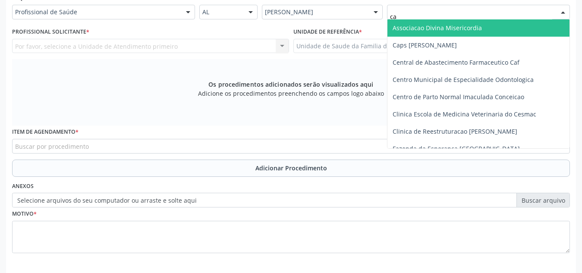
type input "cab"
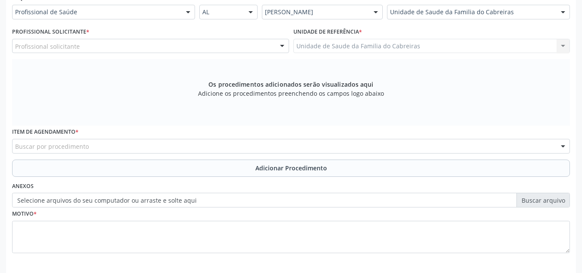
click at [296, 143] on div "Buscar por procedimento" at bounding box center [291, 146] width 558 height 15
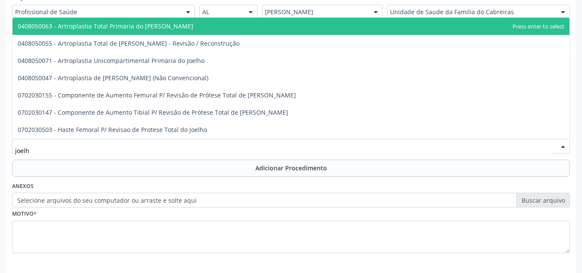
type input "joelho"
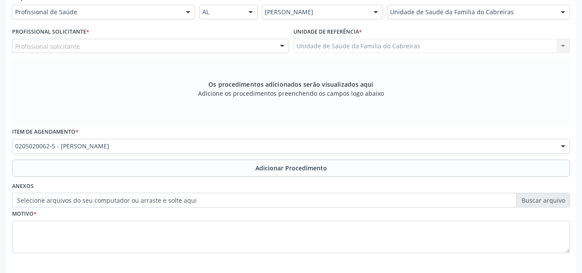
scroll to position [0, 0]
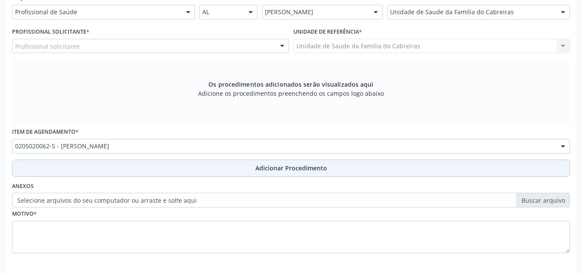
click at [295, 160] on button "Adicionar Procedimento" at bounding box center [291, 168] width 558 height 17
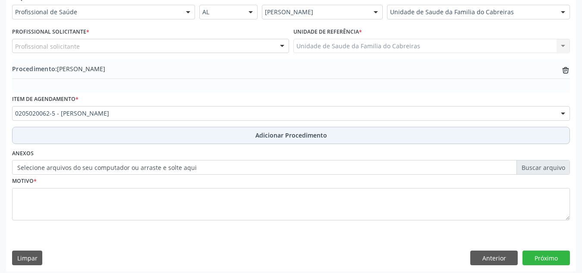
scroll to position [212, 0]
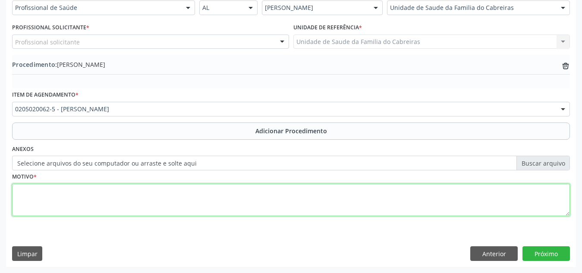
click at [272, 191] on textarea at bounding box center [291, 200] width 558 height 33
click at [275, 190] on textarea "Dor articular associada à edema" at bounding box center [291, 200] width 558 height 33
type textarea "Dor articular associada à edema"
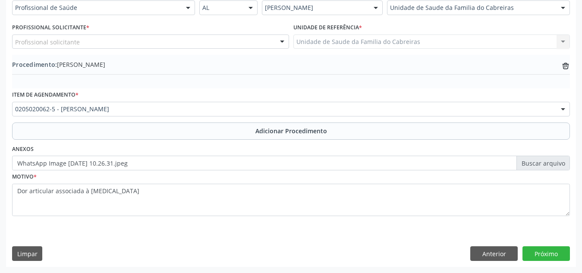
click at [342, 258] on div "Requerente * Profissional de Saúde Profissional de Saúde Paciente Nenhum result…" at bounding box center [291, 127] width 570 height 280
click at [544, 248] on button "Próximo" at bounding box center [546, 253] width 47 height 15
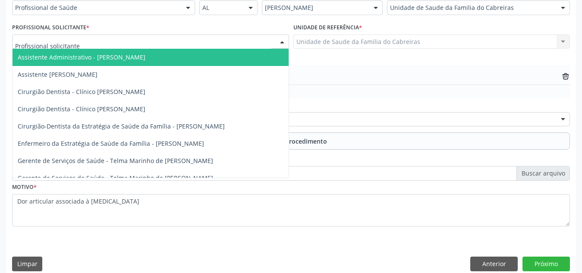
click at [238, 45] on div at bounding box center [150, 42] width 277 height 15
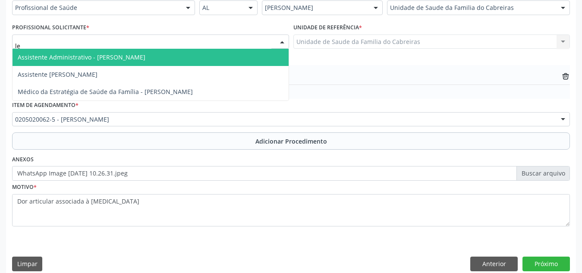
type input "let"
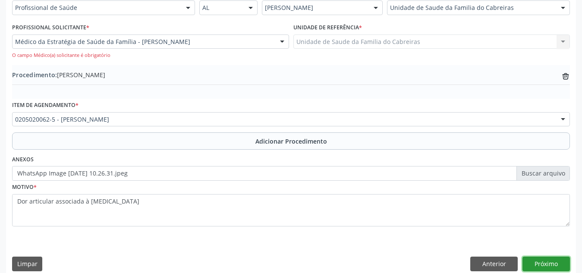
click at [538, 258] on button "Próximo" at bounding box center [546, 264] width 47 height 15
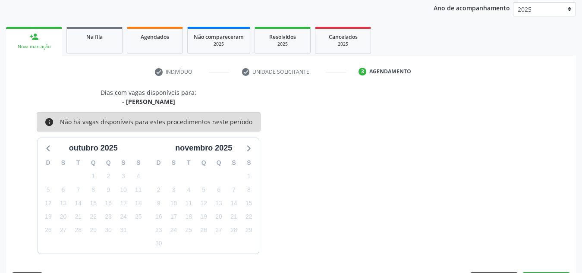
scroll to position [140, 0]
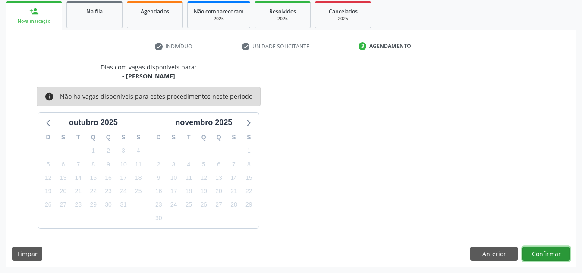
click at [539, 255] on button "Confirmar" at bounding box center [546, 254] width 47 height 15
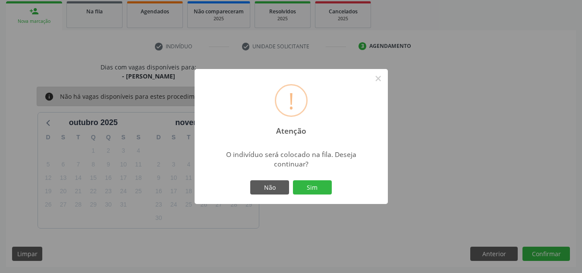
click at [293, 180] on button "Sim" at bounding box center [312, 187] width 39 height 15
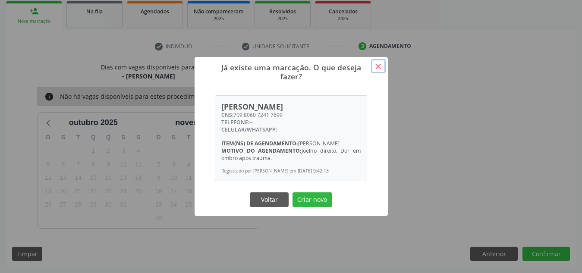
click at [376, 66] on button "×" at bounding box center [378, 66] width 15 height 15
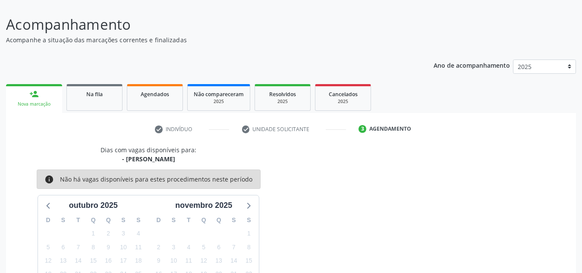
scroll to position [57, 0]
click at [102, 89] on link "Na fila" at bounding box center [94, 98] width 56 height 27
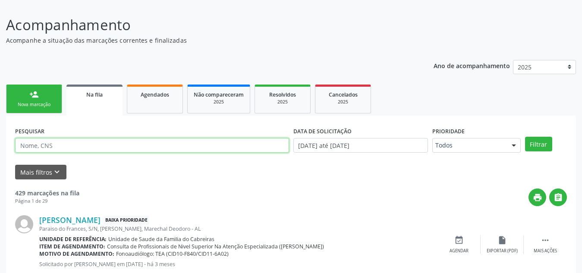
click at [144, 142] on input "text" at bounding box center [152, 145] width 274 height 15
type input "werisson antonio"
click at [525, 137] on button "Filtrar" at bounding box center [538, 144] width 27 height 15
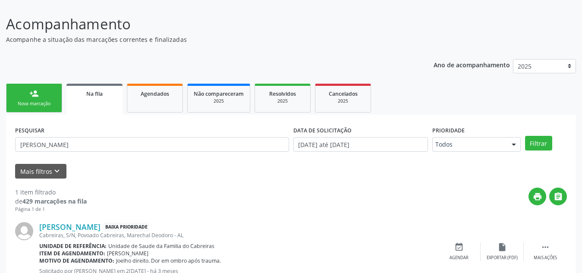
scroll to position [89, 0]
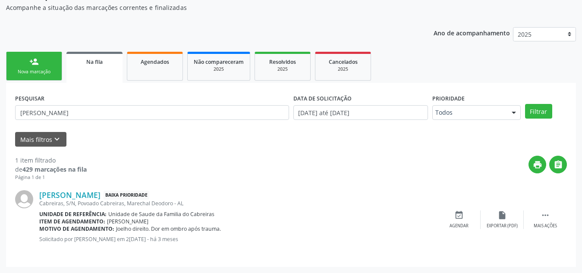
click at [52, 51] on ul "person_add Nova marcação Na fila Agendados Não compareceram 2025 Resolvidos 202…" at bounding box center [291, 66] width 570 height 33
click at [41, 67] on link "person_add Nova marcação" at bounding box center [34, 66] width 56 height 29
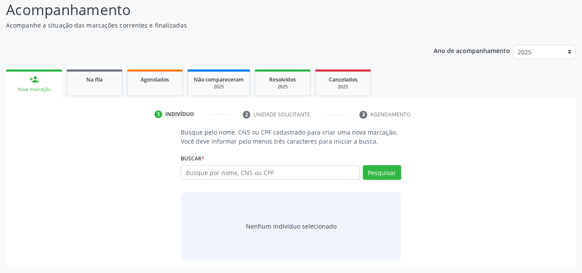
scroll to position [72, 0]
click at [198, 172] on input "text" at bounding box center [270, 172] width 179 height 15
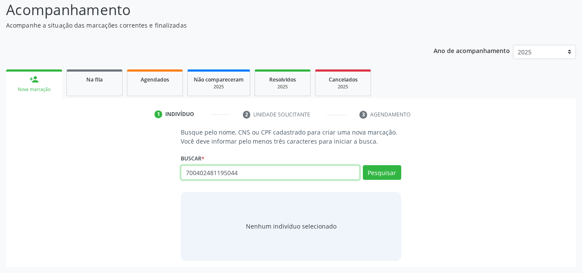
type input "700402481195044"
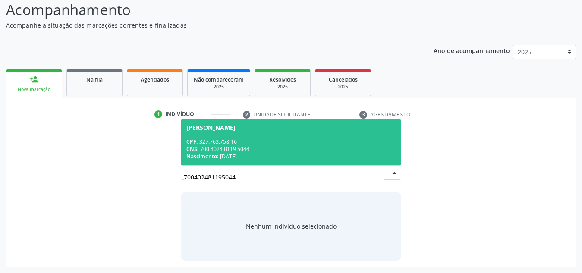
click at [342, 148] on div "CNS: 700 4024 8119 5044" at bounding box center [290, 148] width 209 height 7
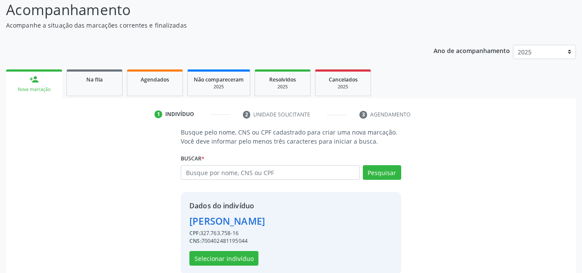
scroll to position [85, 0]
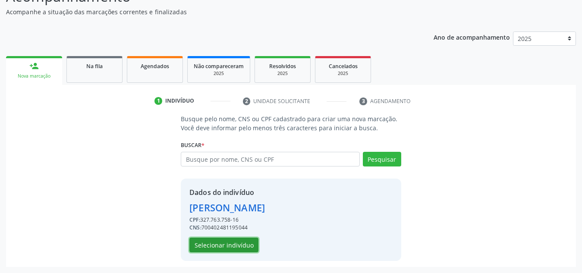
click at [237, 243] on button "Selecionar indivíduo" at bounding box center [223, 245] width 69 height 15
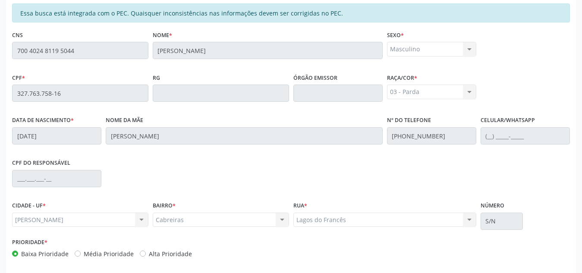
scroll to position [232, 0]
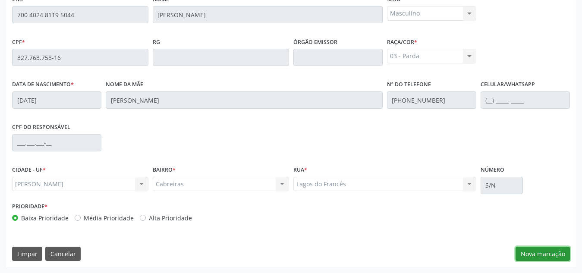
click at [537, 252] on button "Nova marcação" at bounding box center [543, 254] width 54 height 15
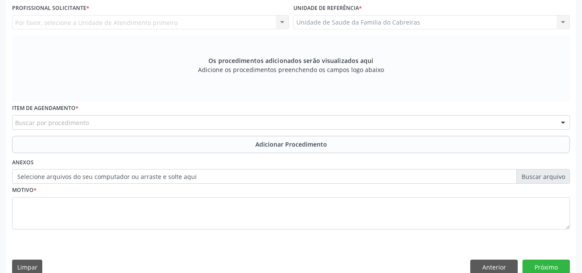
scroll to position [192, 0]
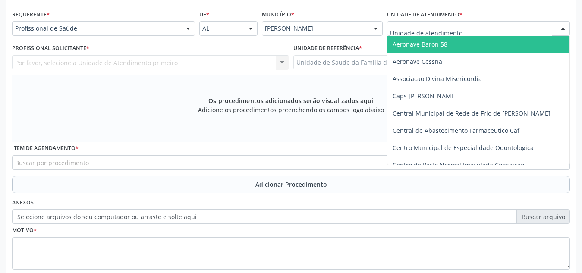
click at [448, 23] on div at bounding box center [478, 28] width 183 height 15
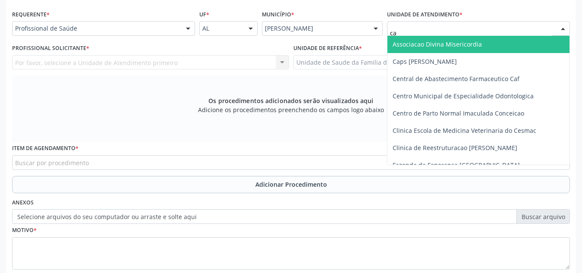
type input "cab"
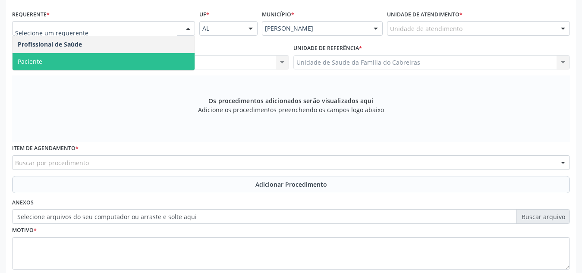
click at [42, 60] on span "Paciente" at bounding box center [104, 61] width 182 height 17
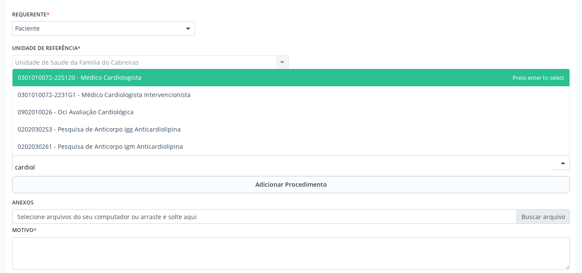
type input "cardiolo"
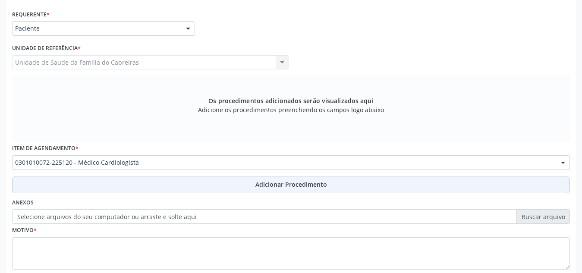
click at [142, 189] on button "Adicionar Procedimento" at bounding box center [291, 184] width 558 height 17
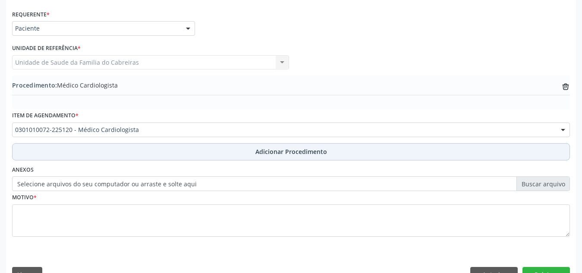
scroll to position [212, 0]
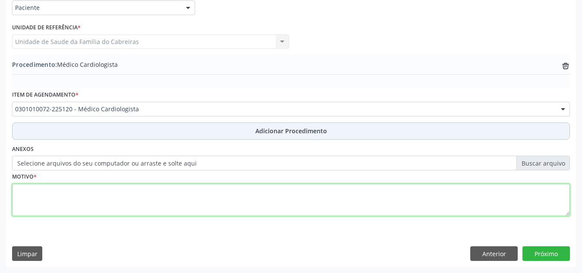
click at [142, 189] on textarea at bounding box center [291, 200] width 558 height 33
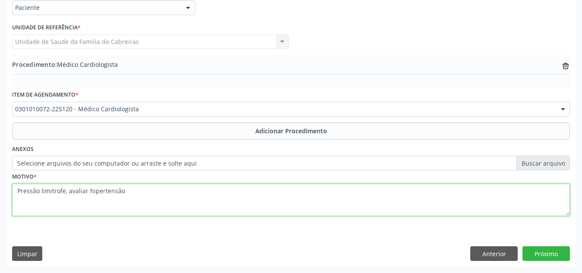
click at [60, 194] on textarea "Pressão limitrofe, avaliar hipertensão" at bounding box center [291, 200] width 558 height 33
click at [151, 184] on textarea "Pressão limítrofe, avaliar hipertensão" at bounding box center [291, 200] width 558 height 33
type textarea "Pressão limítrofe, avaliar hipertensão"
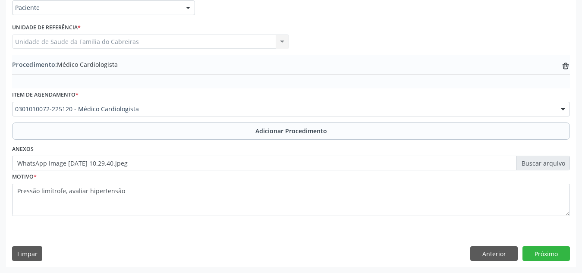
click at [343, 245] on div "Requerente * Paciente Profissional de Saúde Paciente Nenhum resultado encontrad…" at bounding box center [291, 127] width 570 height 280
click at [549, 249] on button "Próximo" at bounding box center [546, 253] width 47 height 15
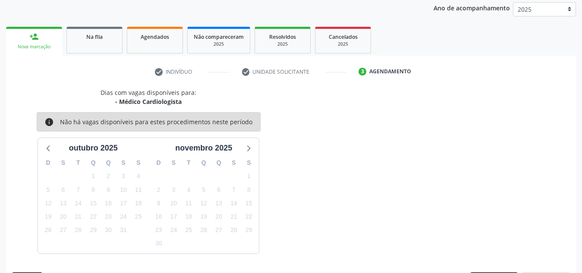
scroll to position [140, 0]
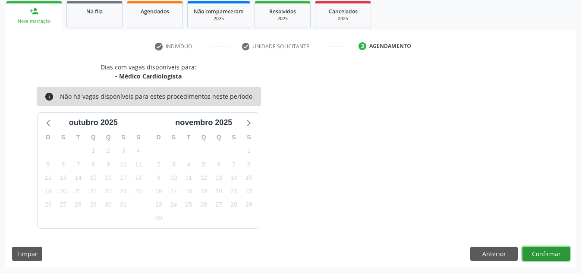
click at [549, 249] on button "Confirmar" at bounding box center [546, 254] width 47 height 15
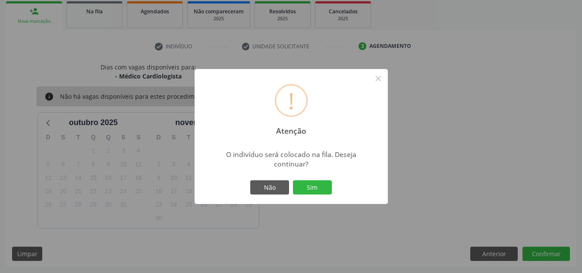
click at [293, 180] on button "Sim" at bounding box center [312, 187] width 39 height 15
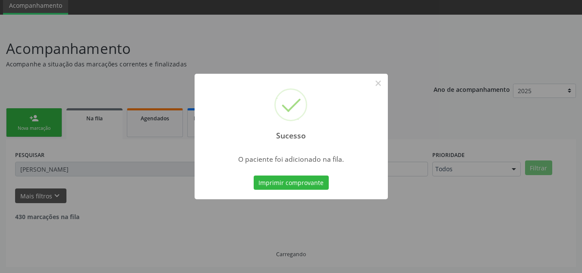
scroll to position [24, 0]
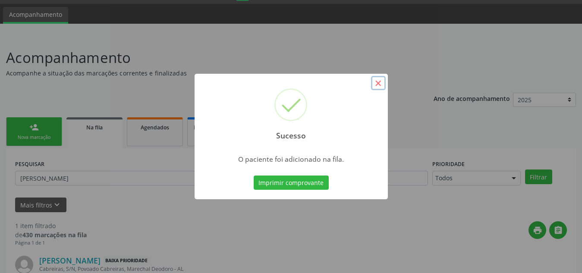
click at [376, 84] on button "×" at bounding box center [378, 83] width 15 height 15
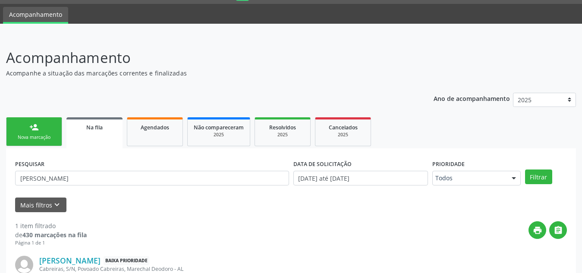
click at [29, 140] on div "Nova marcação" at bounding box center [34, 137] width 43 height 6
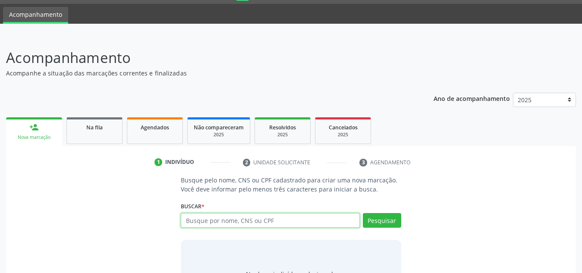
click at [209, 214] on input "text" at bounding box center [270, 220] width 179 height 15
type input "700501996481954"
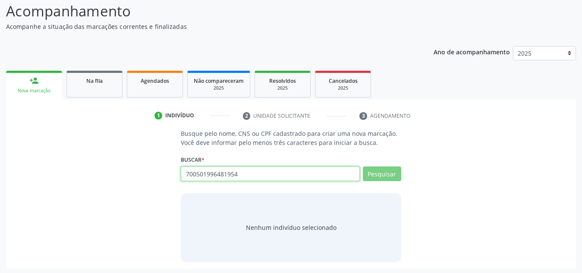
scroll to position [72, 0]
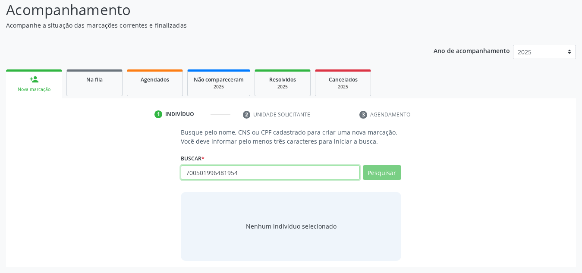
click at [292, 175] on input "700501996481954" at bounding box center [270, 172] width 179 height 15
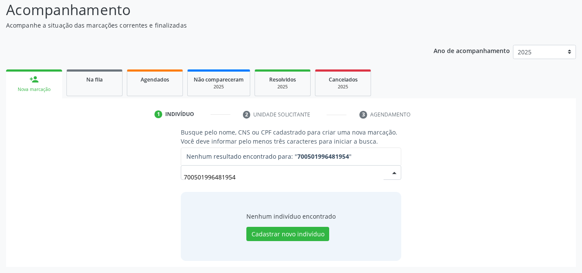
click at [221, 172] on input "700501996481954" at bounding box center [284, 176] width 200 height 17
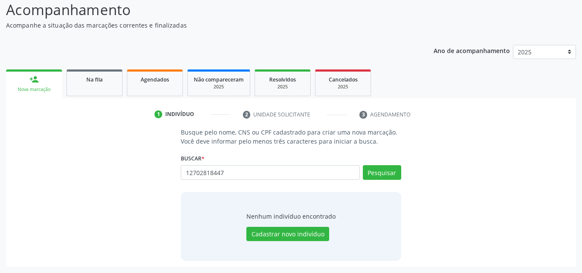
type input "12702818447"
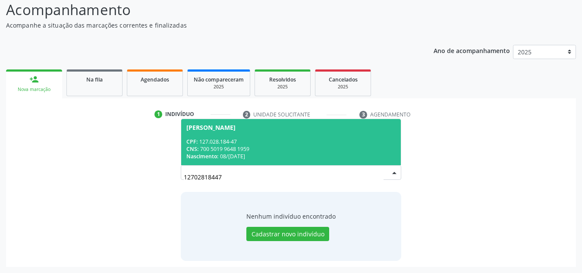
click at [281, 149] on div "CNS: 700 5019 9648 1959" at bounding box center [290, 148] width 209 height 7
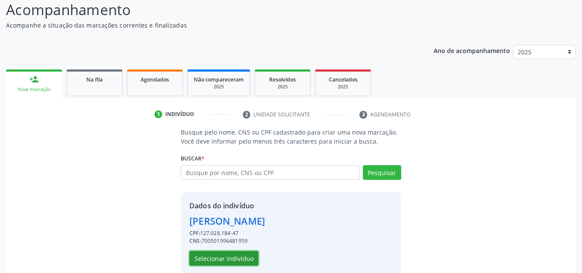
click at [222, 258] on button "Selecionar indivíduo" at bounding box center [223, 258] width 69 height 15
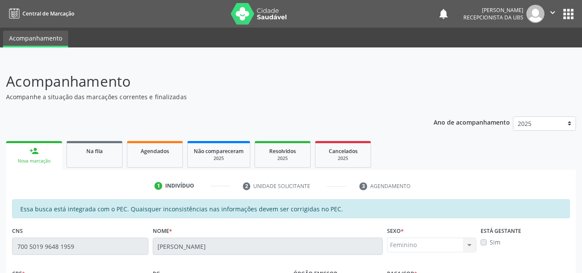
scroll to position [0, 0]
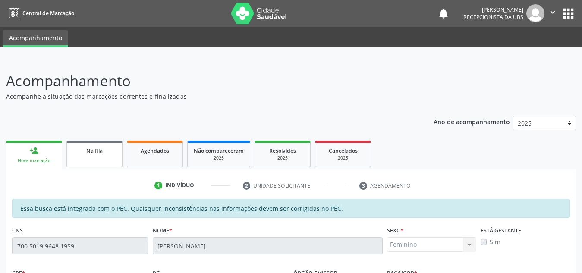
click at [104, 154] on div "Na fila" at bounding box center [94, 150] width 43 height 9
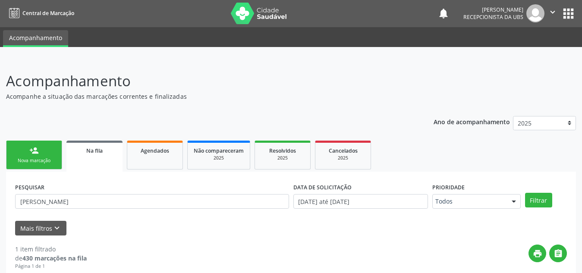
click at [61, 158] on link "person_add Nova marcação" at bounding box center [34, 155] width 56 height 29
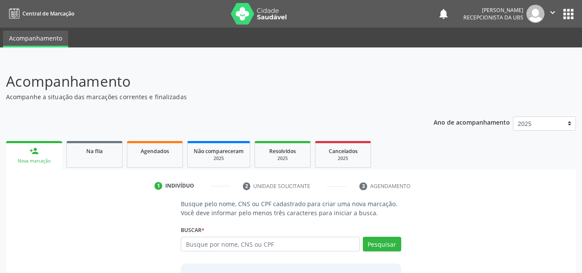
scroll to position [0, 0]
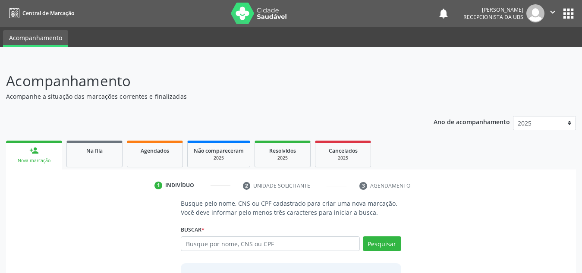
type input "v"
type input "700501996481959"
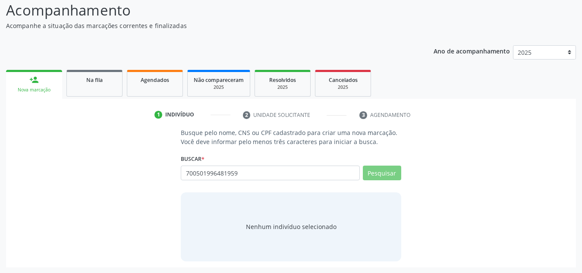
scroll to position [72, 0]
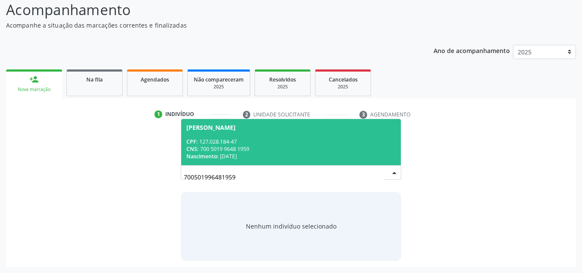
click at [274, 122] on span "[PERSON_NAME] CPF: 127.028.184-47 CNS: 700 5019 9648 1959 Nascimento: [DATE]" at bounding box center [291, 142] width 220 height 46
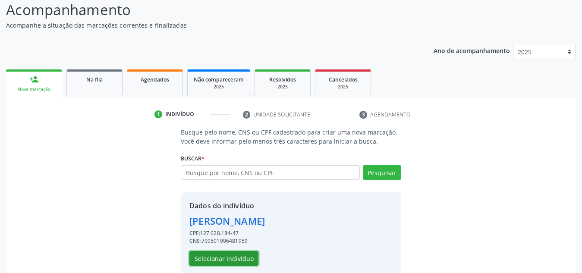
click at [246, 260] on button "Selecionar indivíduo" at bounding box center [223, 258] width 69 height 15
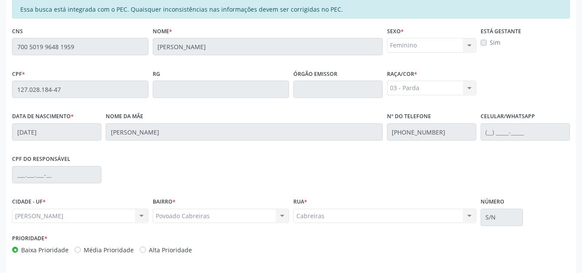
scroll to position [232, 0]
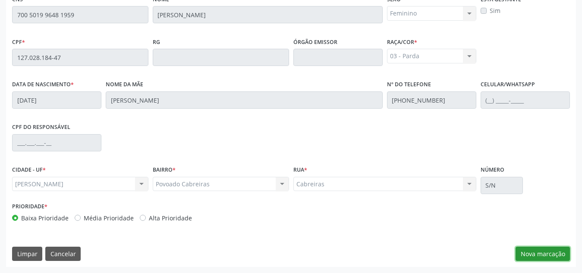
click at [548, 249] on button "Nova marcação" at bounding box center [543, 254] width 54 height 15
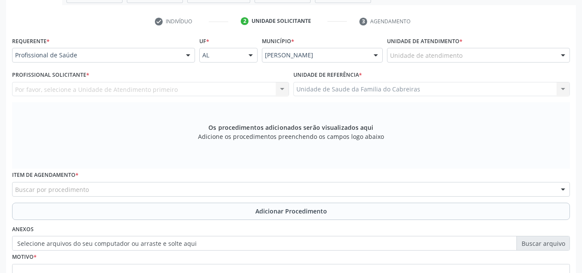
scroll to position [164, 0]
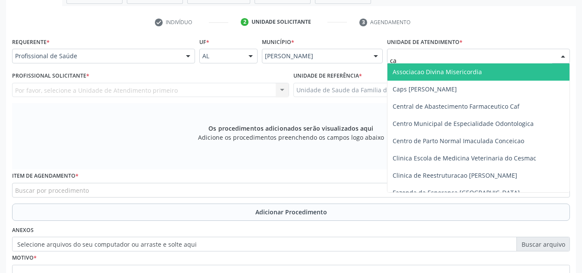
type input "cab"
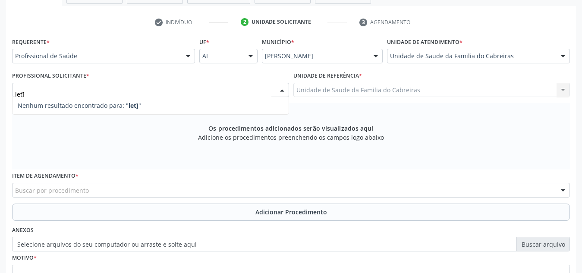
type input "let"
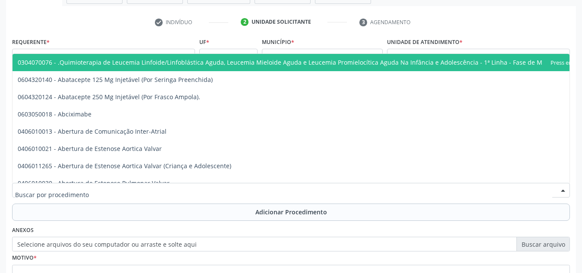
click at [297, 190] on div at bounding box center [291, 190] width 558 height 15
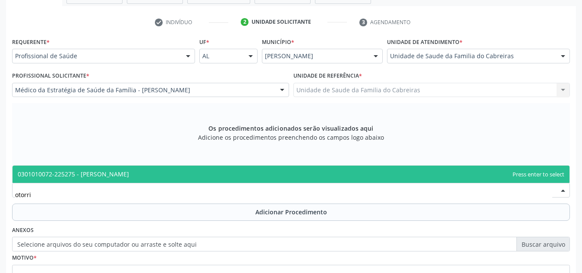
type input "otorrin"
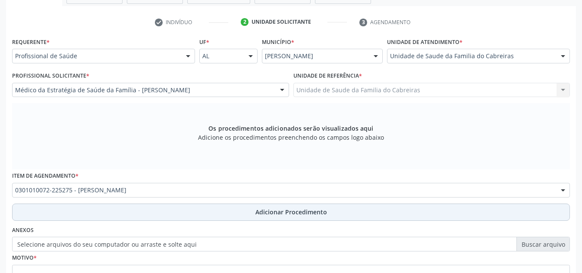
click at [290, 215] on span "Adicionar Procedimento" at bounding box center [291, 212] width 72 height 9
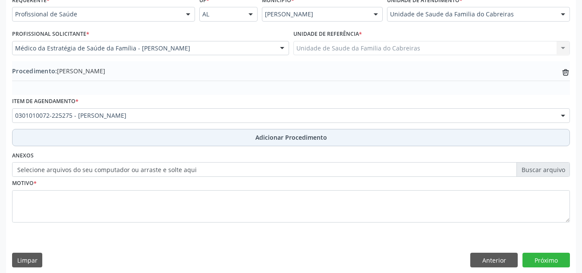
scroll to position [212, 0]
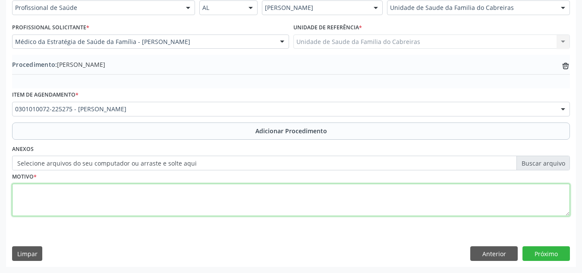
click at [300, 202] on textarea at bounding box center [291, 200] width 558 height 33
type textarea "Hipertrofia das adenóides."
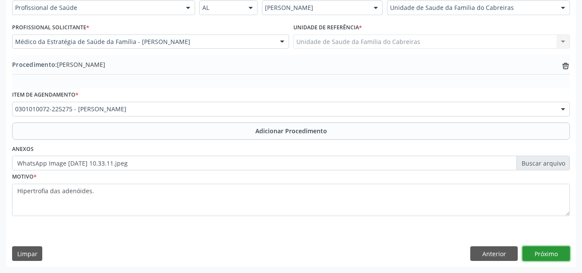
click at [555, 258] on button "Próximo" at bounding box center [546, 253] width 47 height 15
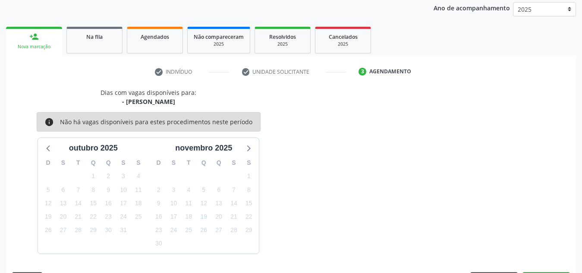
scroll to position [140, 0]
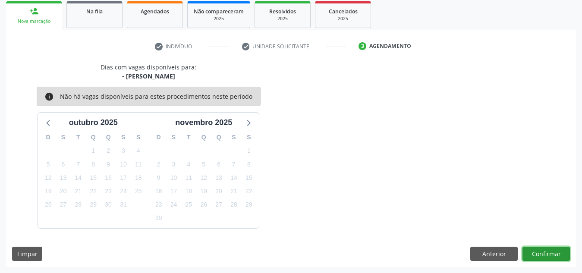
click at [555, 258] on button "Confirmar" at bounding box center [546, 254] width 47 height 15
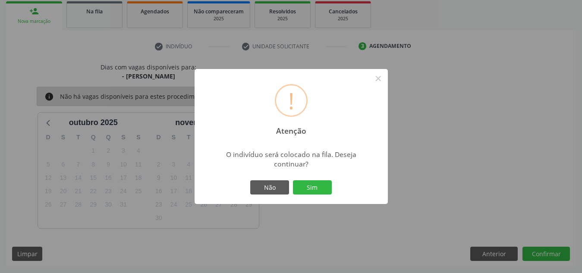
click at [293, 180] on button "Sim" at bounding box center [312, 187] width 39 height 15
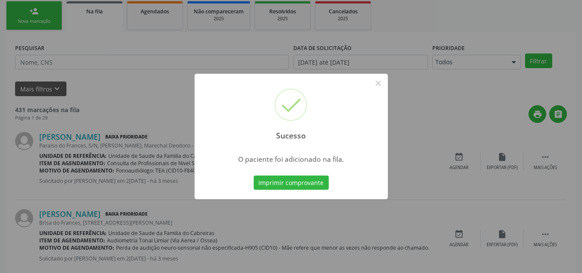
scroll to position [24, 0]
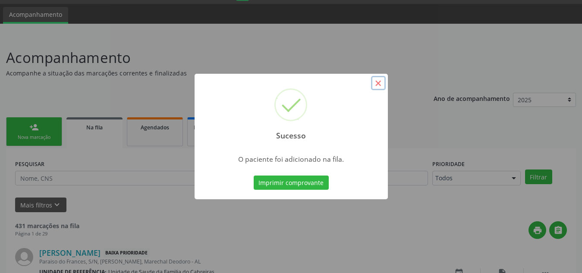
click at [379, 82] on button "×" at bounding box center [378, 83] width 15 height 15
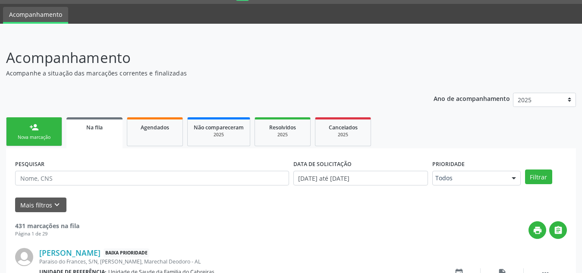
click at [44, 121] on link "person_add Nova marcação" at bounding box center [34, 131] width 56 height 29
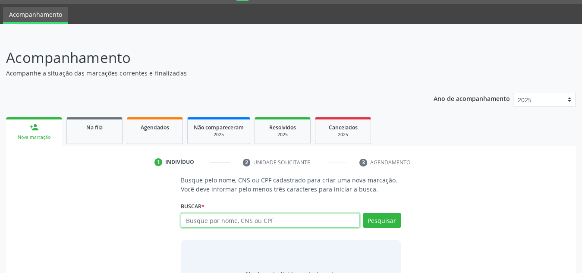
click at [186, 220] on input "text" at bounding box center [270, 220] width 179 height 15
type input "76064891432"
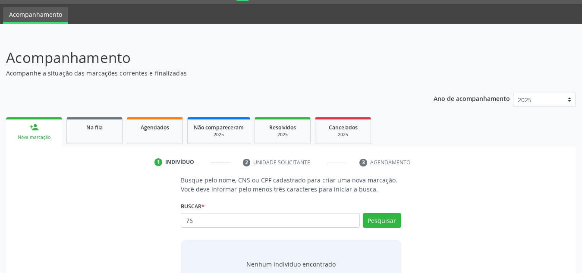
type input "7"
type input "898005944289319"
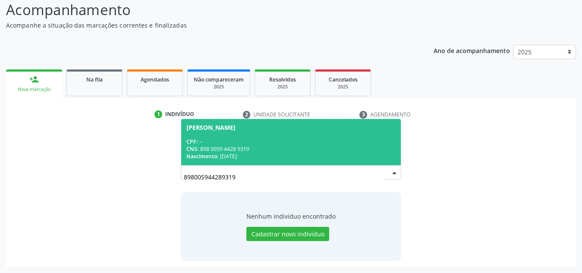
click at [251, 154] on div "Nascimento: 07[DATE]" at bounding box center [290, 156] width 209 height 7
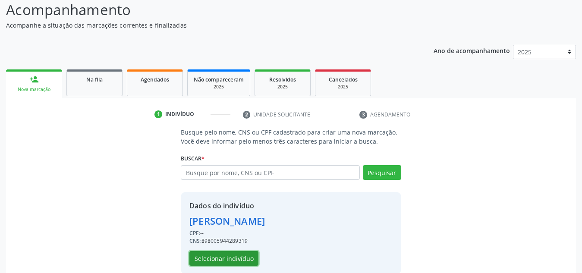
click at [225, 255] on button "Selecionar indivíduo" at bounding box center [223, 258] width 69 height 15
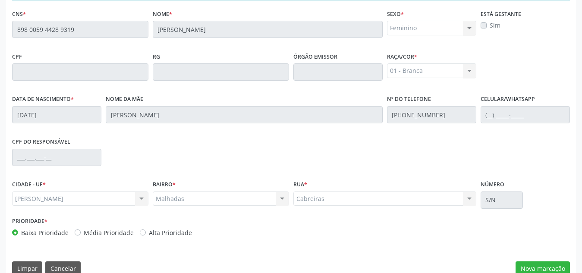
scroll to position [232, 0]
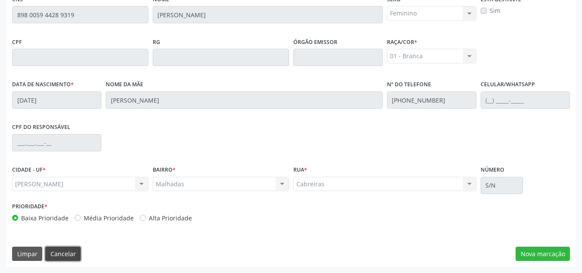
click at [70, 251] on button "Cancelar" at bounding box center [62, 254] width 35 height 15
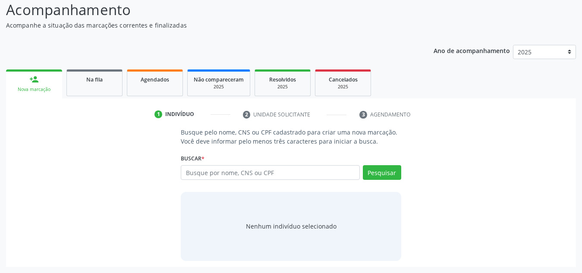
scroll to position [72, 0]
click at [249, 167] on input "text" at bounding box center [270, 172] width 179 height 15
paste input "708406275625968"
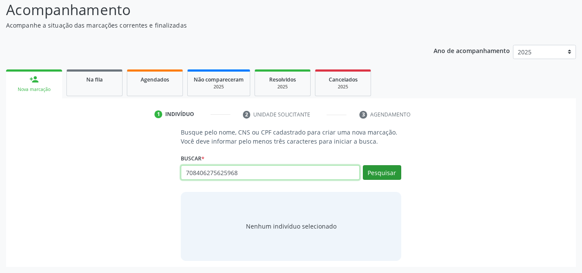
type input "708406275625968"
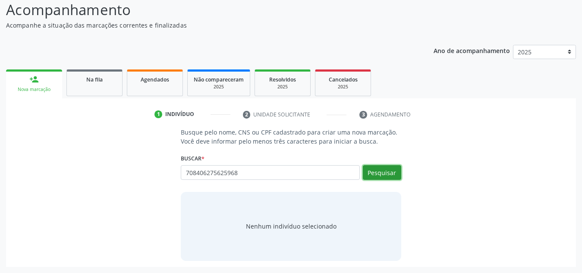
click at [397, 176] on button "Pesquisar" at bounding box center [382, 172] width 38 height 15
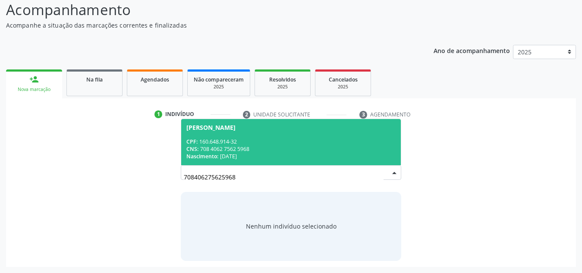
click at [327, 136] on span "[PERSON_NAME] CPF: 160.648.914-32 CNS: 708 4062 7562 5968 Nascimento: [DATE]" at bounding box center [291, 142] width 220 height 46
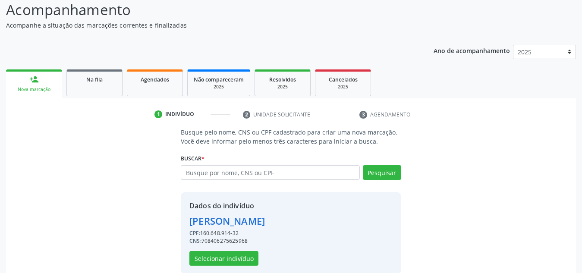
scroll to position [85, 0]
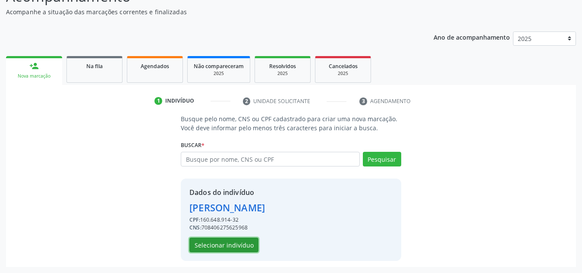
click at [235, 243] on button "Selecionar indivíduo" at bounding box center [223, 245] width 69 height 15
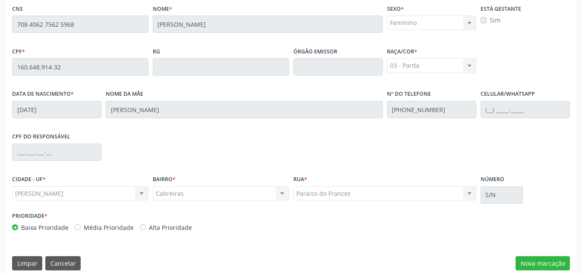
scroll to position [232, 0]
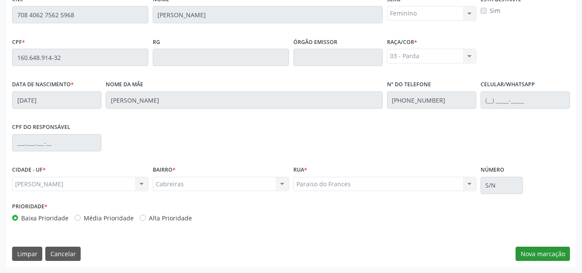
drag, startPoint x: 572, startPoint y: 253, endPoint x: 547, endPoint y: 253, distance: 25.0
click at [547, 253] on div "Essa busca está integrada com o PEC. Quaisquer inconsistências nas informações …" at bounding box center [291, 117] width 570 height 299
click at [547, 253] on button "Nova marcação" at bounding box center [543, 254] width 54 height 15
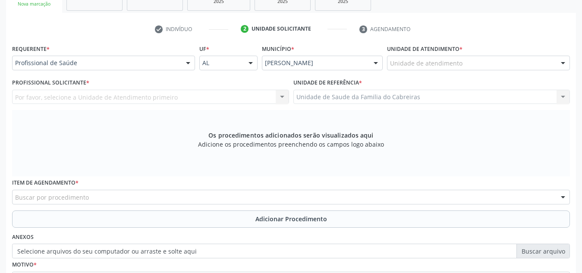
scroll to position [157, 0]
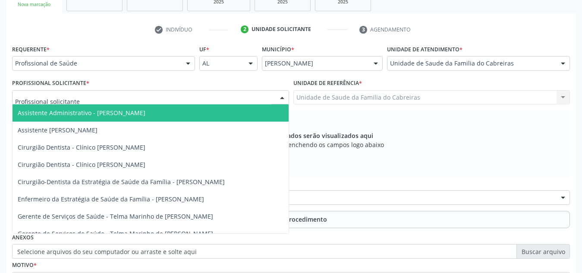
click at [193, 98] on div at bounding box center [150, 97] width 277 height 15
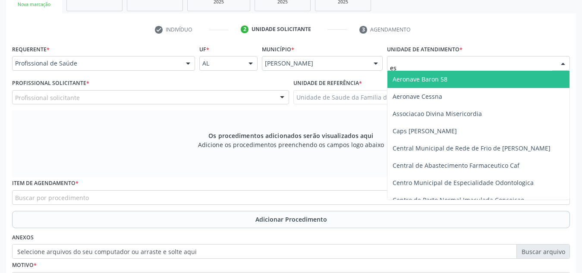
type input "est"
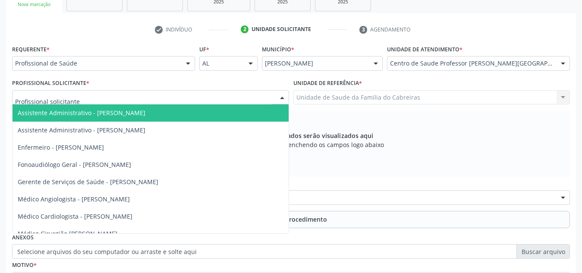
click at [215, 100] on div at bounding box center [150, 97] width 277 height 15
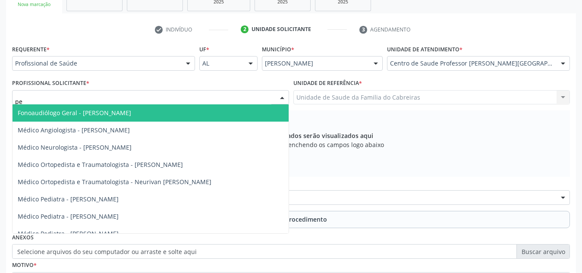
type input "p"
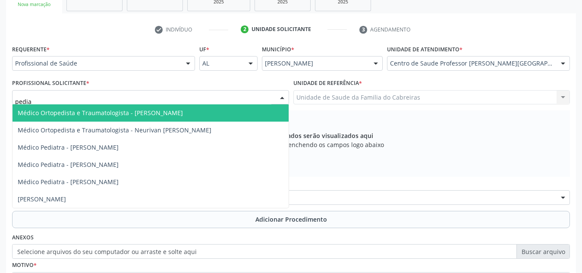
type input "pediat"
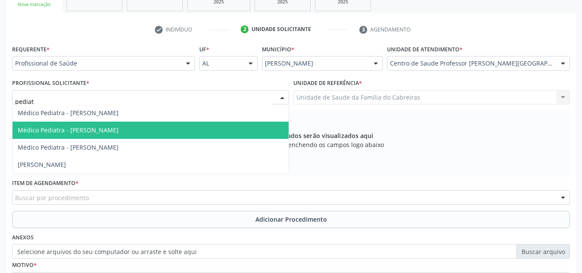
click at [178, 135] on span "Médico Pediatra - [PERSON_NAME]" at bounding box center [151, 130] width 276 height 17
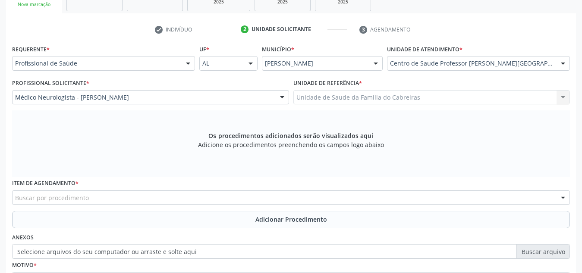
click at [167, 201] on div "Buscar por procedimento" at bounding box center [291, 197] width 558 height 15
type input "c"
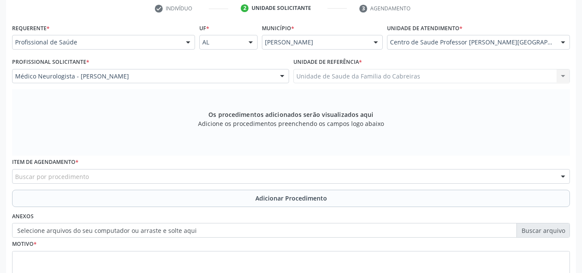
scroll to position [178, 0]
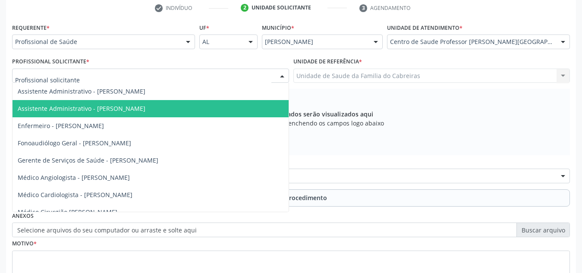
click at [172, 77] on input "text" at bounding box center [143, 80] width 256 height 17
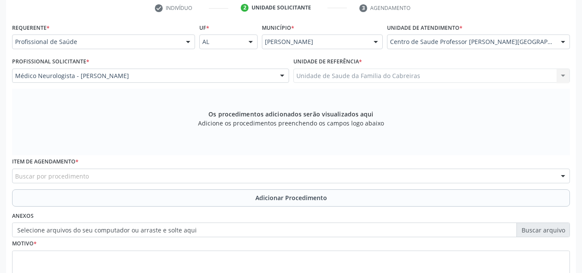
click at [397, 86] on div "Unidade de referência * Unidade de Saude da Familia do Cabreiras Unidade de Sau…" at bounding box center [431, 72] width 281 height 34
click at [177, 173] on div "Buscar por procedimento" at bounding box center [291, 176] width 558 height 15
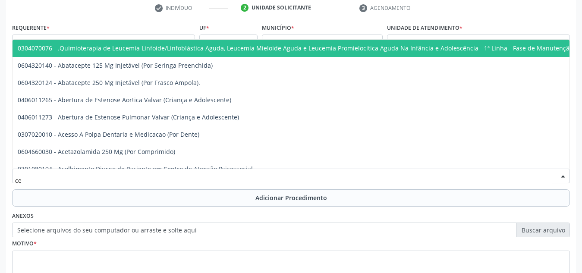
type input "c"
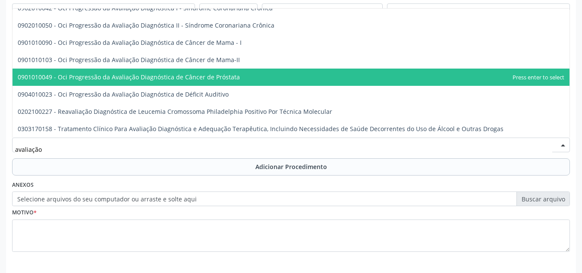
scroll to position [209, 0]
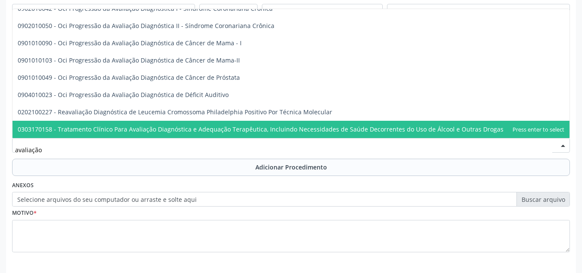
click at [28, 149] on input "avaliação" at bounding box center [283, 149] width 537 height 17
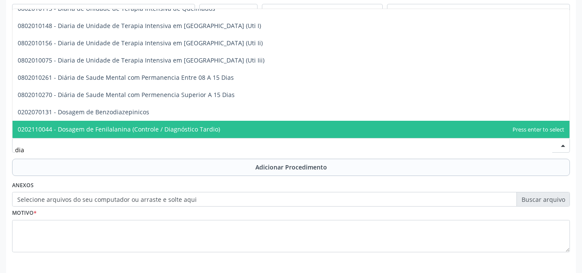
type input "diag"
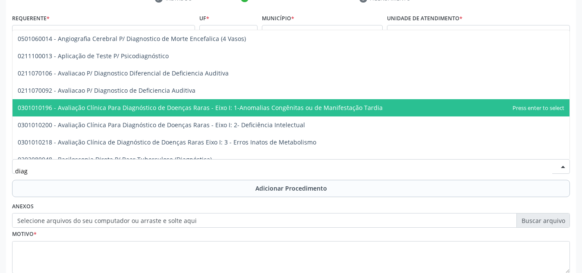
scroll to position [187, 0]
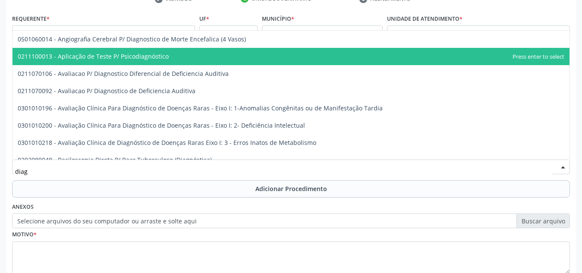
click at [113, 57] on span "0211100013 - Aplicação de Teste P/ Psicodiagnóstico" at bounding box center [93, 56] width 151 height 8
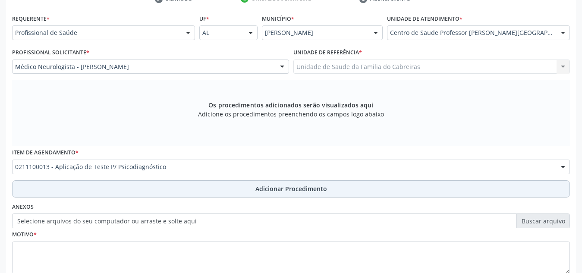
click at [127, 191] on button "Adicionar Procedimento" at bounding box center [291, 188] width 558 height 17
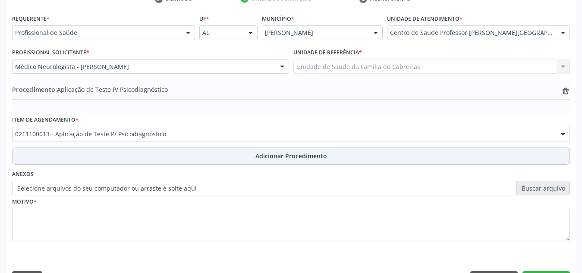
scroll to position [212, 0]
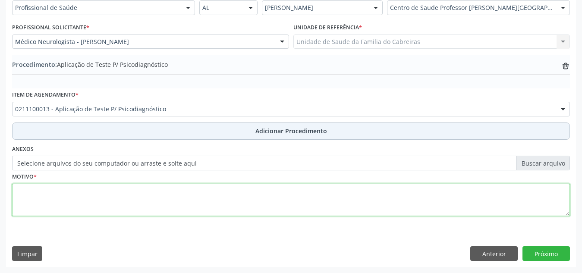
click at [127, 191] on textarea at bounding box center [291, 200] width 558 height 33
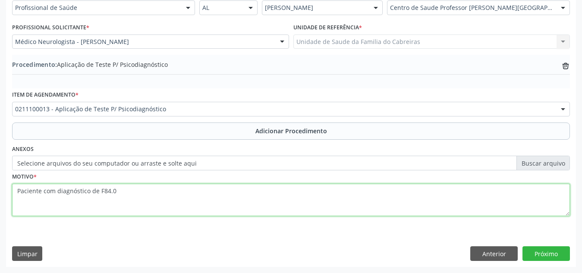
type textarea "Paciente com diagnóstico de F84.0"
click at [292, 201] on textarea "Paciente com diagnóstico de F84.0" at bounding box center [291, 200] width 558 height 33
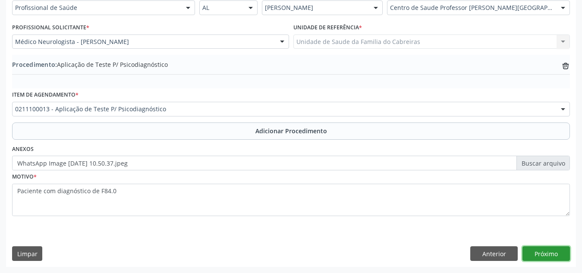
click at [547, 255] on button "Próximo" at bounding box center [546, 253] width 47 height 15
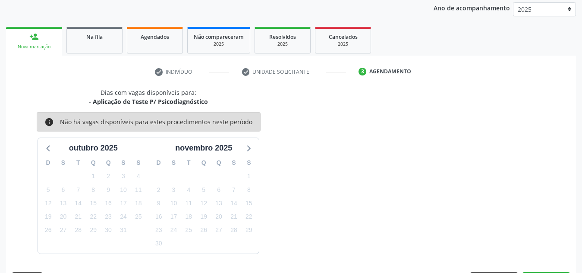
scroll to position [140, 0]
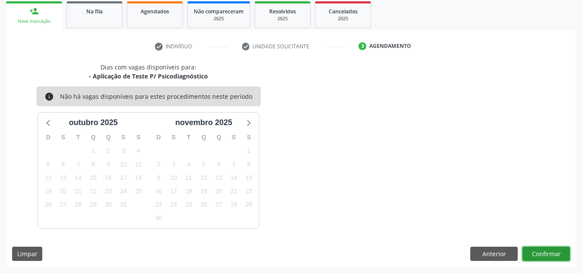
click at [547, 255] on button "Confirmar" at bounding box center [546, 254] width 47 height 15
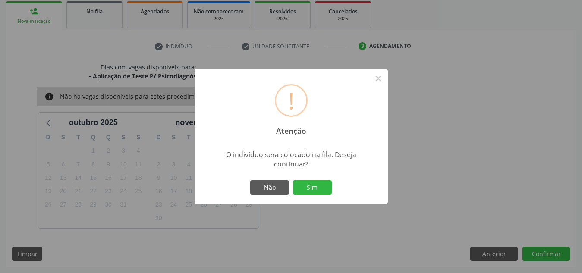
click at [293, 180] on button "Sim" at bounding box center [312, 187] width 39 height 15
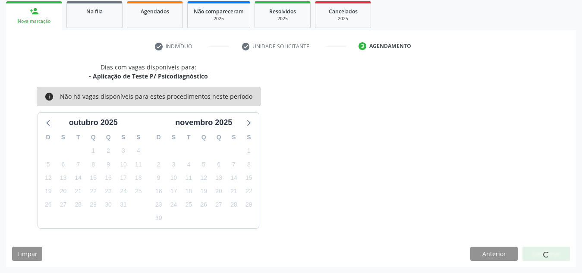
scroll to position [24, 0]
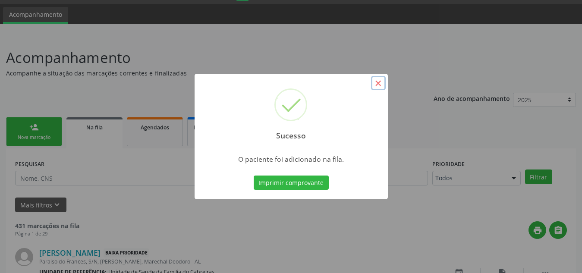
click at [379, 87] on button "×" at bounding box center [378, 83] width 15 height 15
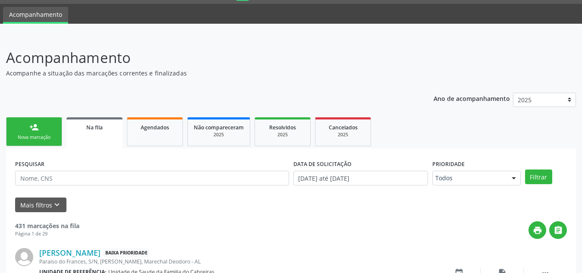
click at [18, 135] on div "Nova marcação" at bounding box center [34, 137] width 43 height 6
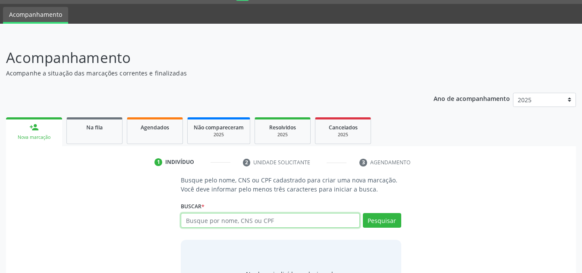
click at [231, 224] on input "text" at bounding box center [270, 220] width 179 height 15
type input "898006347921113"
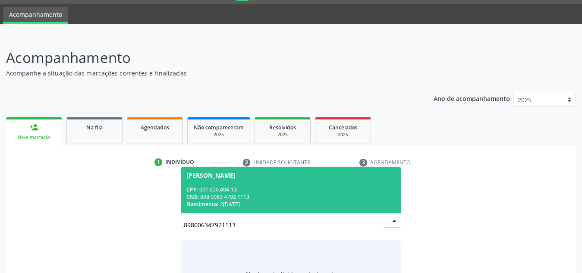
scroll to position [72, 0]
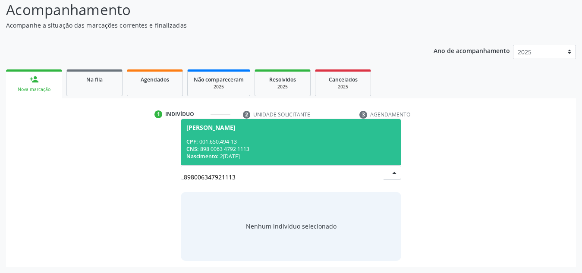
click at [273, 141] on div "CPF: 001.650.494-13" at bounding box center [290, 141] width 209 height 7
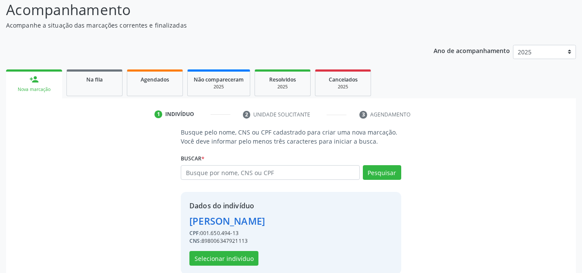
scroll to position [85, 0]
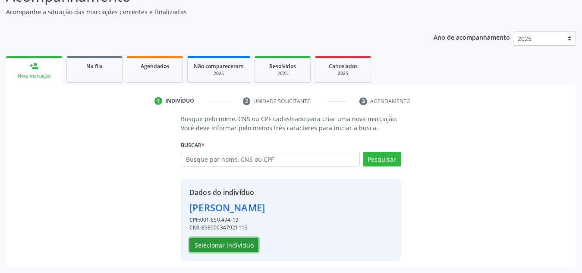
click at [226, 243] on button "Selecionar indivíduo" at bounding box center [223, 245] width 69 height 15
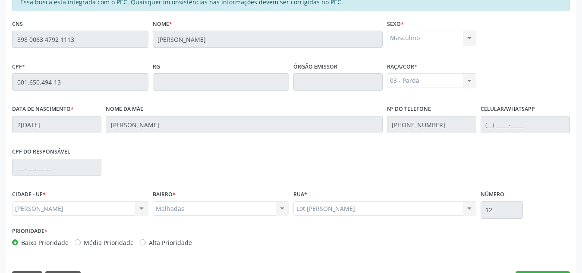
scroll to position [232, 0]
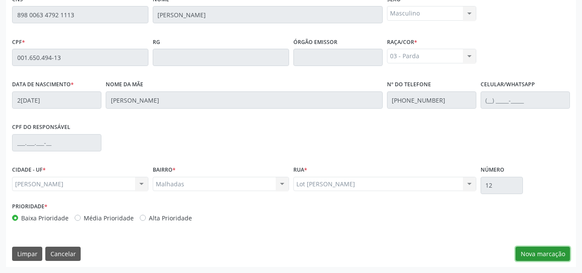
click at [540, 252] on button "Nova marcação" at bounding box center [543, 254] width 54 height 15
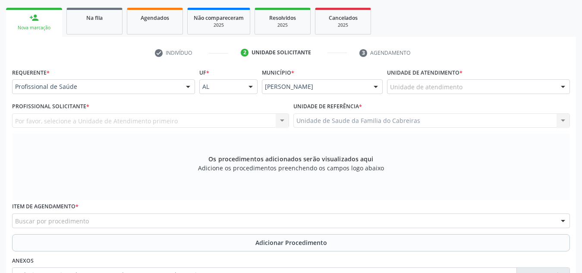
scroll to position [133, 0]
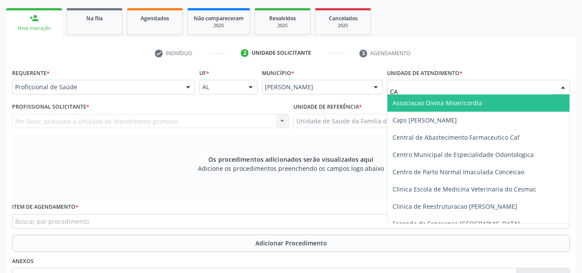
type input "CAB"
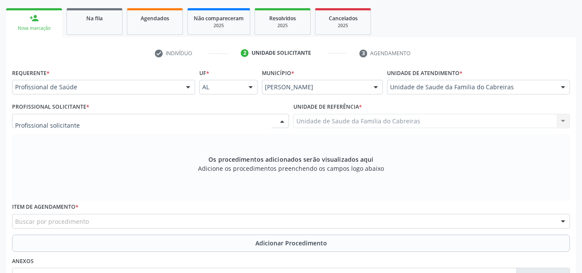
click at [208, 119] on div at bounding box center [150, 121] width 277 height 15
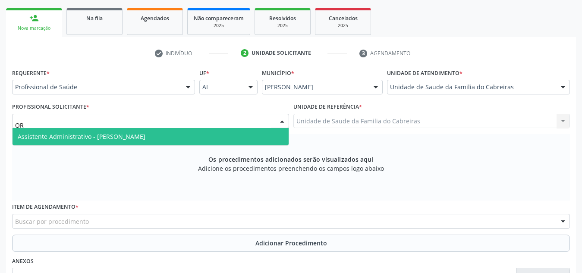
type input "O"
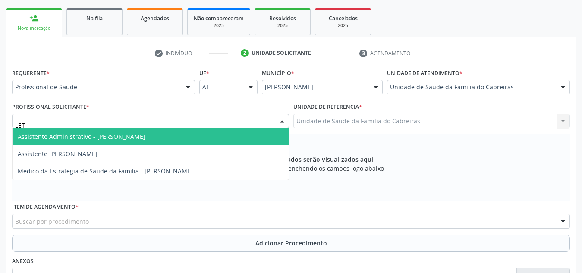
type input "LETI"
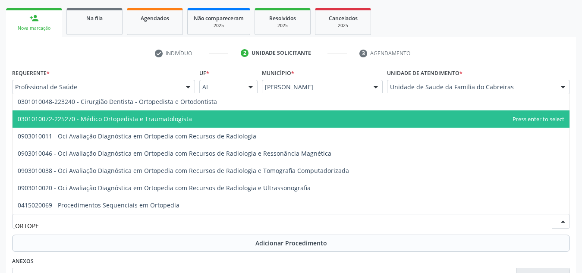
type input "ORTOPED"
click at [208, 119] on span "0301010072-225270 - Médico Ortopedista e Traumatologista" at bounding box center [291, 118] width 557 height 17
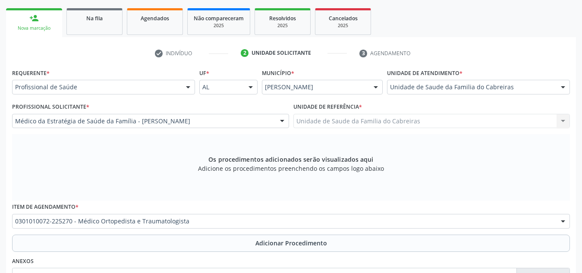
scroll to position [0, 0]
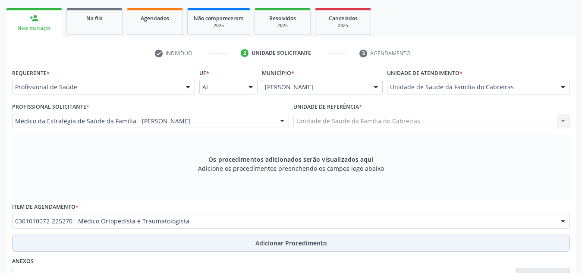
click at [213, 241] on button "Adicionar Procedimento" at bounding box center [291, 243] width 558 height 17
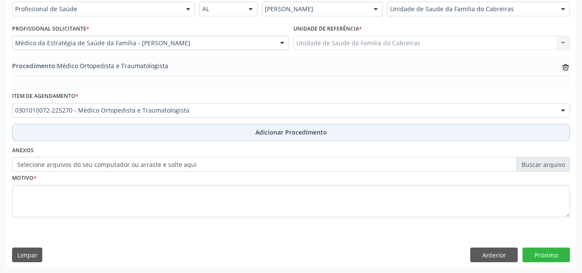
scroll to position [212, 0]
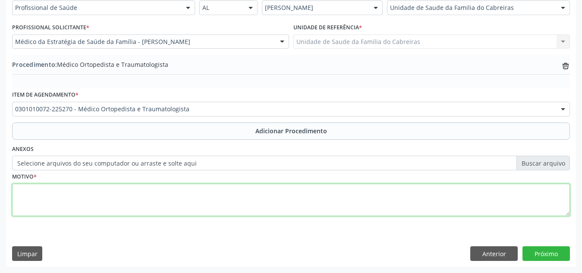
click at [230, 189] on textarea at bounding box center [291, 200] width 558 height 33
type textarea "Outras deformidades adquiridas do tornozelo e do pé"
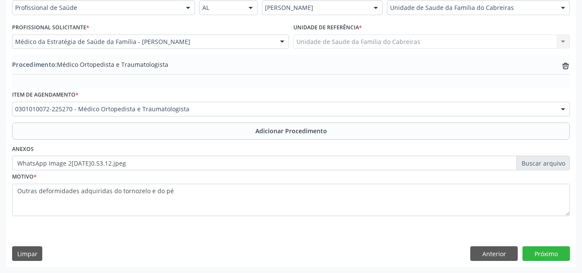
click at [325, 243] on div "Requerente * Profissional de Saúde Profissional de Saúde Paciente Nenhum result…" at bounding box center [291, 127] width 570 height 280
click at [541, 251] on button "Próximo" at bounding box center [546, 253] width 47 height 15
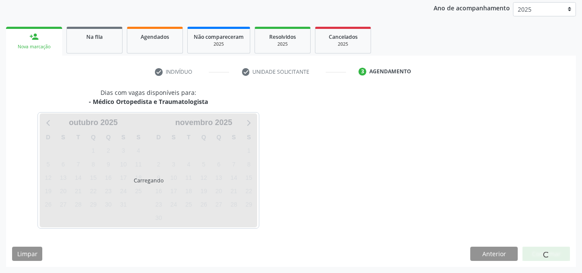
scroll to position [140, 0]
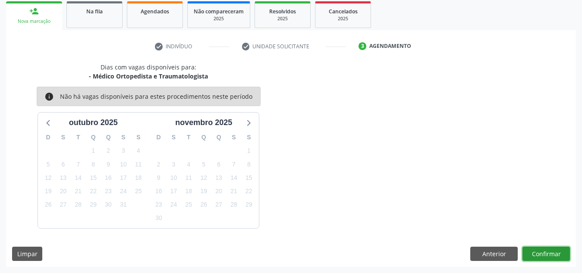
click at [541, 251] on button "Confirmar" at bounding box center [546, 254] width 47 height 15
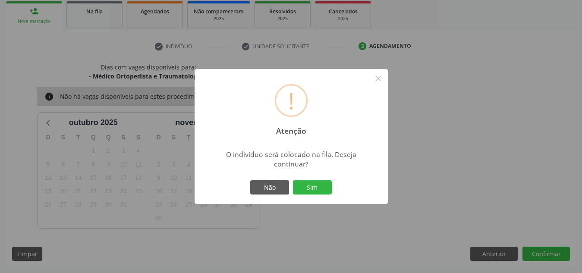
click at [293, 180] on button "Sim" at bounding box center [312, 187] width 39 height 15
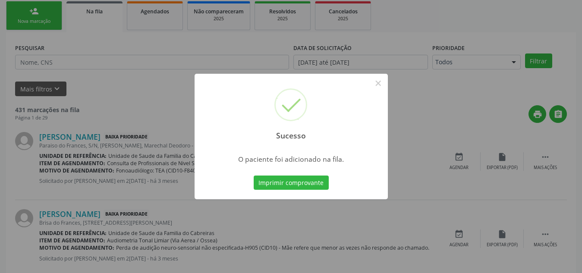
scroll to position [24, 0]
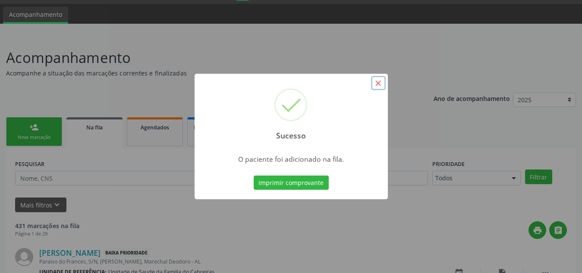
click at [377, 80] on button "×" at bounding box center [378, 83] width 15 height 15
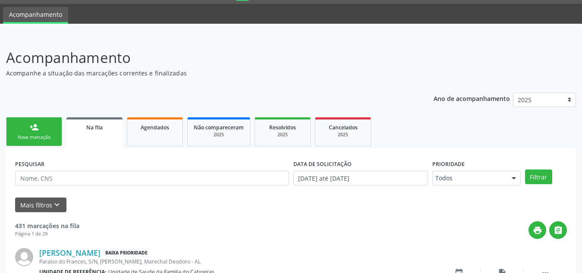
click at [41, 131] on link "person_add Nova marcação" at bounding box center [34, 131] width 56 height 29
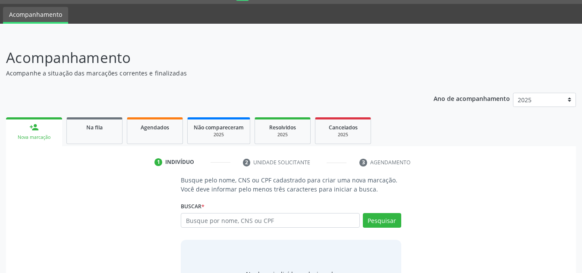
click at [41, 131] on link "person_add Nova marcação" at bounding box center [34, 131] width 56 height 29
click at [210, 218] on input "text" at bounding box center [270, 220] width 179 height 15
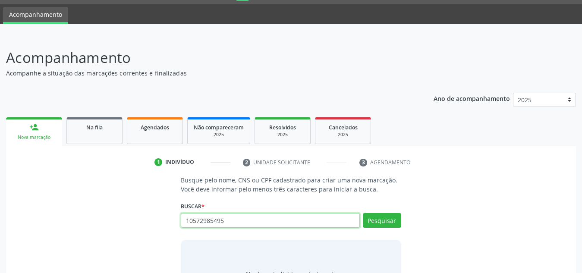
type input "10572985495"
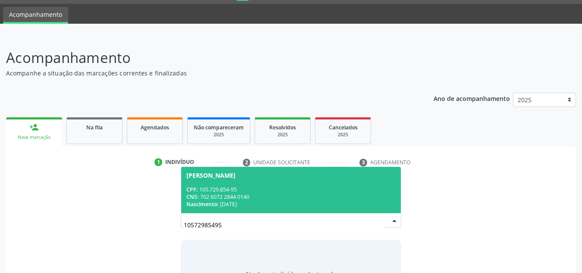
click at [273, 167] on span "Maria Elia dos Santos CPF: 105.729.854-95 CNS: 702 6072 2844 0140 Nascimento: 1…" at bounding box center [291, 190] width 220 height 46
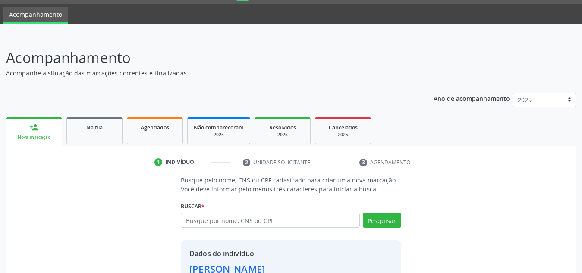
scroll to position [85, 0]
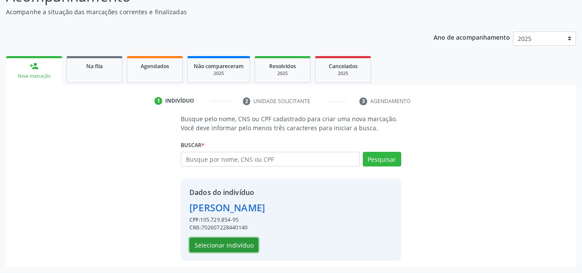
click at [233, 246] on button "Selecionar indivíduo" at bounding box center [223, 245] width 69 height 15
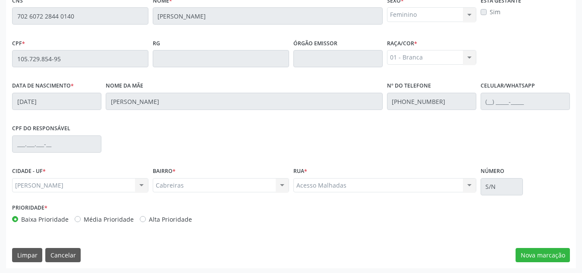
scroll to position [232, 0]
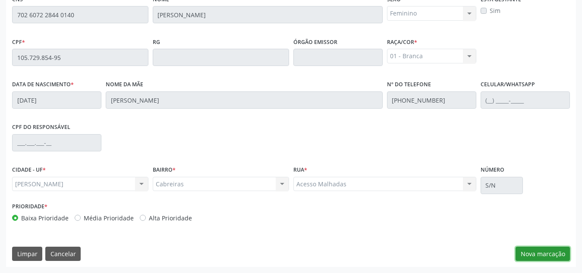
click at [531, 255] on button "Nova marcação" at bounding box center [543, 254] width 54 height 15
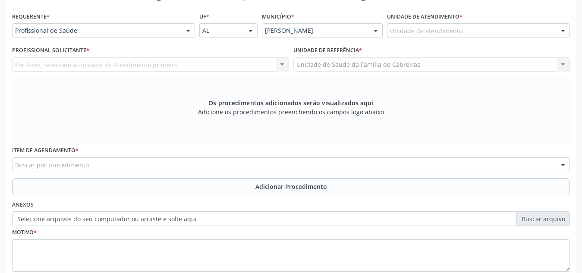
scroll to position [189, 0]
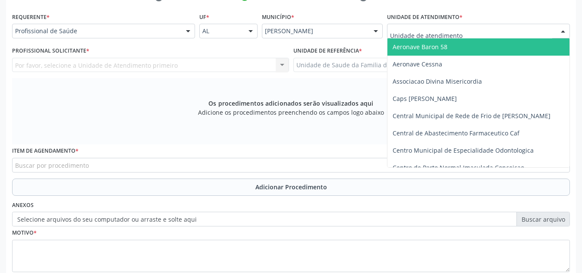
click at [460, 28] on div at bounding box center [478, 31] width 183 height 15
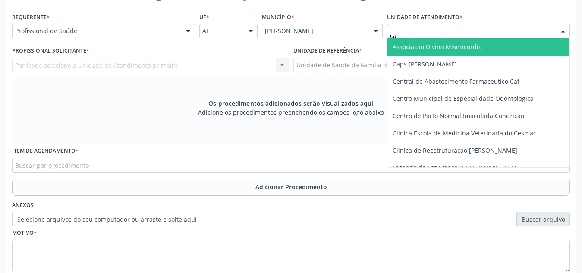
type input "cab"
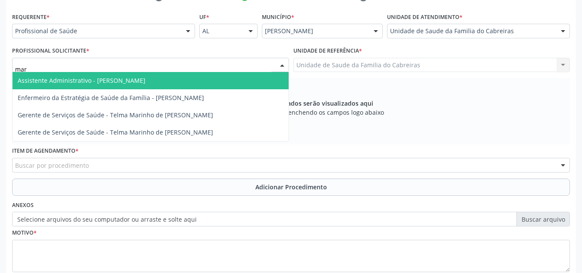
type input "marc"
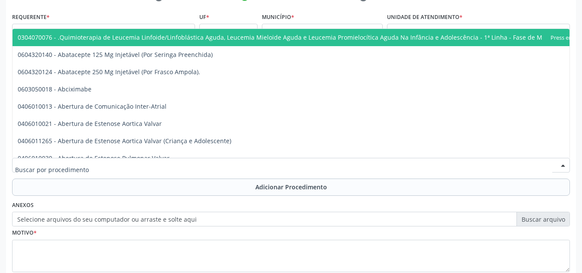
click at [372, 162] on div at bounding box center [291, 165] width 558 height 15
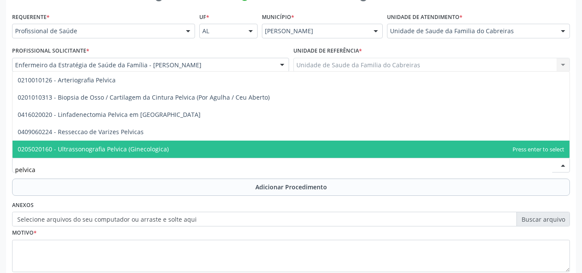
click at [292, 143] on span "0205020160 - Ultrassonografia Pelvica (Ginecologica)" at bounding box center [291, 149] width 557 height 17
type input "pelvica"
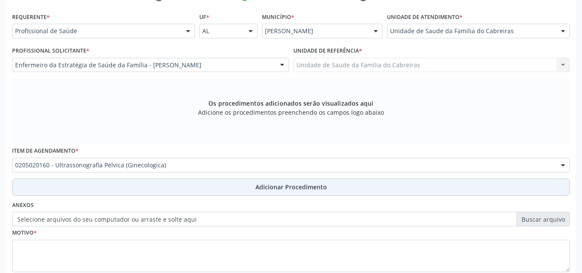
click at [286, 184] on span "Adicionar Procedimento" at bounding box center [291, 187] width 72 height 9
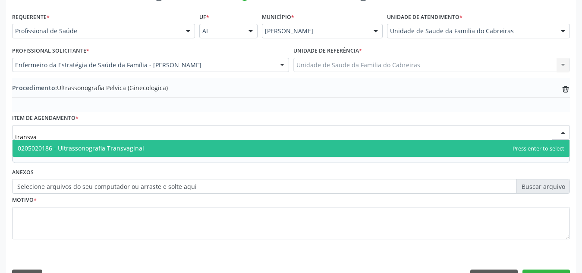
type input "transvag"
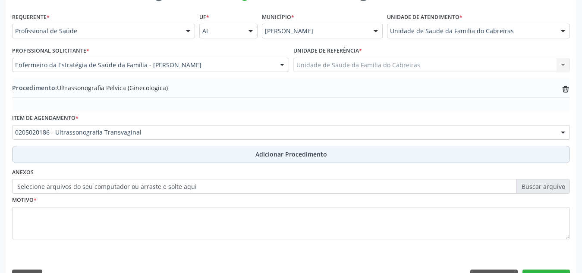
click at [255, 159] on button "Adicionar Procedimento" at bounding box center [291, 154] width 558 height 17
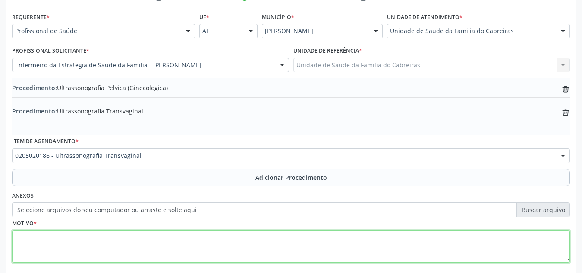
click at [206, 242] on textarea at bounding box center [291, 246] width 558 height 33
type textarea "Amenorreia há 02 anos, em uso de medroxiprogesterona (trimestral)"
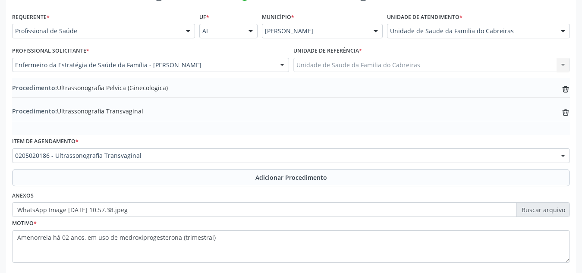
scroll to position [236, 0]
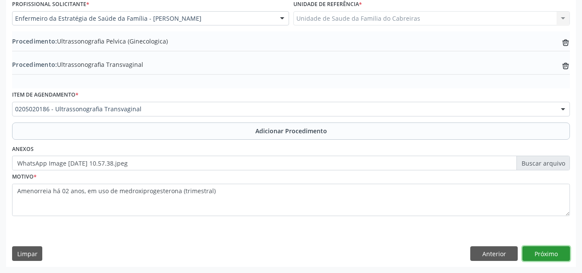
click at [542, 251] on button "Próximo" at bounding box center [546, 253] width 47 height 15
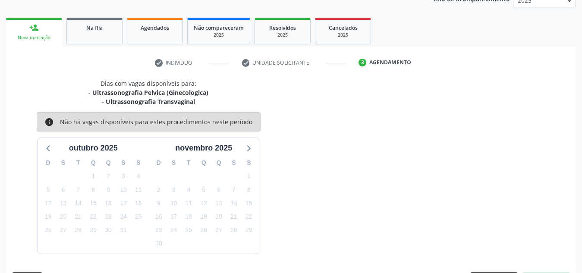
scroll to position [149, 0]
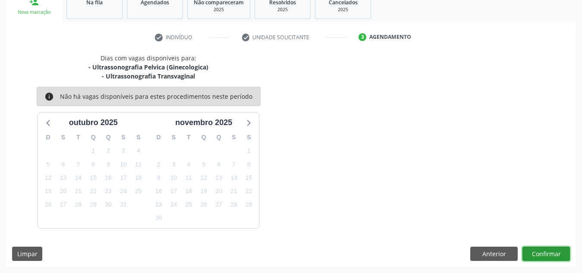
click at [542, 251] on button "Confirmar" at bounding box center [546, 254] width 47 height 15
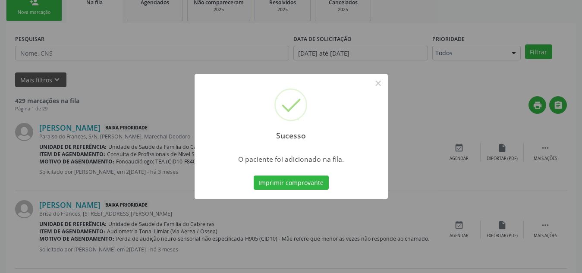
scroll to position [24, 0]
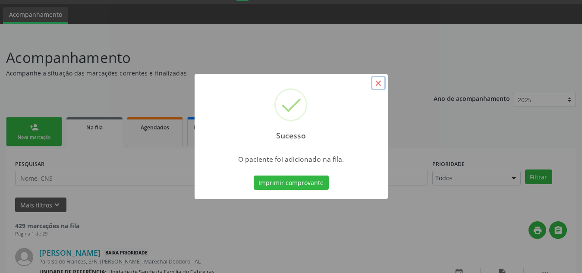
click at [377, 85] on button "×" at bounding box center [378, 83] width 15 height 15
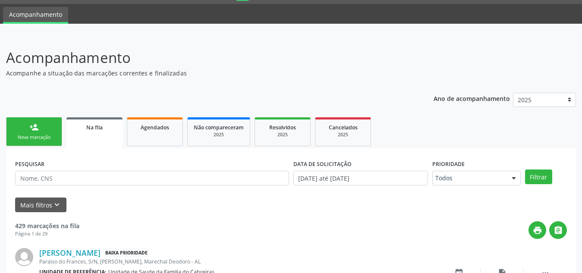
click at [50, 129] on link "person_add Nova marcação" at bounding box center [34, 131] width 56 height 29
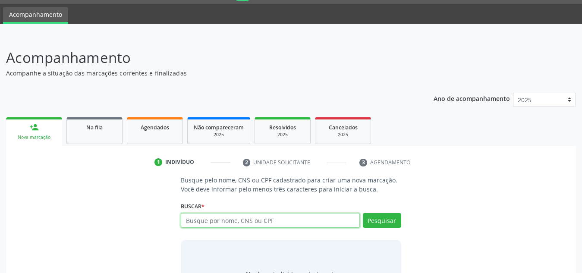
click at [227, 223] on input "text" at bounding box center [270, 220] width 179 height 15
type input "702006370284085"
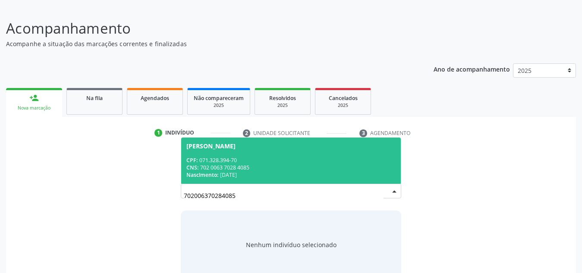
scroll to position [55, 0]
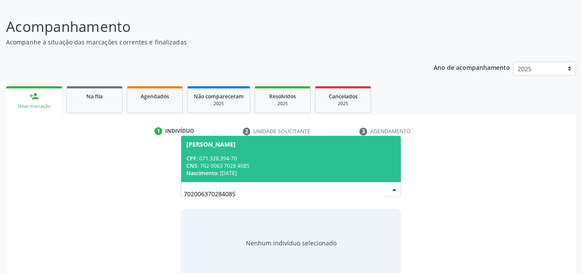
click at [273, 161] on div "CPF: 071.328.394-70" at bounding box center [290, 158] width 209 height 7
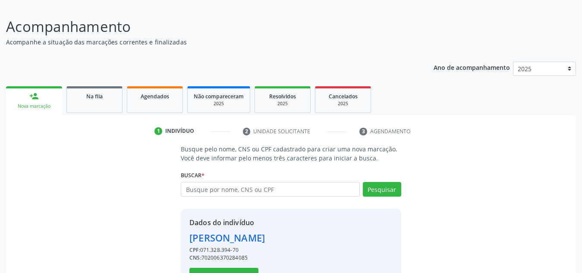
scroll to position [85, 0]
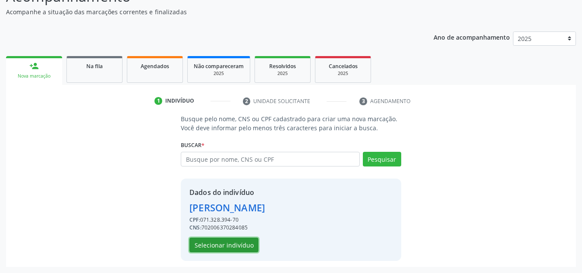
click at [233, 247] on button "Selecionar indivíduo" at bounding box center [223, 245] width 69 height 15
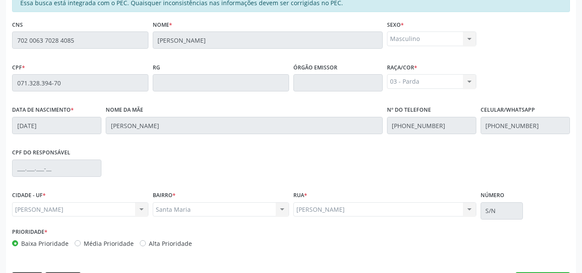
scroll to position [232, 0]
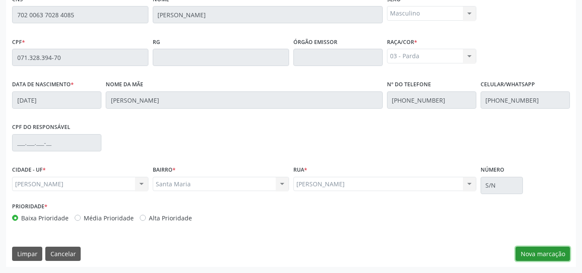
click at [533, 248] on button "Nova marcação" at bounding box center [543, 254] width 54 height 15
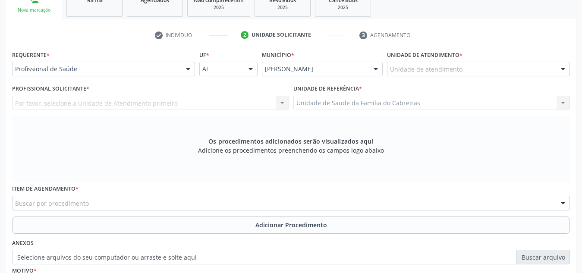
scroll to position [151, 0]
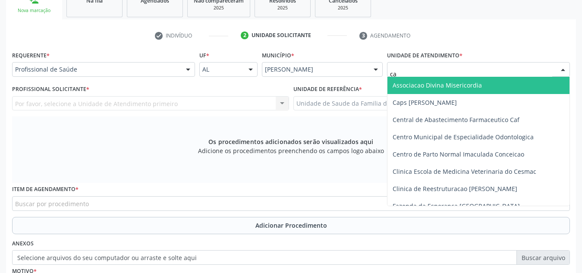
type input "cab"
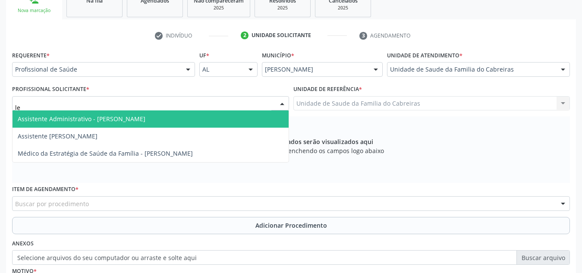
type input "let"
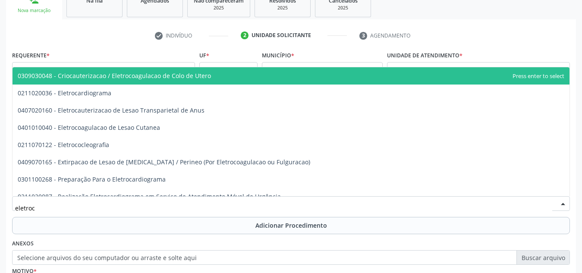
type input "eletroca"
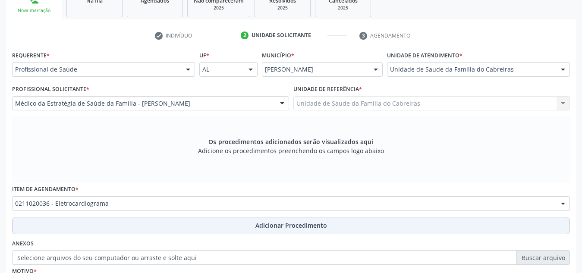
click at [355, 231] on button "Adicionar Procedimento" at bounding box center [291, 225] width 558 height 17
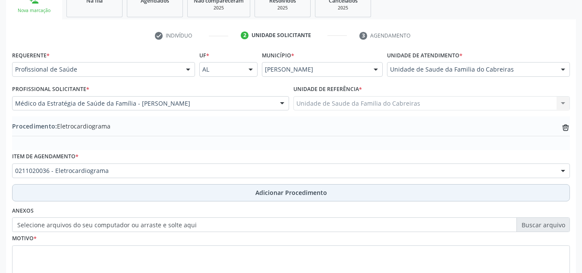
scroll to position [212, 0]
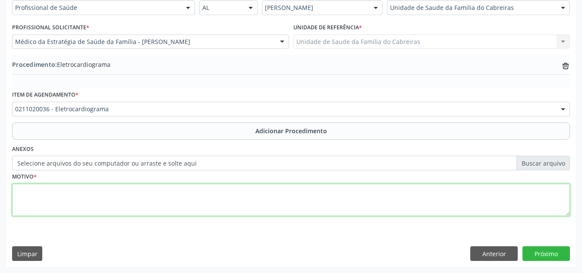
click at [368, 204] on textarea at bounding box center [291, 200] width 558 height 33
click at [256, 211] on textarea at bounding box center [291, 200] width 558 height 33
type textarea "pré- operatório"
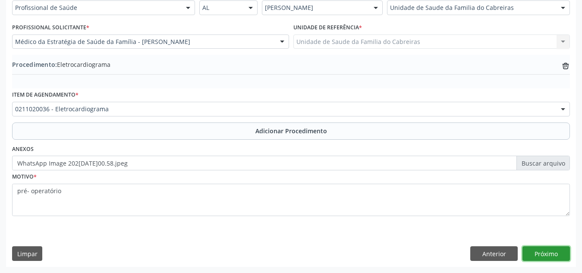
click at [547, 253] on button "Próximo" at bounding box center [546, 253] width 47 height 15
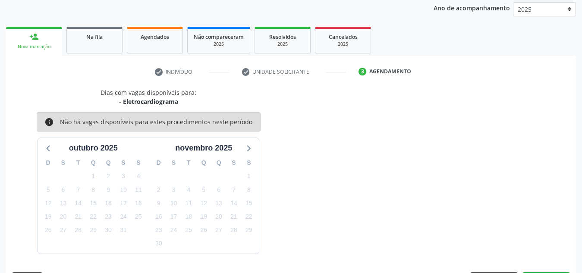
scroll to position [140, 0]
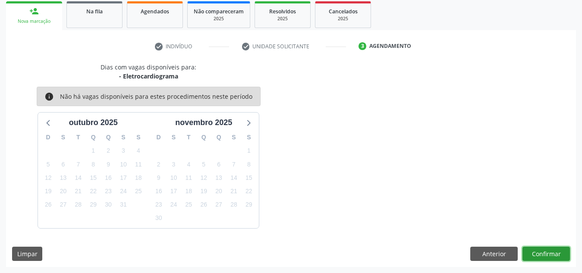
click at [547, 253] on button "Confirmar" at bounding box center [546, 254] width 47 height 15
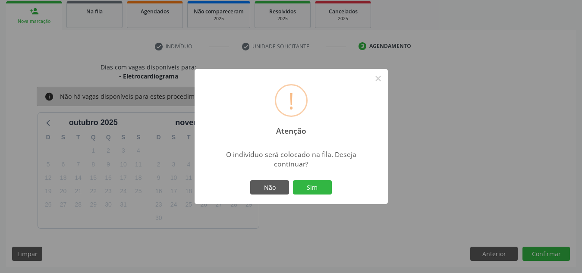
click at [293, 180] on button "Sim" at bounding box center [312, 187] width 39 height 15
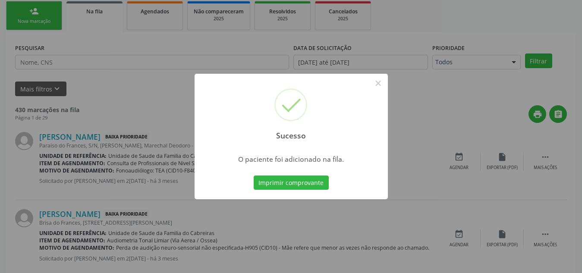
scroll to position [24, 0]
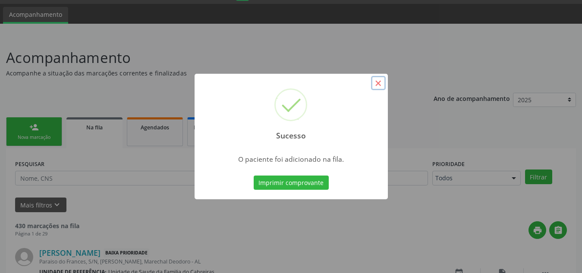
click at [376, 83] on button "×" at bounding box center [378, 83] width 15 height 15
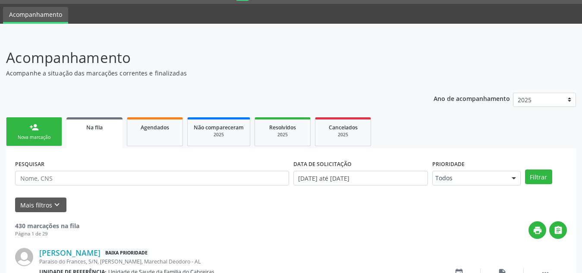
click at [34, 143] on link "person_add Nova marcação" at bounding box center [34, 131] width 56 height 29
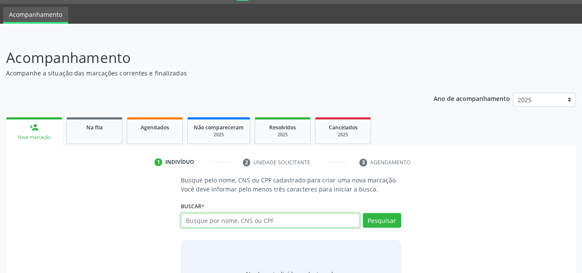
click at [208, 224] on input "text" at bounding box center [270, 220] width 179 height 15
type input "04373694478"
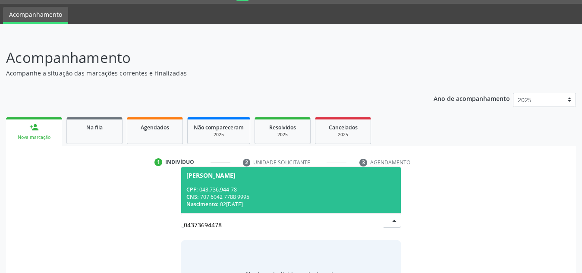
click at [242, 204] on div "Nascimento: 02/02/1981" at bounding box center [290, 204] width 209 height 7
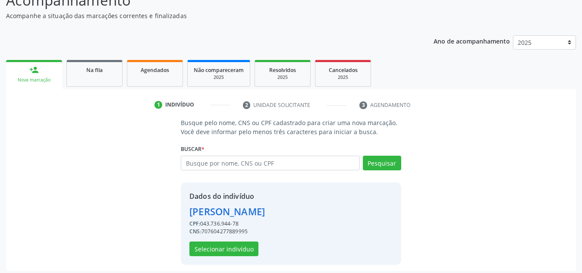
scroll to position [83, 0]
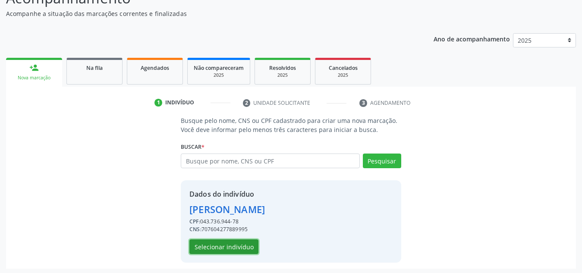
click at [245, 249] on button "Selecionar indivíduo" at bounding box center [223, 246] width 69 height 15
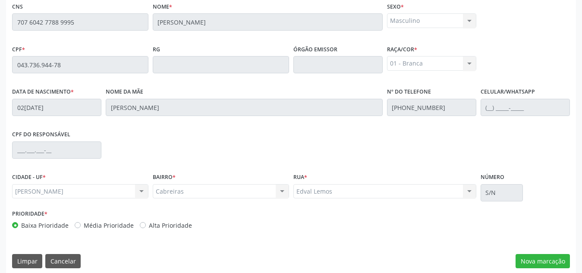
scroll to position [225, 0]
click at [543, 257] on button "Nova marcação" at bounding box center [543, 261] width 54 height 15
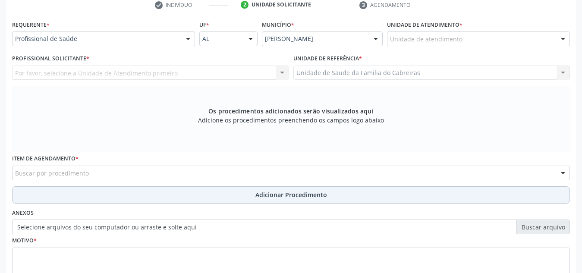
scroll to position [181, 0]
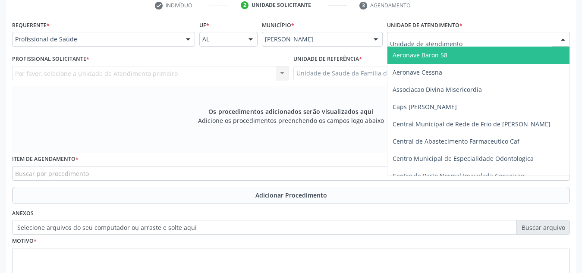
click at [464, 36] on div at bounding box center [478, 39] width 183 height 15
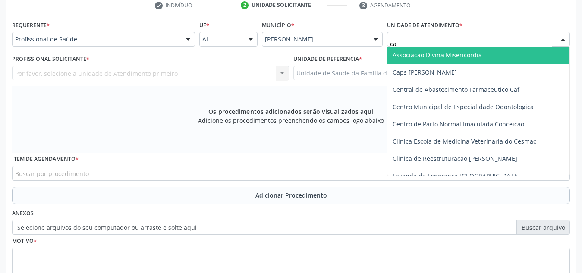
type input "cab"
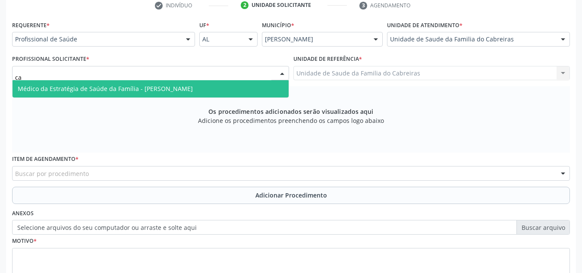
type input "c"
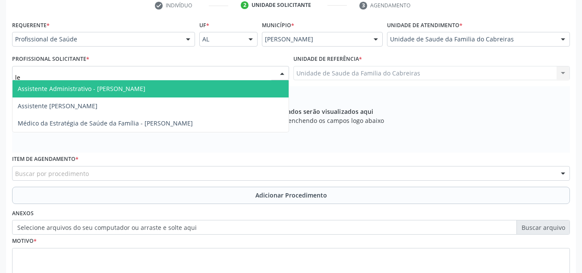
type input "let"
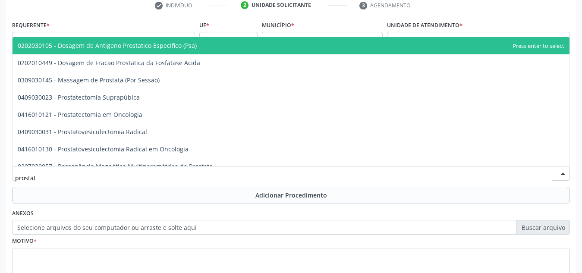
type input "prostata"
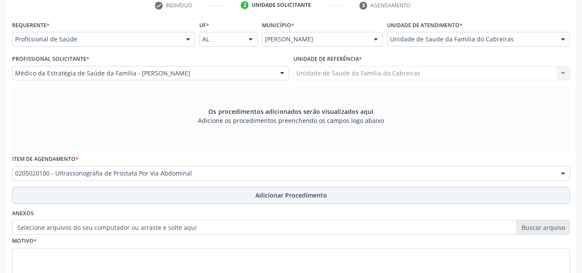
click at [365, 189] on button "Adicionar Procedimento" at bounding box center [291, 195] width 558 height 17
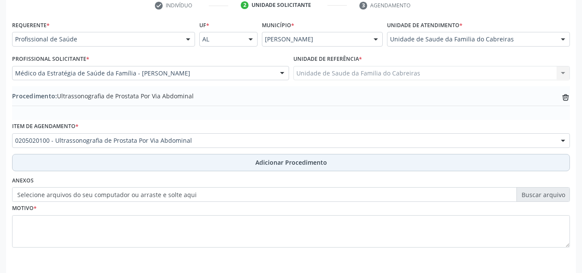
scroll to position [212, 0]
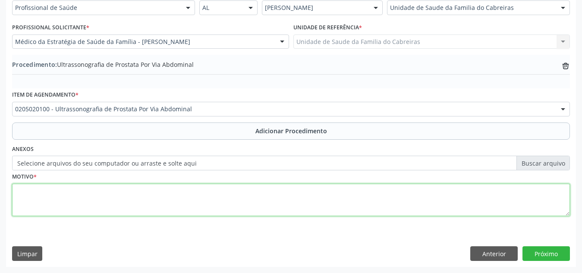
click at [335, 197] on textarea at bounding box center [291, 200] width 558 height 33
type textarea "Rastreio"
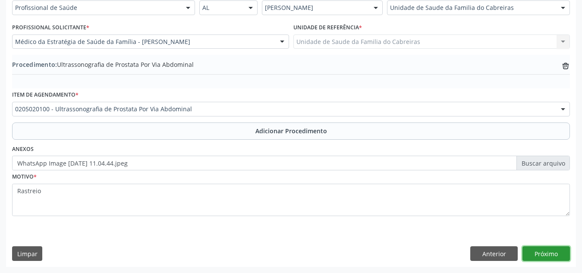
click at [539, 256] on button "Próximo" at bounding box center [546, 253] width 47 height 15
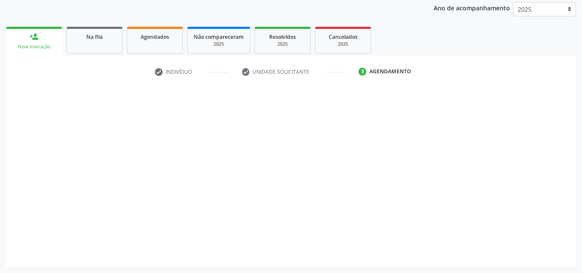
scroll to position [114, 0]
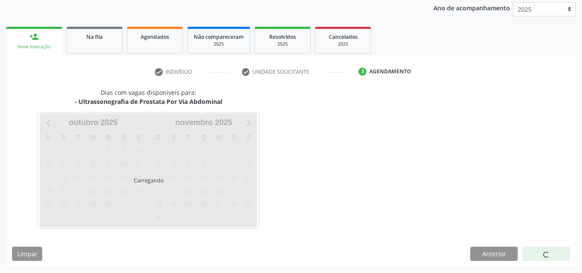
click at [539, 256] on div at bounding box center [546, 254] width 47 height 15
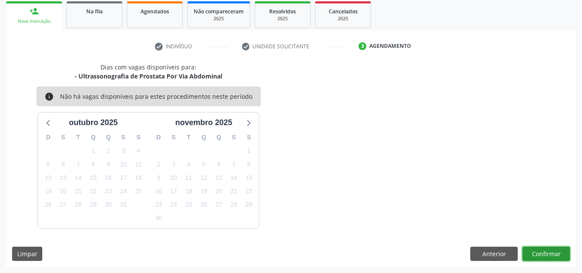
click at [539, 256] on button "Confirmar" at bounding box center [546, 254] width 47 height 15
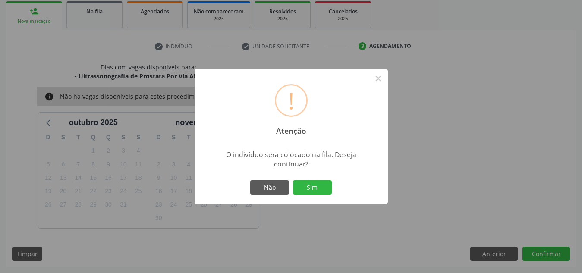
click at [293, 180] on button "Sim" at bounding box center [312, 187] width 39 height 15
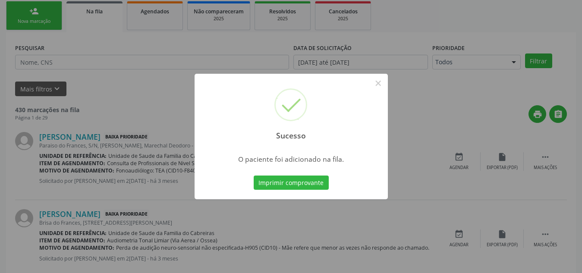
scroll to position [24, 0]
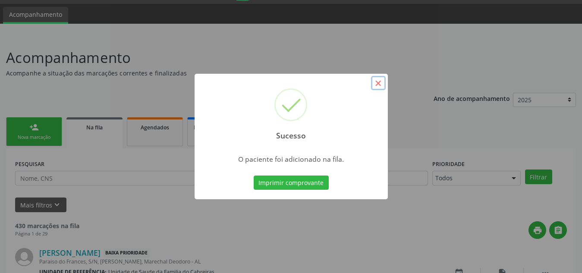
click at [379, 82] on button "×" at bounding box center [378, 83] width 15 height 15
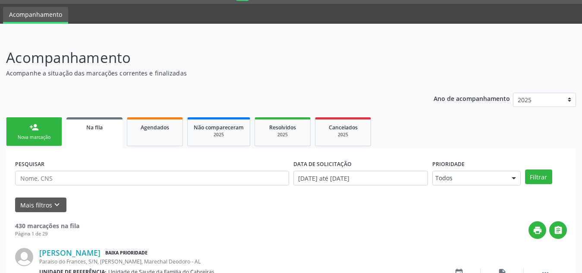
click at [32, 128] on div "person_add" at bounding box center [33, 127] width 9 height 9
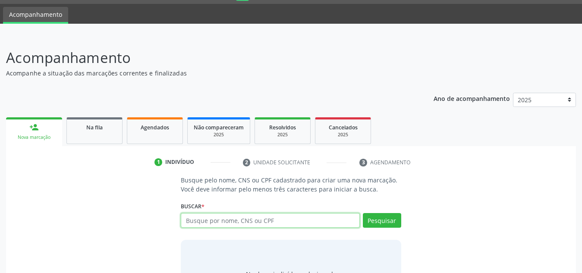
click at [221, 222] on input "text" at bounding box center [270, 220] width 179 height 15
type input "701408666603436"
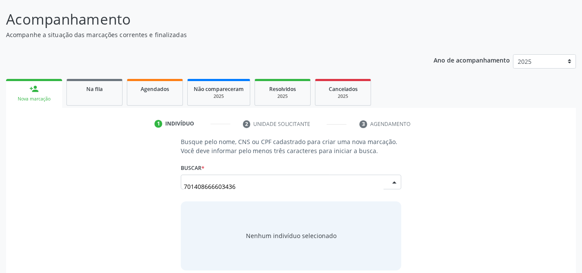
scroll to position [72, 0]
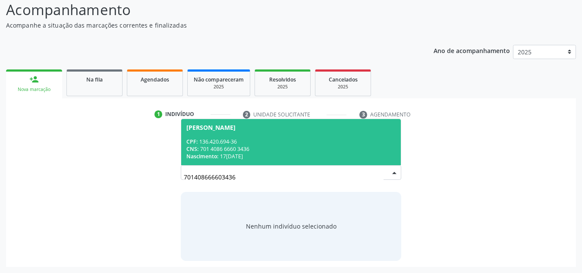
click at [274, 135] on span "Eduarda Shirley dos Santos Souza CPF: 136.420.694-36 CNS: 701 4086 6660 3436 Na…" at bounding box center [291, 142] width 220 height 46
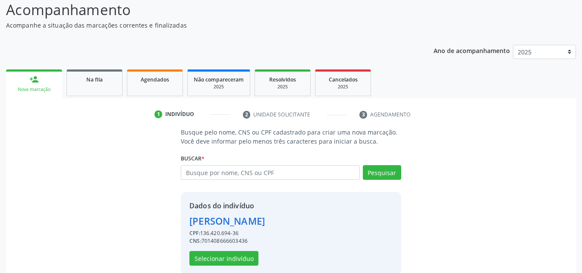
scroll to position [85, 0]
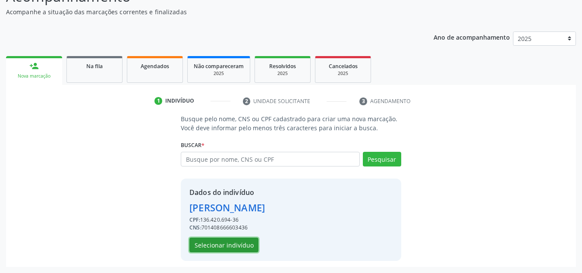
click at [227, 249] on button "Selecionar indivíduo" at bounding box center [223, 245] width 69 height 15
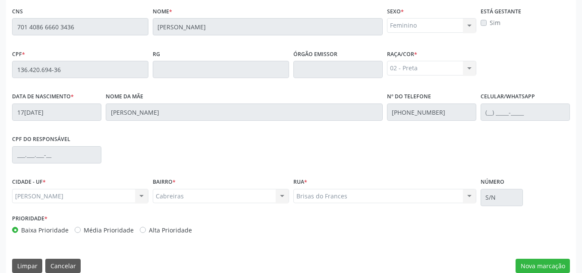
scroll to position [232, 0]
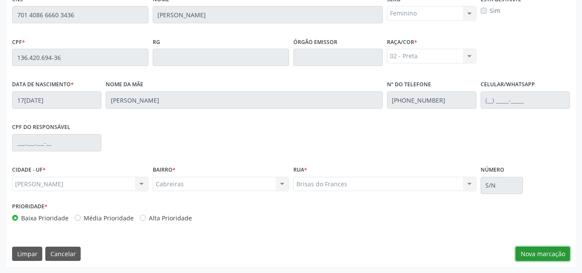
click at [537, 254] on button "Nova marcação" at bounding box center [543, 254] width 54 height 15
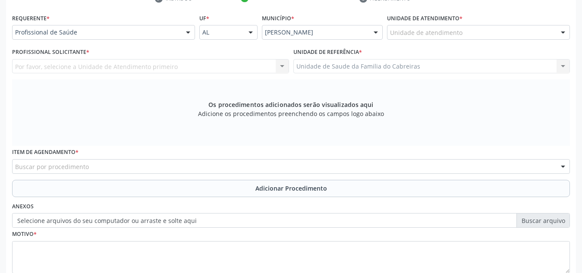
scroll to position [187, 0]
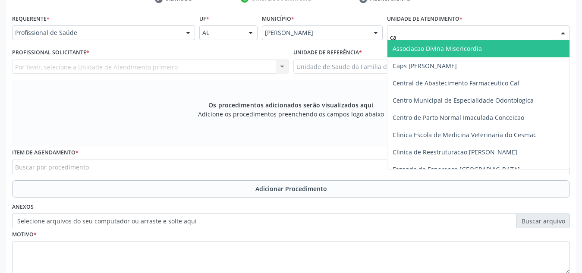
type input "cab"
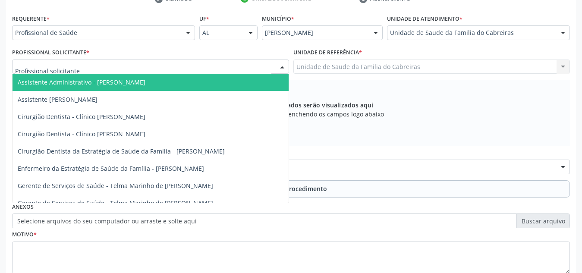
click at [210, 63] on div at bounding box center [150, 67] width 277 height 15
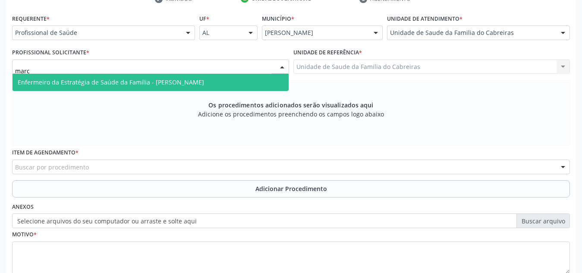
type input "marci"
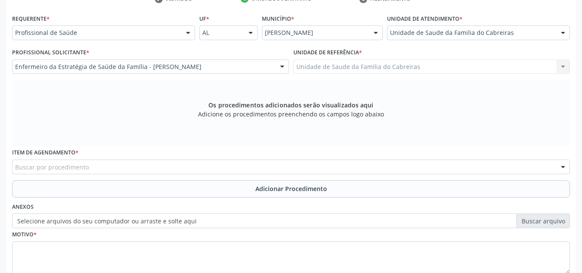
click at [135, 168] on div "Buscar por procedimento" at bounding box center [291, 167] width 558 height 15
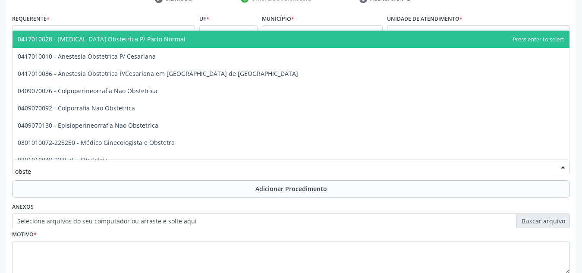
type input "obstet"
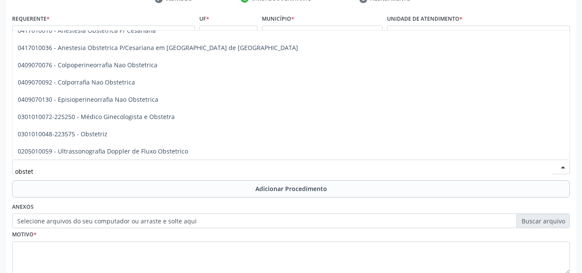
scroll to position [43, 0]
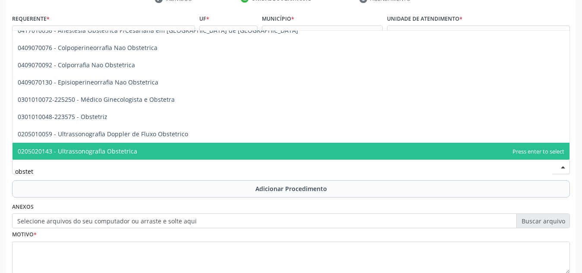
click at [153, 147] on span "0205020143 - Ultrassonografia Obstetrica" at bounding box center [291, 151] width 557 height 17
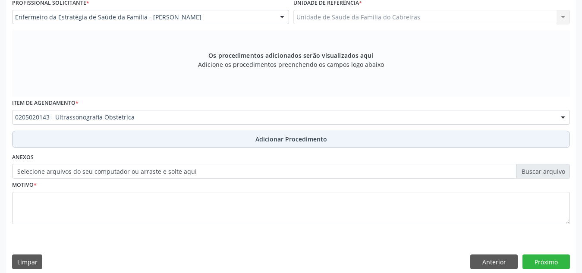
click at [170, 141] on button "Adicionar Procedimento" at bounding box center [291, 139] width 558 height 17
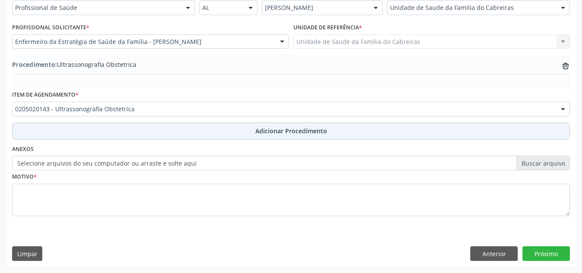
scroll to position [212, 0]
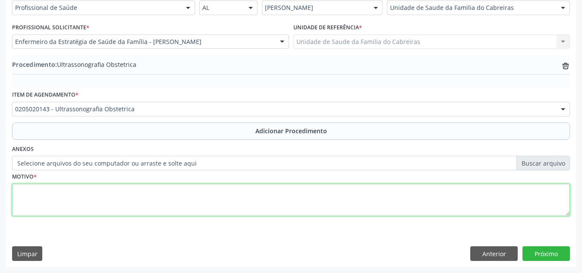
click at [142, 192] on textarea at bounding box center [291, 200] width 558 height 33
type textarea "Avaliar IG"
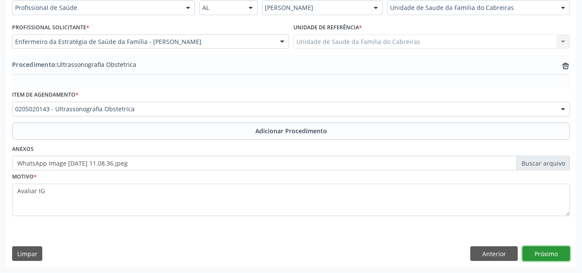
click at [539, 249] on button "Próximo" at bounding box center [546, 253] width 47 height 15
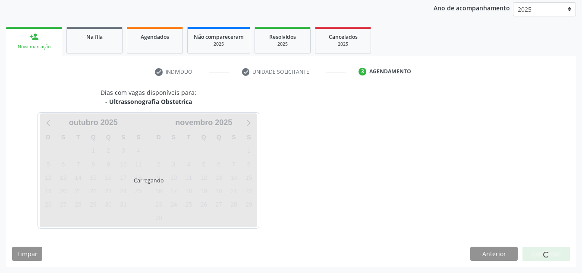
scroll to position [140, 0]
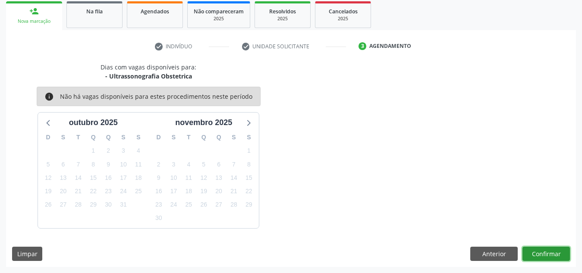
click at [539, 249] on button "Confirmar" at bounding box center [546, 254] width 47 height 15
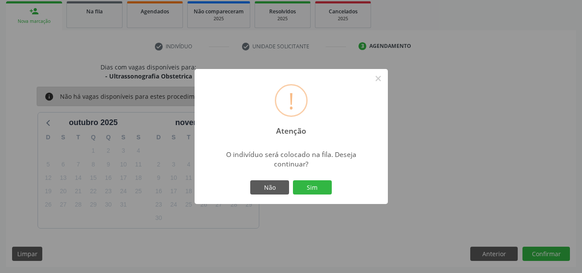
click at [293, 180] on button "Sim" at bounding box center [312, 187] width 39 height 15
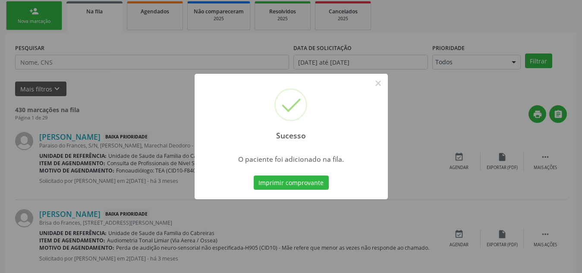
scroll to position [24, 0]
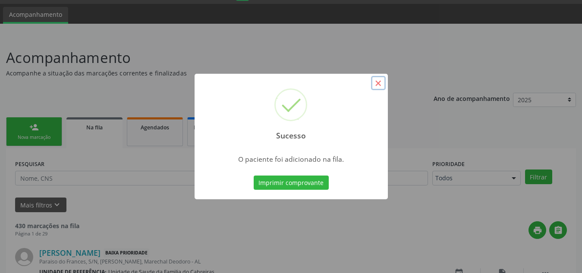
click at [374, 85] on button "×" at bounding box center [378, 83] width 15 height 15
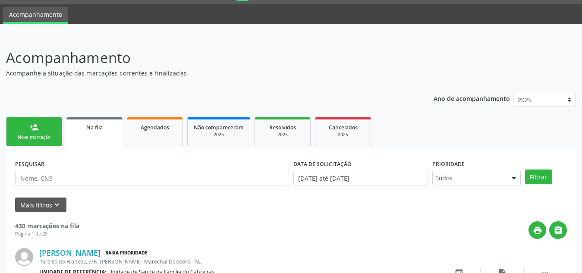
click at [56, 137] on link "person_add Nova marcação" at bounding box center [34, 131] width 56 height 29
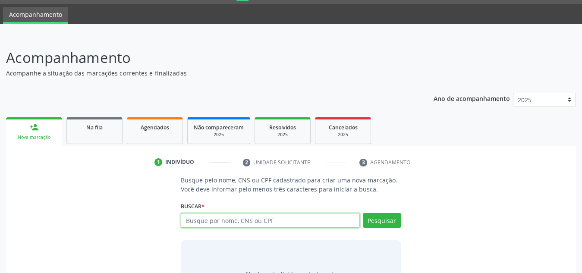
click at [204, 224] on input "text" at bounding box center [270, 220] width 179 height 15
type input "700407329728250"
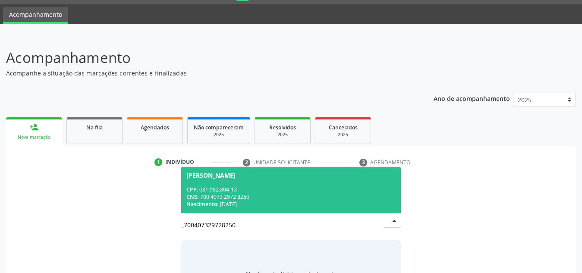
click at [275, 179] on span "Neilton Rodrigo Barros de Paula CPF: 081.982.804-13 CNS: 700 4073 2972 8250 Nas…" at bounding box center [291, 190] width 220 height 46
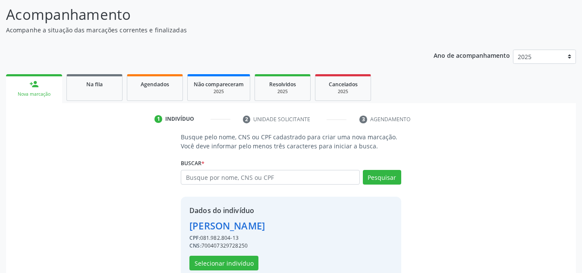
scroll to position [85, 0]
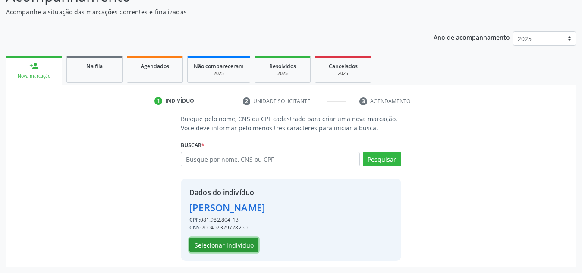
click at [242, 240] on button "Selecionar indivíduo" at bounding box center [223, 245] width 69 height 15
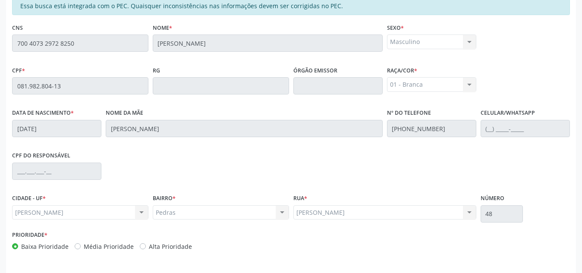
scroll to position [215, 0]
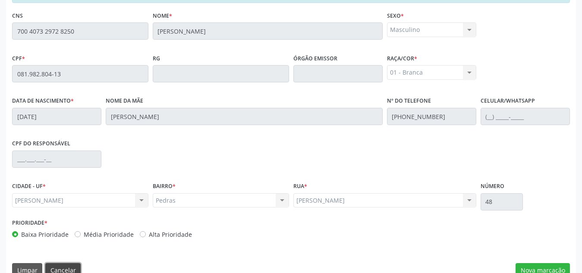
click at [60, 269] on button "Cancelar" at bounding box center [62, 270] width 35 height 15
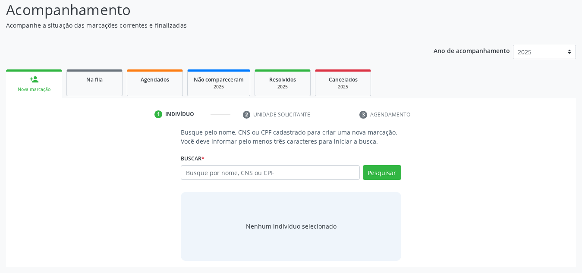
scroll to position [72, 0]
click at [224, 176] on input "text" at bounding box center [270, 172] width 179 height 15
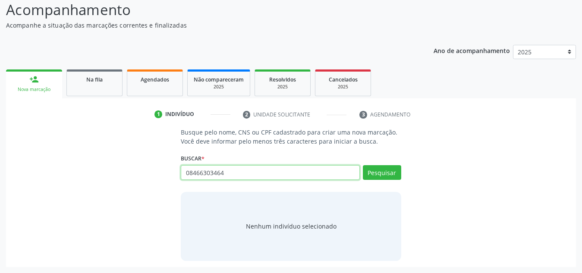
type input "08466303464"
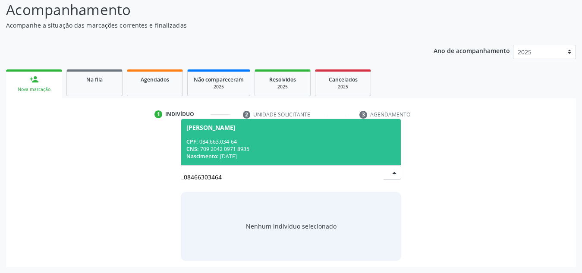
click at [252, 145] on div "CNS: 709 2042 0971 8935" at bounding box center [290, 148] width 209 height 7
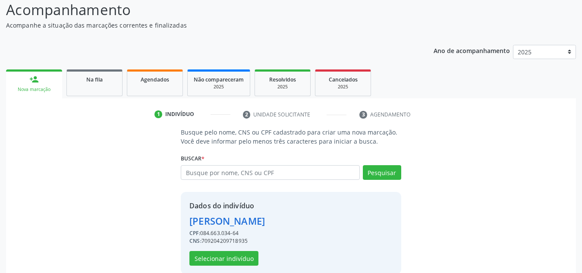
scroll to position [99, 0]
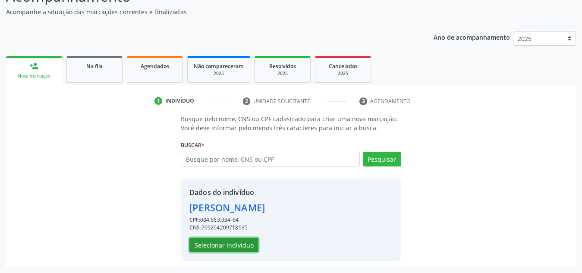
click at [224, 246] on button "Selecionar indivíduo" at bounding box center [223, 245] width 69 height 15
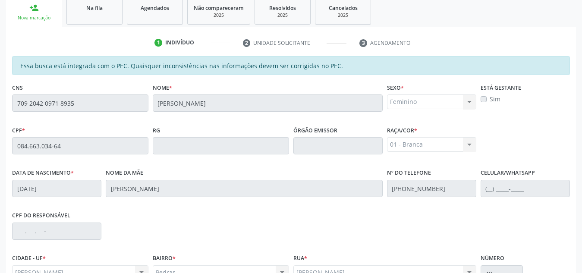
scroll to position [232, 0]
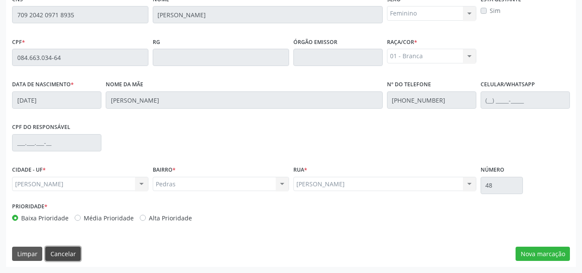
click at [69, 255] on button "Cancelar" at bounding box center [62, 254] width 35 height 15
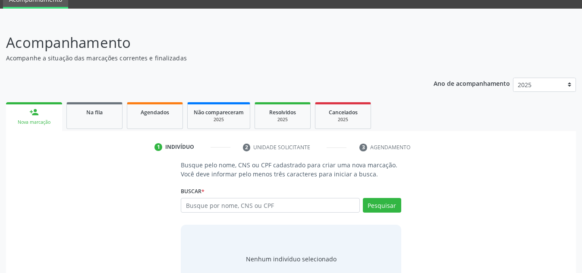
scroll to position [37, 0]
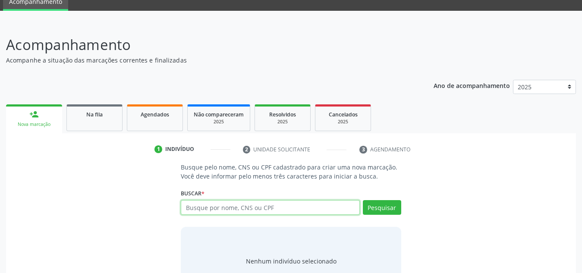
click at [269, 209] on input "text" at bounding box center [270, 207] width 179 height 15
paste input "707408064330473"
type input "707408064330473"
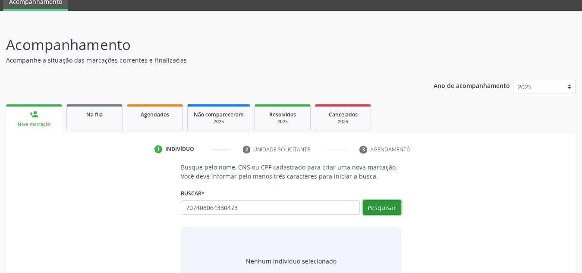
click at [372, 213] on button "Pesquisar" at bounding box center [382, 207] width 38 height 15
type input "707408064330473"
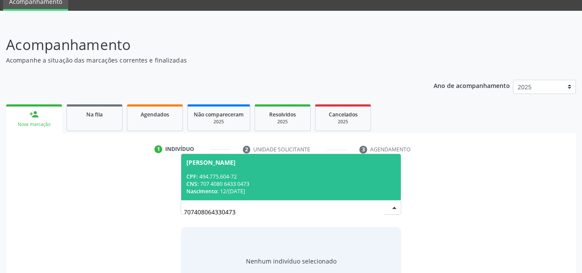
click at [359, 183] on div "CNS: 707 4080 6433 0473" at bounding box center [290, 183] width 209 height 7
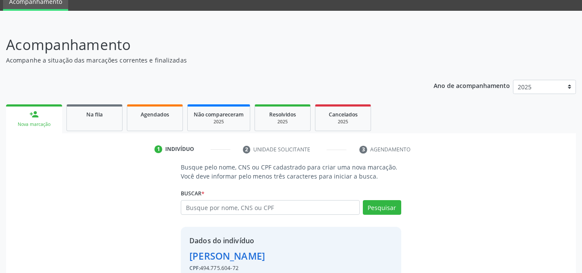
scroll to position [85, 0]
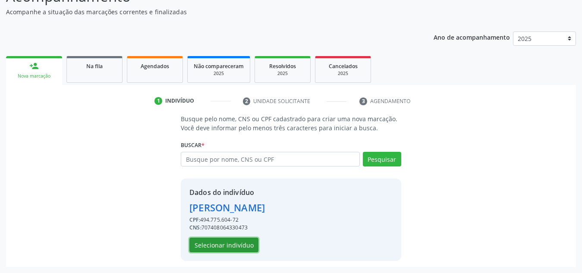
click at [236, 241] on button "Selecionar indivíduo" at bounding box center [223, 245] width 69 height 15
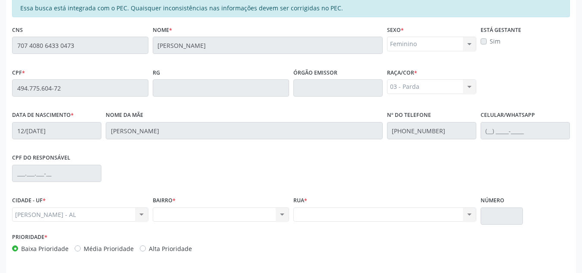
scroll to position [232, 0]
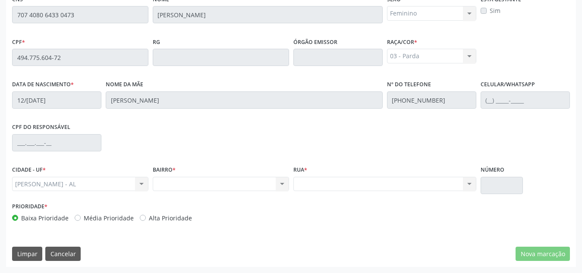
click at [218, 184] on div "Nenhum resultado encontrado para: " " Não há nenhuma opção para ser exibida." at bounding box center [221, 184] width 136 height 15
click at [66, 250] on button "Cancelar" at bounding box center [62, 254] width 35 height 15
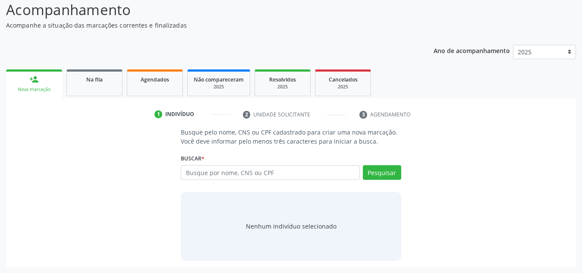
scroll to position [72, 0]
click at [215, 176] on input "text" at bounding box center [270, 172] width 179 height 15
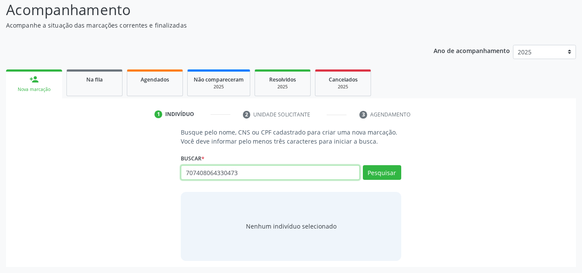
type input "707408064330473"
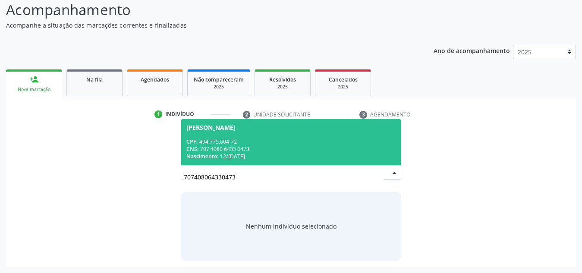
click at [284, 175] on input "707408064330473" at bounding box center [284, 176] width 200 height 17
click at [287, 132] on span "Luzia Costa Santos CPF: 494.775.604-72 CNS: 707 4080 6433 0473 Nascimento: 12/1…" at bounding box center [291, 142] width 220 height 46
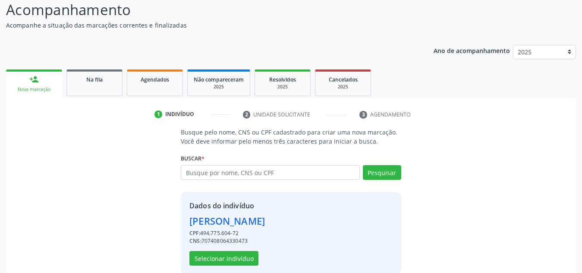
scroll to position [85, 0]
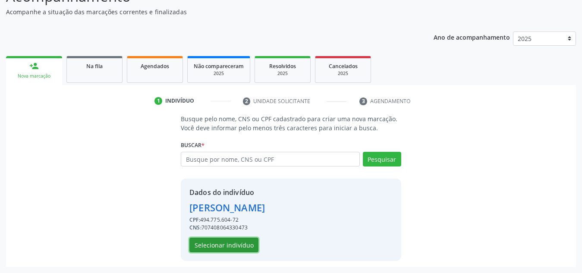
click at [236, 246] on button "Selecionar indivíduo" at bounding box center [223, 245] width 69 height 15
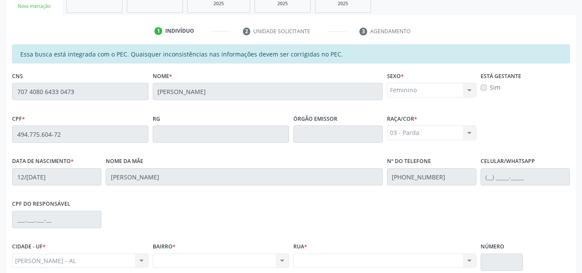
scroll to position [232, 0]
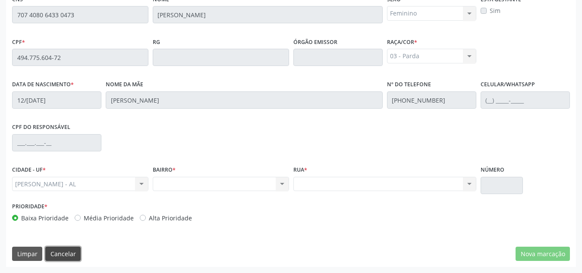
click at [68, 252] on button "Cancelar" at bounding box center [62, 254] width 35 height 15
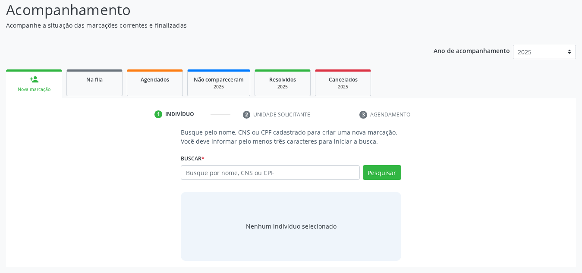
scroll to position [72, 0]
click at [212, 170] on input "text" at bounding box center [270, 172] width 179 height 15
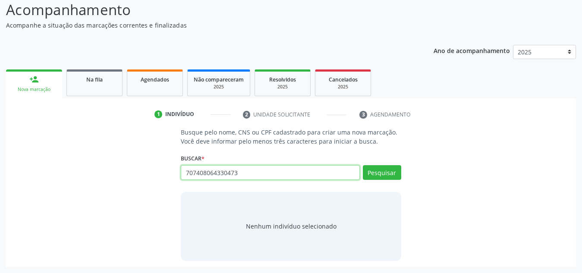
type input "707408064330473"
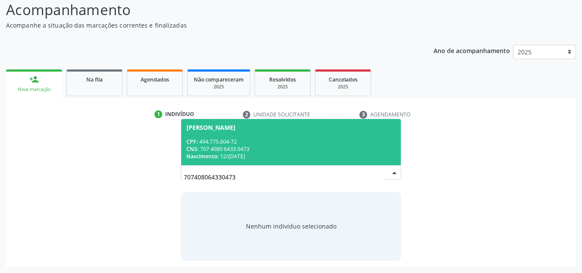
click at [292, 145] on div "CPF: 494.775.604-72" at bounding box center [290, 141] width 209 height 7
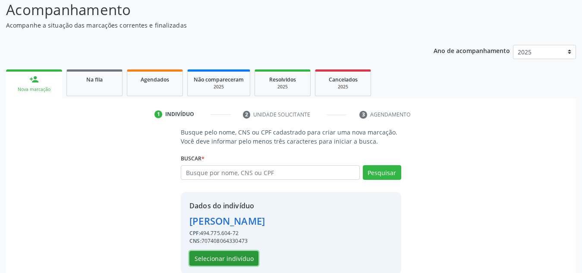
click at [232, 256] on button "Selecionar indivíduo" at bounding box center [223, 258] width 69 height 15
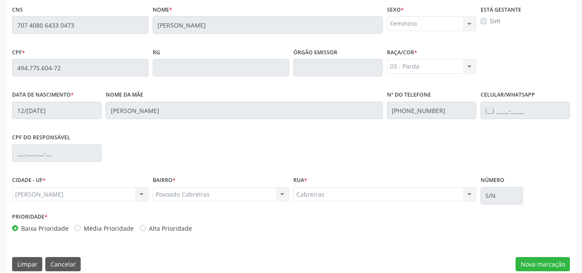
scroll to position [232, 0]
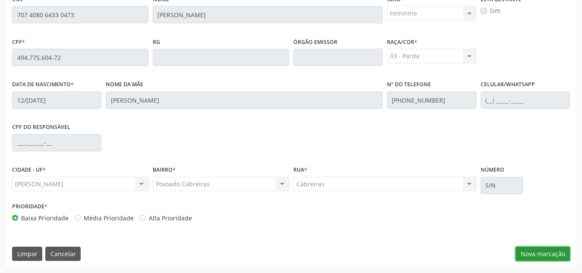
click at [545, 250] on button "Nova marcação" at bounding box center [543, 254] width 54 height 15
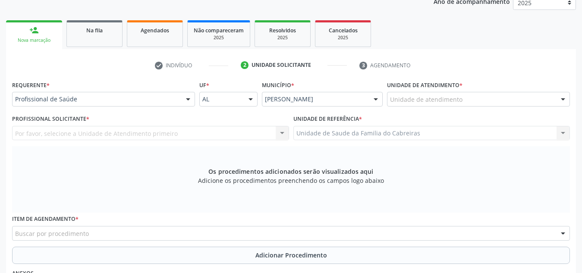
scroll to position [113, 0]
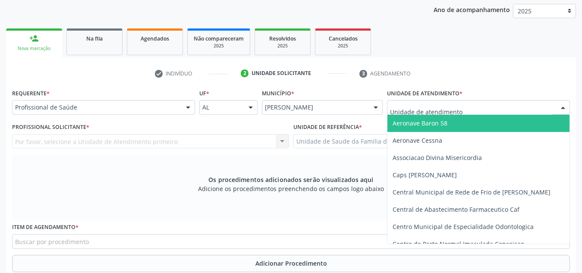
click at [466, 109] on div at bounding box center [478, 107] width 183 height 15
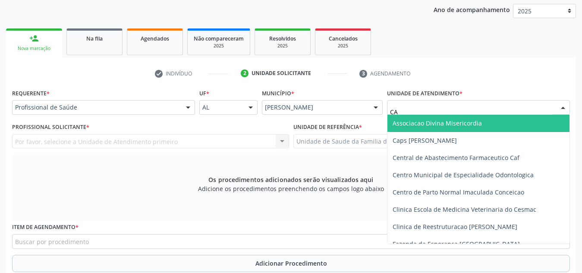
type input "CAB"
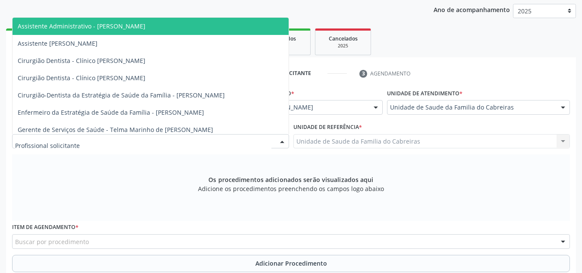
click at [196, 140] on div at bounding box center [150, 141] width 277 height 15
type input "L"
type input "C"
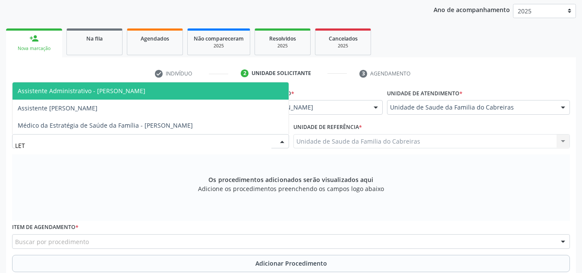
type input "LETI"
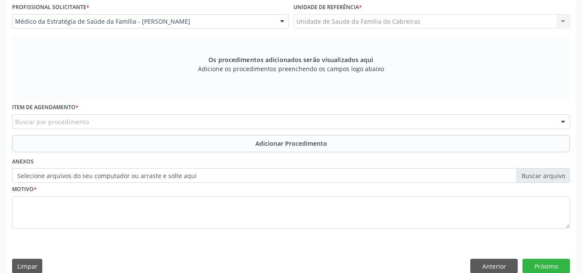
scroll to position [245, 0]
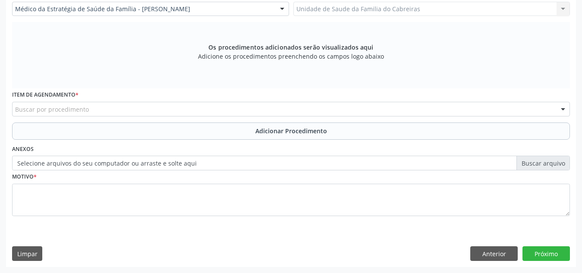
click at [188, 113] on div "Buscar por procedimento" at bounding box center [291, 109] width 558 height 15
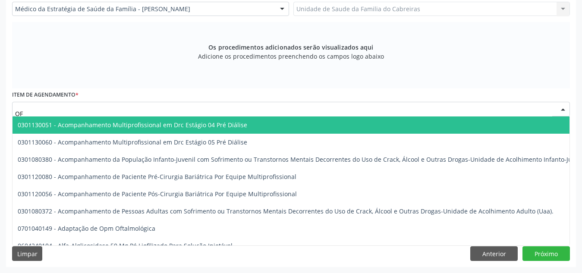
type input "O"
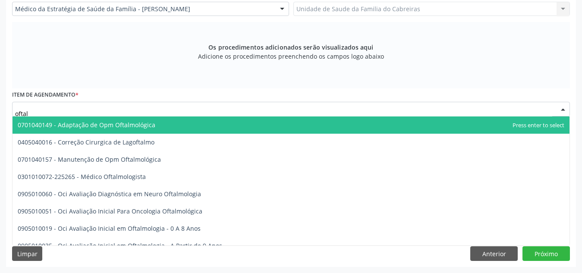
type input "oftalm"
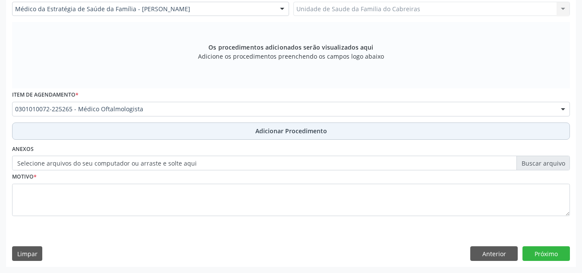
click at [186, 127] on button "Adicionar Procedimento" at bounding box center [291, 131] width 558 height 17
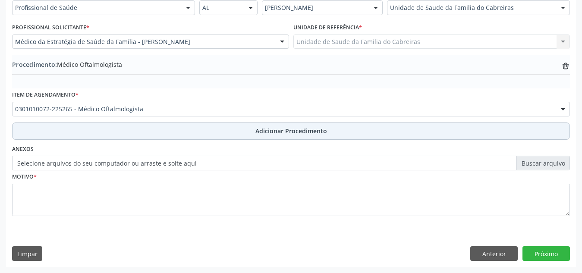
scroll to position [212, 0]
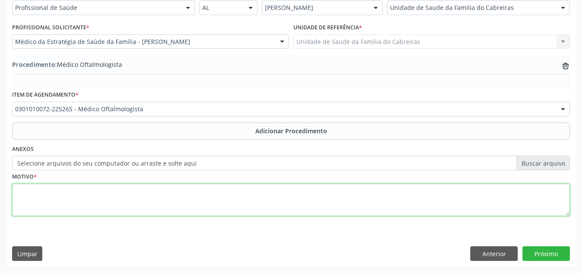
click at [147, 211] on textarea at bounding box center [291, 200] width 558 height 33
type textarea "Exame dos olhos e da visão"
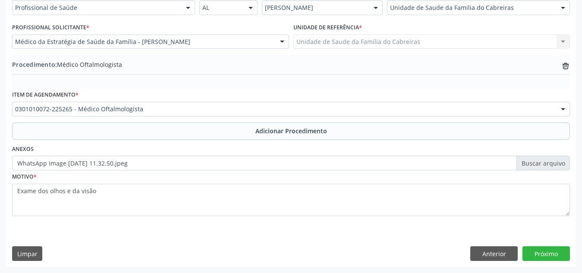
click at [386, 260] on div "Limpar Anterior Próximo" at bounding box center [291, 253] width 558 height 15
click at [542, 260] on button "Próximo" at bounding box center [546, 253] width 47 height 15
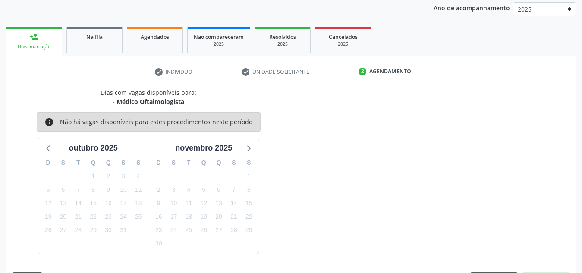
scroll to position [140, 0]
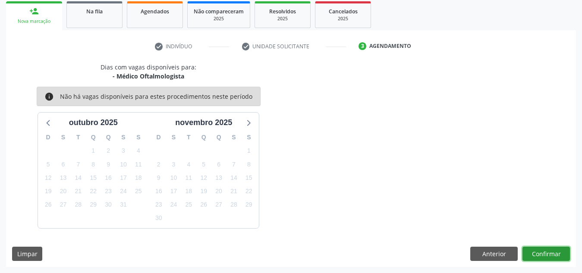
click at [542, 260] on button "Confirmar" at bounding box center [546, 254] width 47 height 15
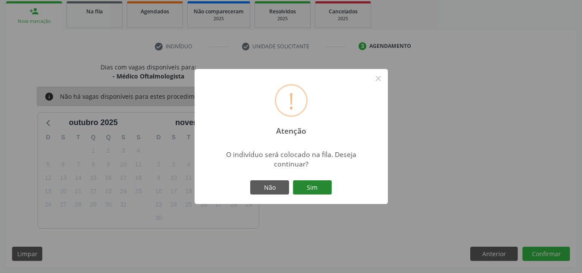
click at [315, 189] on button "Sim" at bounding box center [312, 187] width 39 height 15
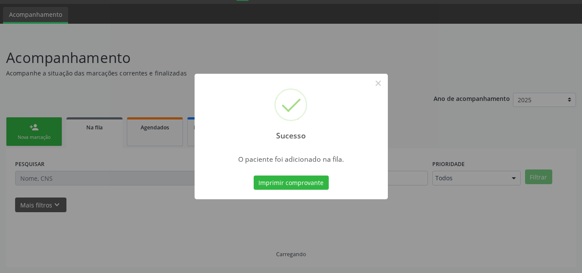
scroll to position [24, 0]
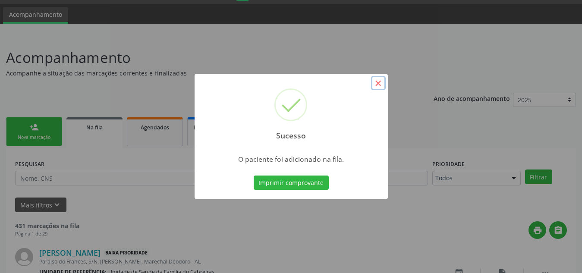
click at [377, 84] on button "×" at bounding box center [378, 83] width 15 height 15
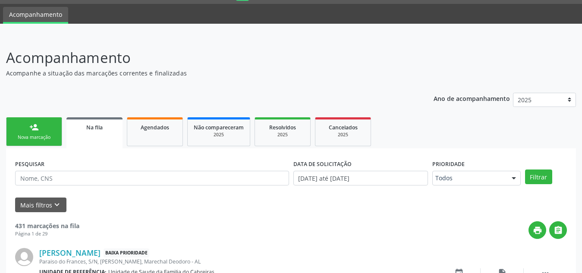
click at [28, 120] on link "person_add Nova marcação" at bounding box center [34, 131] width 56 height 29
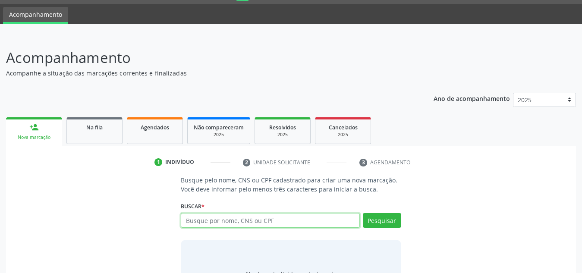
click at [207, 217] on input "text" at bounding box center [270, 220] width 179 height 15
type input "8"
type input "13018831403"
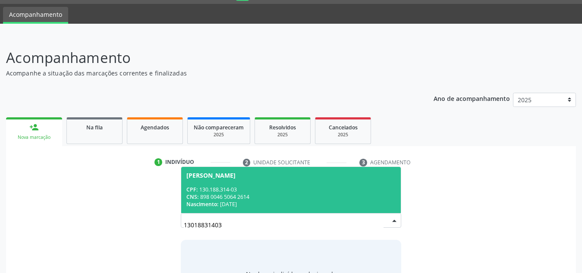
scroll to position [57, 0]
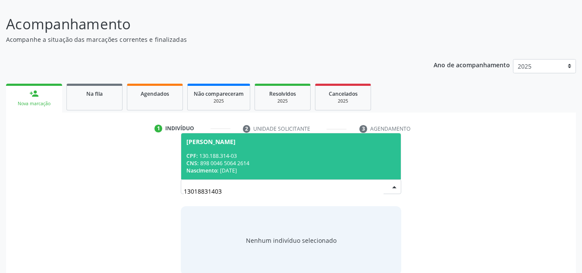
click at [280, 167] on div "Nascimento: 01/10/2006" at bounding box center [290, 170] width 209 height 7
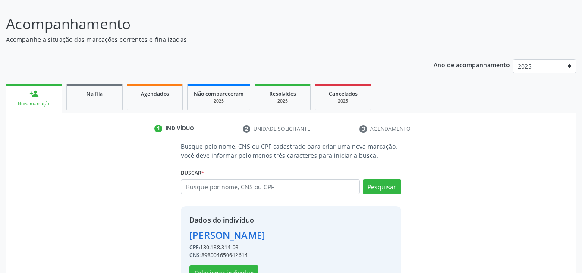
scroll to position [85, 0]
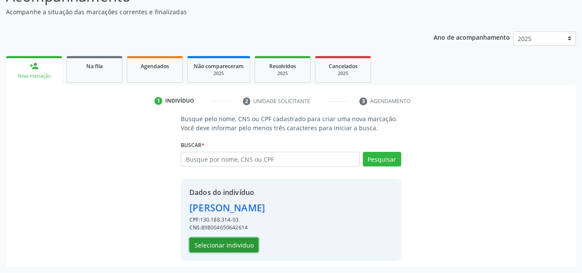
click at [231, 238] on button "Selecionar indivíduo" at bounding box center [223, 245] width 69 height 15
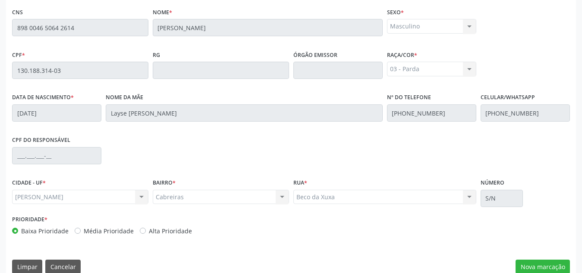
scroll to position [232, 0]
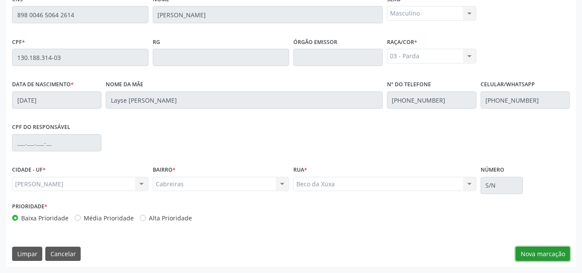
click at [542, 252] on button "Nova marcação" at bounding box center [543, 254] width 54 height 15
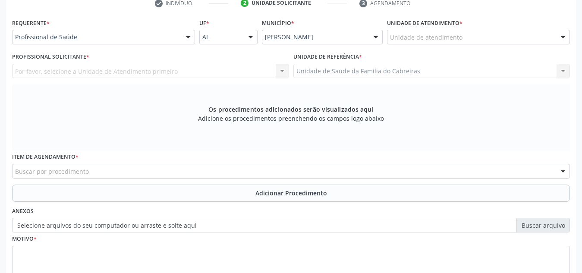
scroll to position [178, 0]
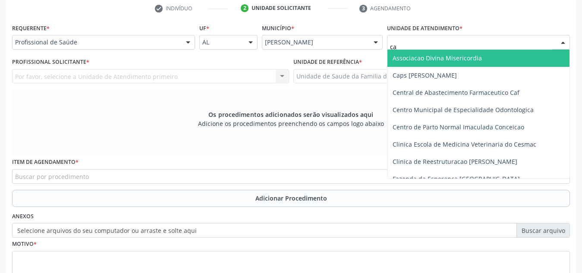
type input "cab"
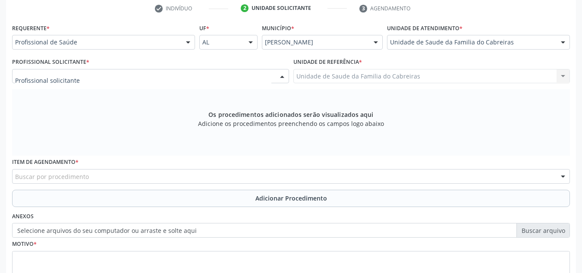
click at [219, 77] on div at bounding box center [150, 76] width 277 height 15
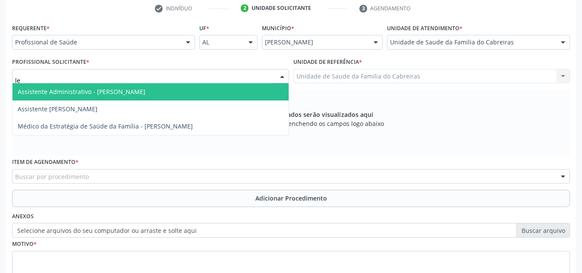
type input "let"
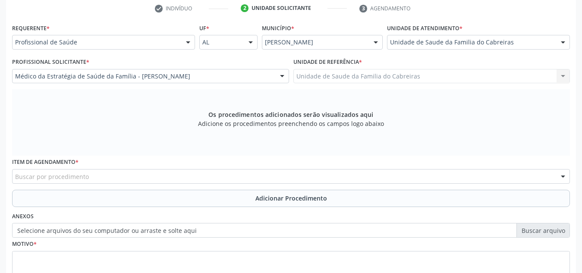
click at [152, 176] on div "Buscar por procedimento" at bounding box center [291, 176] width 558 height 15
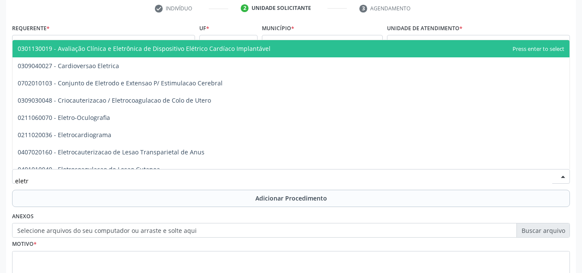
type input "eletro"
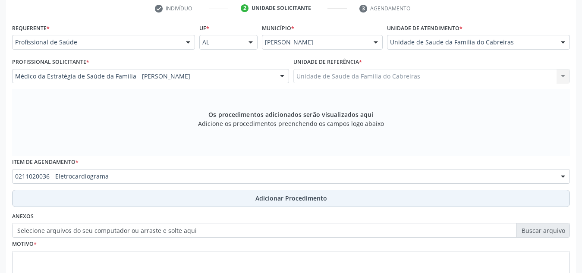
click at [148, 195] on button "Adicionar Procedimento" at bounding box center [291, 198] width 558 height 17
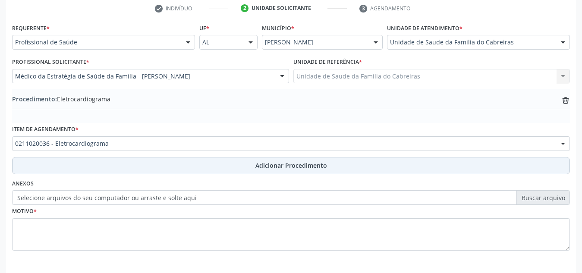
scroll to position [212, 0]
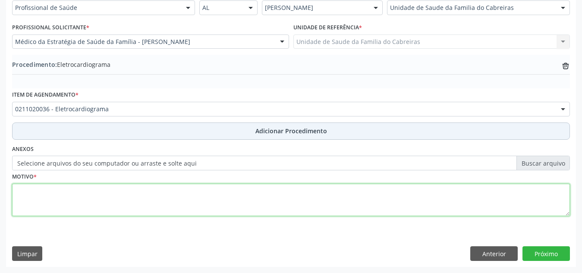
click at [148, 195] on textarea at bounding box center [291, 200] width 558 height 33
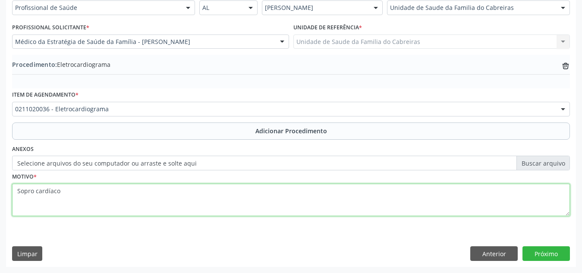
type textarea "Sopro cardíaco"
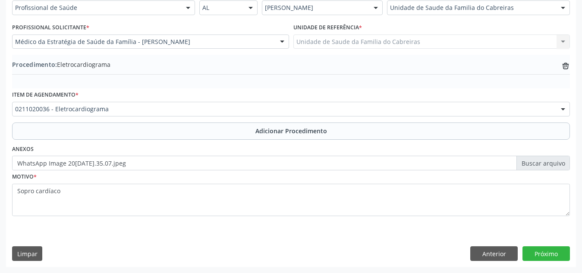
click at [294, 243] on div "Requerente * Profissional de Saúde Profissional de Saúde Paciente Nenhum result…" at bounding box center [291, 127] width 570 height 280
click at [555, 252] on button "Próximo" at bounding box center [546, 253] width 47 height 15
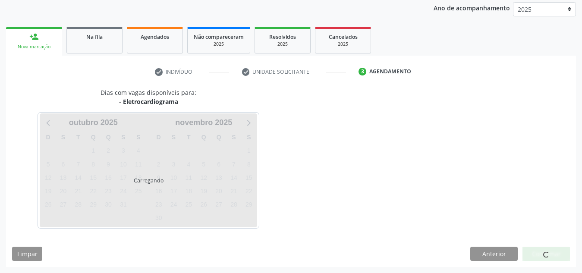
scroll to position [140, 0]
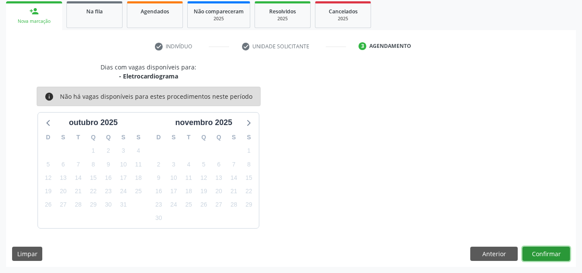
click at [555, 252] on button "Confirmar" at bounding box center [546, 254] width 47 height 15
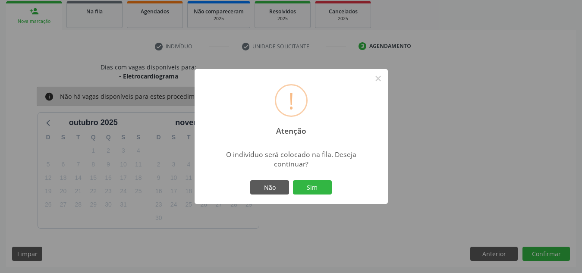
click at [293, 180] on button "Sim" at bounding box center [312, 187] width 39 height 15
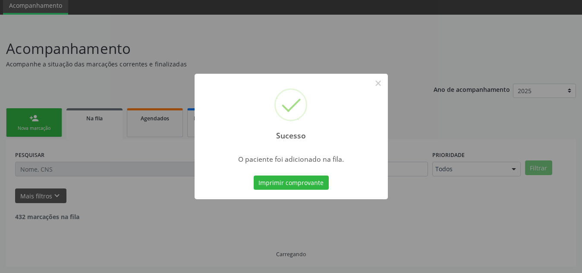
scroll to position [24, 0]
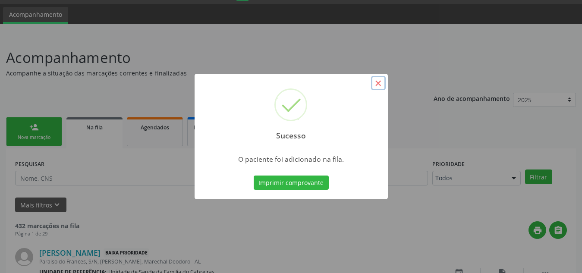
click at [381, 82] on button "×" at bounding box center [378, 83] width 15 height 15
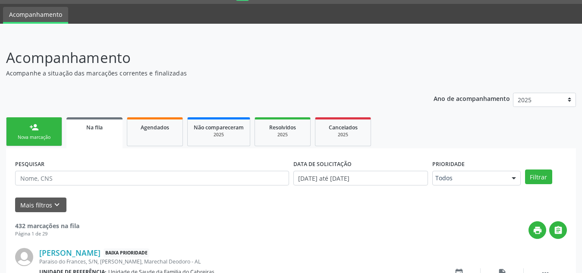
click at [50, 135] on div "Nova marcação" at bounding box center [34, 137] width 43 height 6
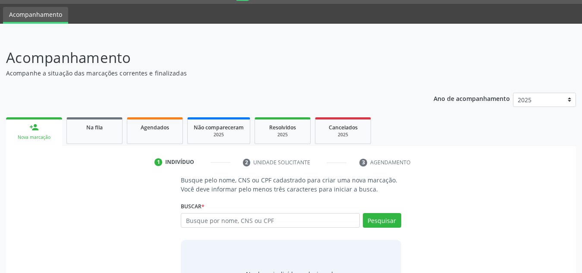
click at [50, 135] on div "Nova marcação" at bounding box center [34, 137] width 44 height 6
click at [199, 217] on input "text" at bounding box center [270, 220] width 179 height 15
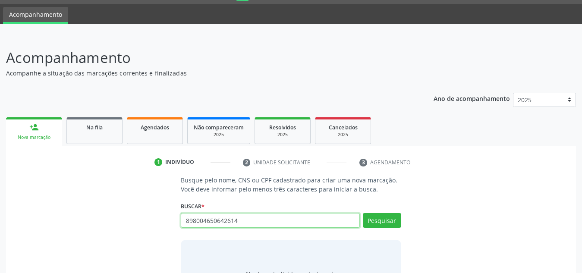
type input "898004650642614"
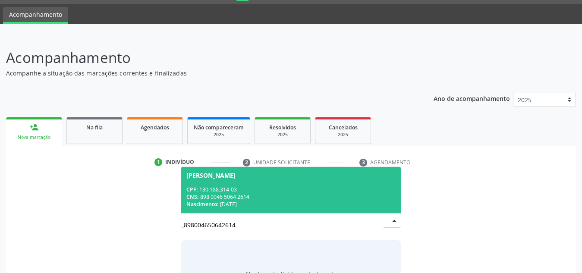
click at [227, 204] on div "Nascimento: 01/10/2006" at bounding box center [290, 204] width 209 height 7
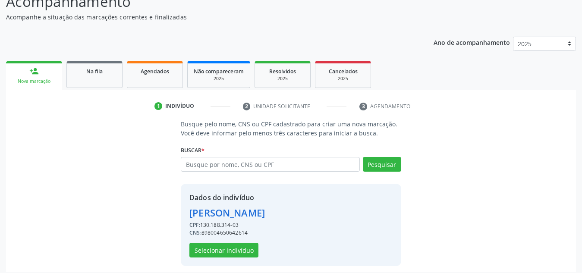
scroll to position [80, 0]
click at [221, 247] on button "Selecionar indivíduo" at bounding box center [223, 250] width 69 height 15
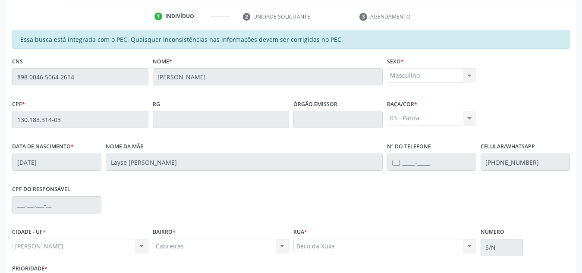
scroll to position [232, 0]
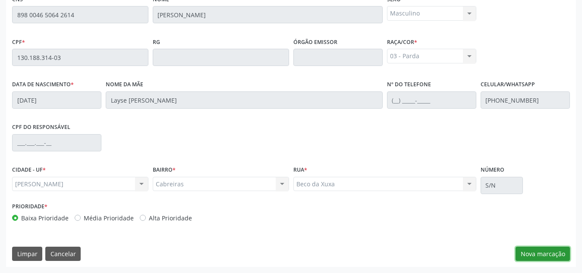
click at [554, 249] on button "Nova marcação" at bounding box center [543, 254] width 54 height 15
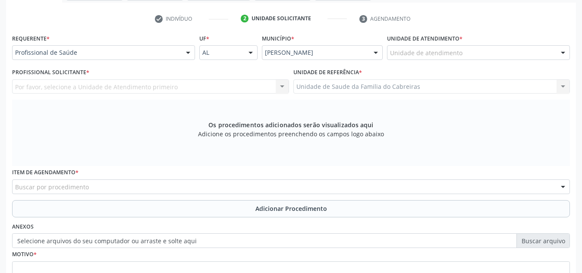
scroll to position [164, 0]
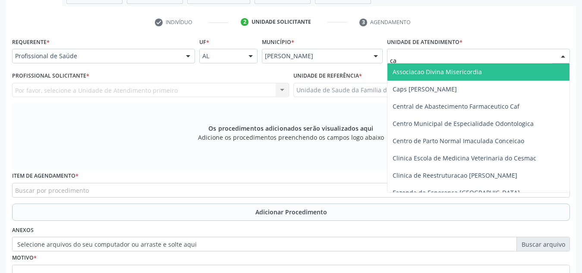
type input "cab"
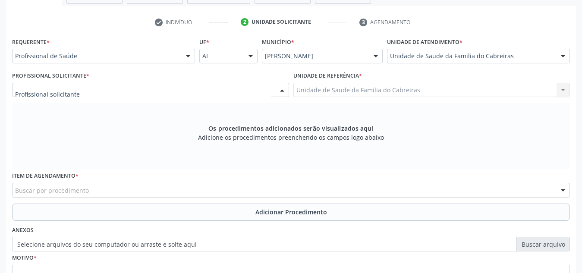
click at [235, 92] on div at bounding box center [150, 90] width 277 height 15
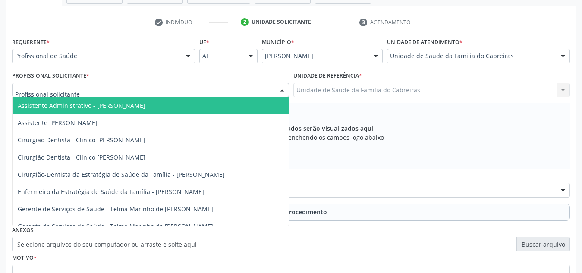
click at [235, 92] on input "text" at bounding box center [143, 94] width 256 height 17
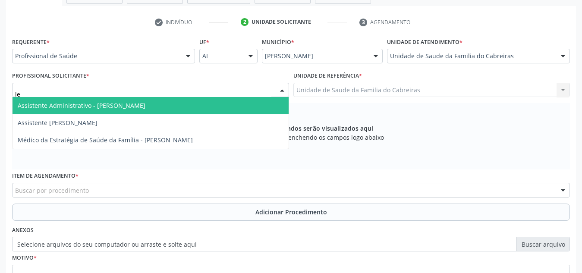
type input "let"
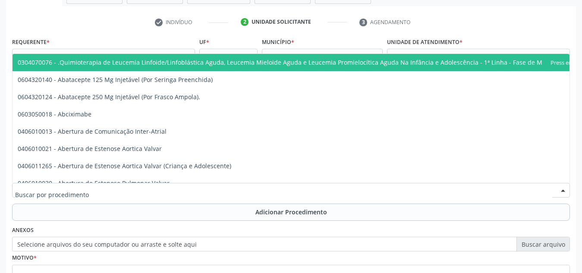
click at [180, 190] on div at bounding box center [291, 190] width 558 height 15
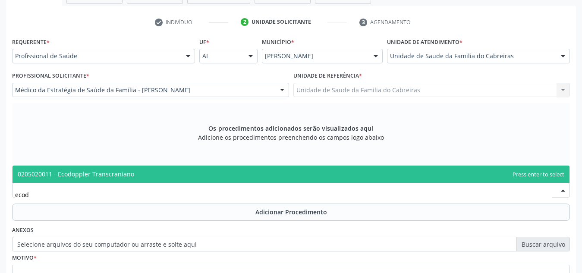
type input "ecodo"
click at [176, 170] on span "0205020011 - Ecodoppler Transcraniano" at bounding box center [291, 174] width 557 height 17
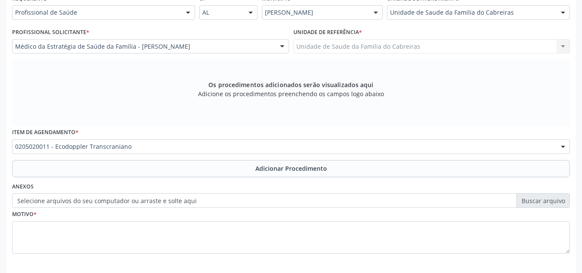
scroll to position [217, 0]
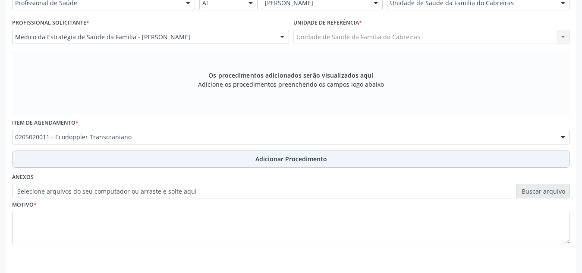
click at [209, 163] on button "Adicionar Procedimento" at bounding box center [291, 159] width 558 height 17
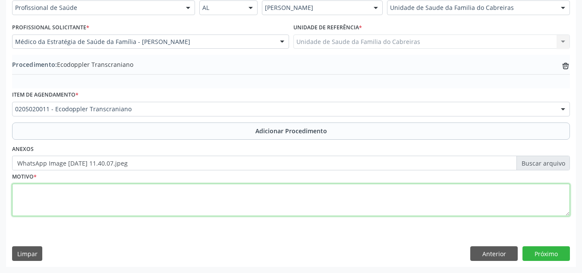
click at [333, 205] on textarea at bounding box center [291, 200] width 558 height 33
type textarea "História de sopra cardíaco"
click at [295, 204] on textarea "História de sopra cardíaco" at bounding box center [291, 200] width 558 height 33
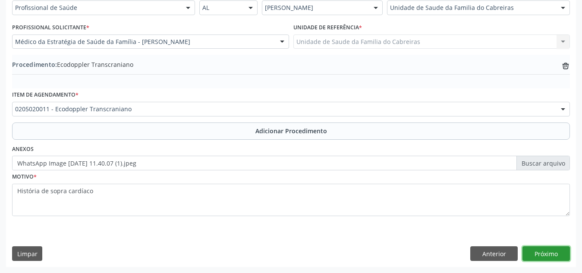
click at [548, 255] on button "Próximo" at bounding box center [546, 253] width 47 height 15
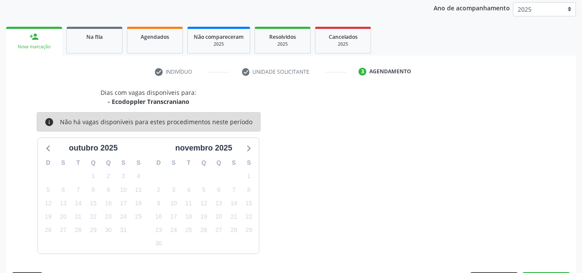
scroll to position [140, 0]
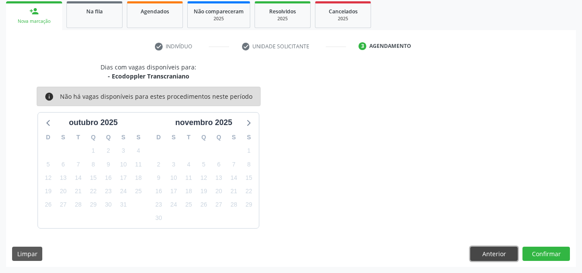
click at [498, 255] on button "Anterior" at bounding box center [493, 254] width 47 height 15
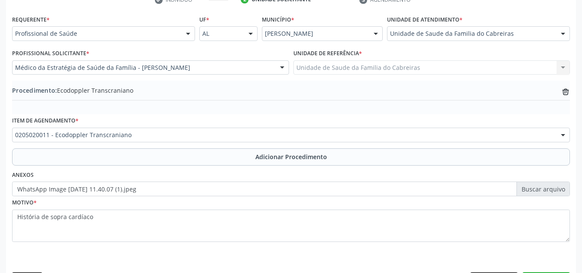
scroll to position [212, 0]
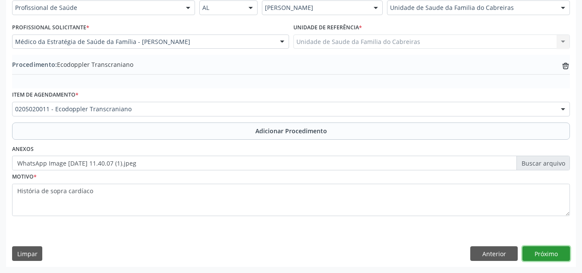
click at [539, 259] on button "Próximo" at bounding box center [546, 253] width 47 height 15
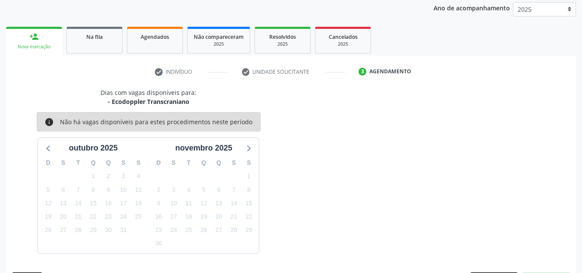
scroll to position [140, 0]
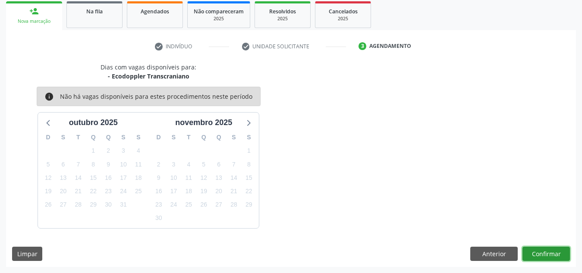
click at [548, 250] on button "Confirmar" at bounding box center [546, 254] width 47 height 15
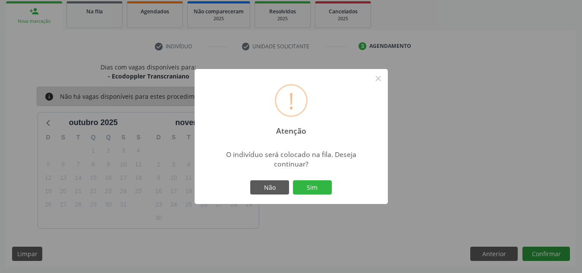
click at [293, 180] on button "Sim" at bounding box center [312, 187] width 39 height 15
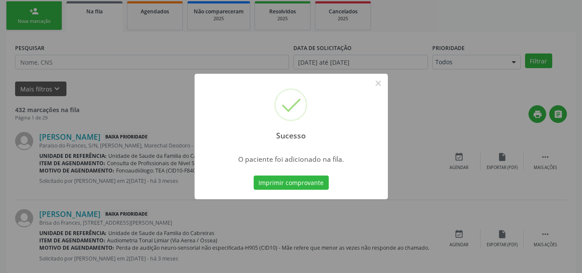
scroll to position [24, 0]
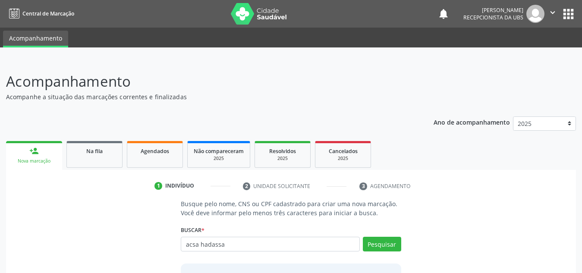
type input "acsa hadassa"
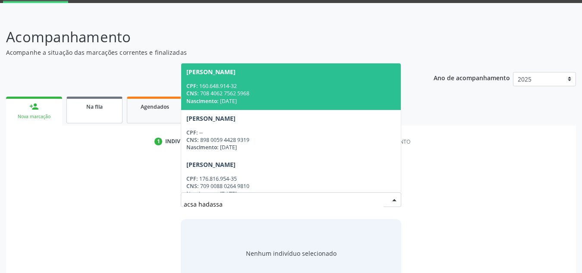
scroll to position [72, 0]
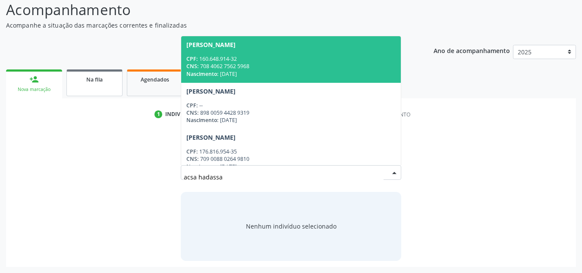
click at [98, 82] on span "Na fila" at bounding box center [94, 79] width 16 height 7
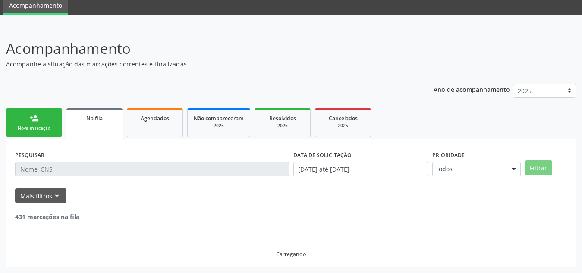
click at [98, 82] on div "Ano de acompanhamento 2025 person_add Nova marcação Na fila Agendados Não compa…" at bounding box center [291, 173] width 570 height 190
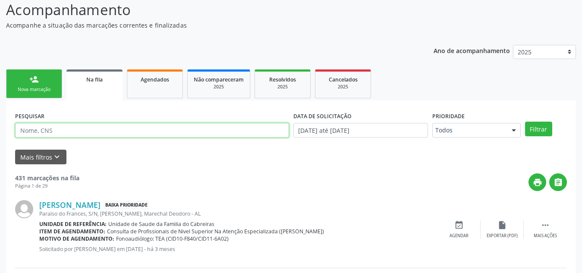
click at [91, 131] on input "text" at bounding box center [152, 130] width 274 height 15
type input "acsa hadassa"
click at [525, 122] on button "Filtrar" at bounding box center [538, 129] width 27 height 15
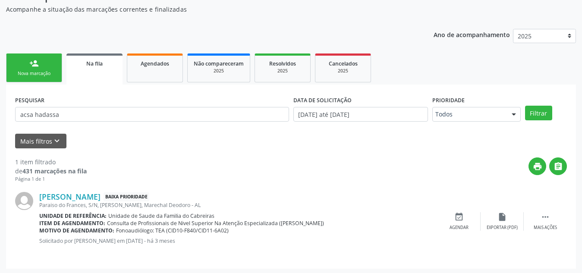
scroll to position [89, 0]
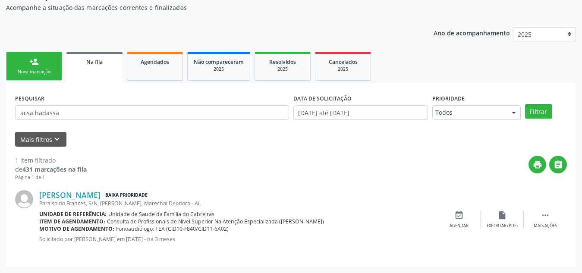
click at [35, 66] on link "person_add Nova marcação" at bounding box center [34, 66] width 56 height 29
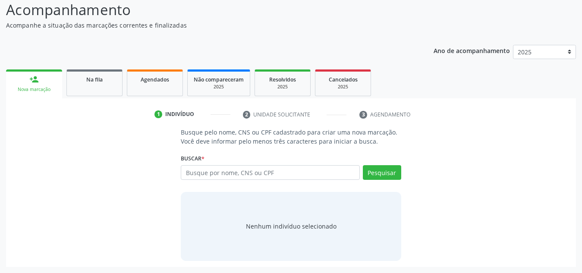
scroll to position [72, 0]
type input "707408064330473"
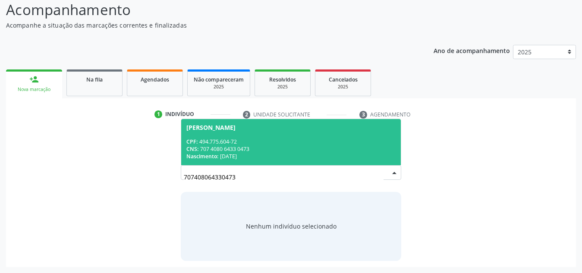
click at [249, 153] on div "Nascimento: [DATE]" at bounding box center [290, 156] width 209 height 7
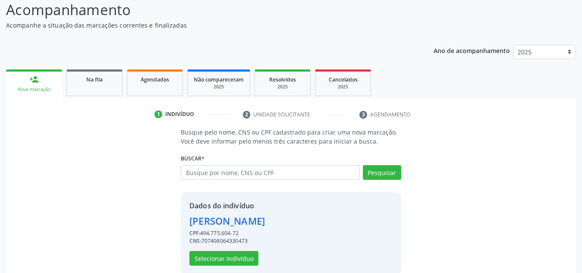
scroll to position [85, 0]
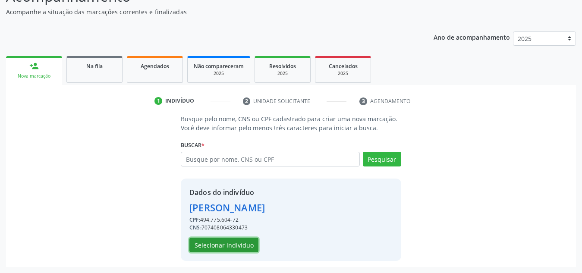
click at [222, 248] on button "Selecionar indivíduo" at bounding box center [223, 245] width 69 height 15
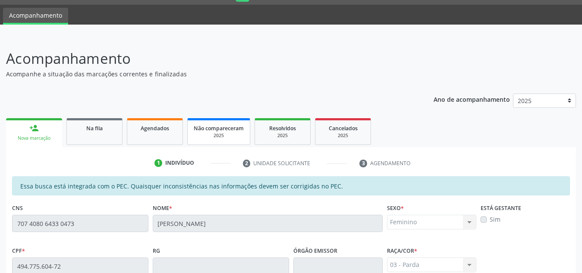
scroll to position [15, 0]
